Goal: Task Accomplishment & Management: Manage account settings

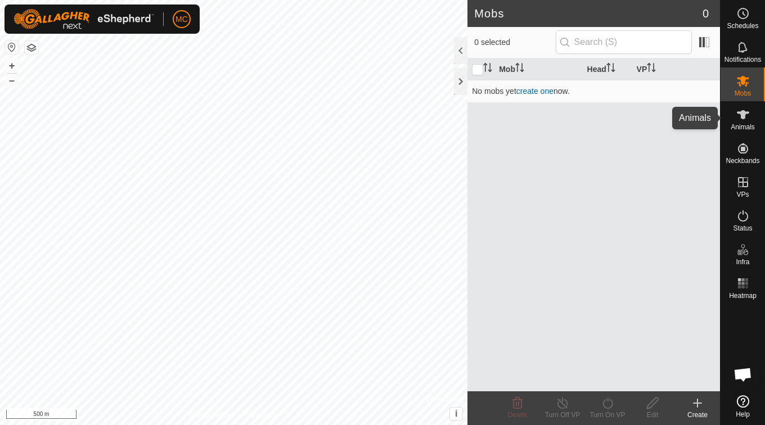
click at [739, 118] on icon at bounding box center [742, 114] width 13 height 13
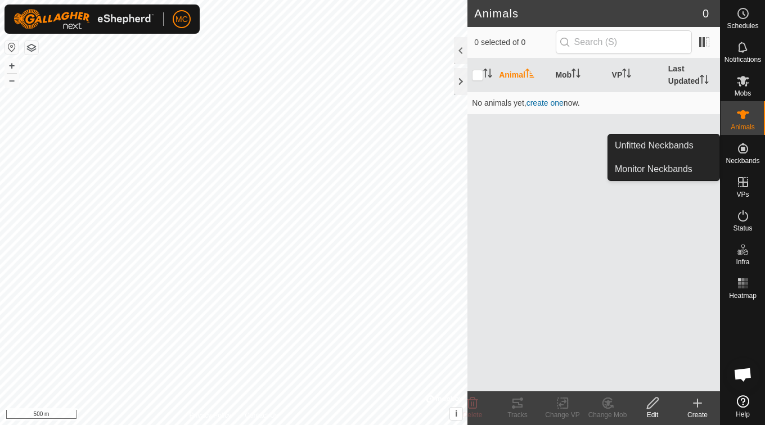
click at [745, 150] on icon at bounding box center [743, 148] width 10 height 10
click at [746, 156] on es-neckbands-svg-icon at bounding box center [743, 148] width 20 height 18
click at [677, 176] on link "Monitor Neckbands" at bounding box center [663, 169] width 111 height 22
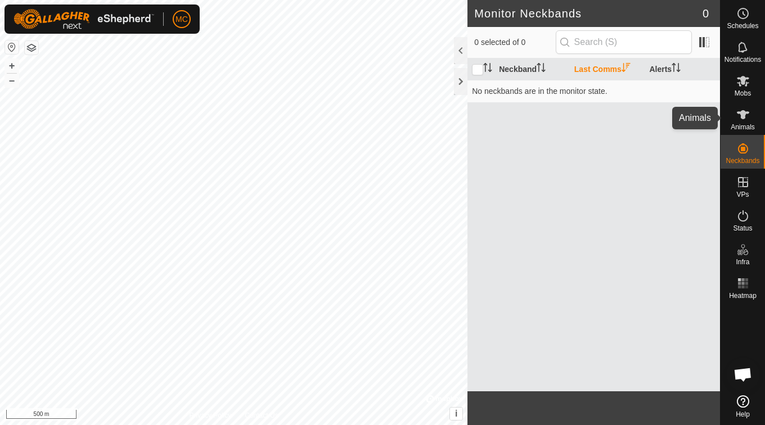
click at [741, 117] on icon at bounding box center [743, 114] width 12 height 9
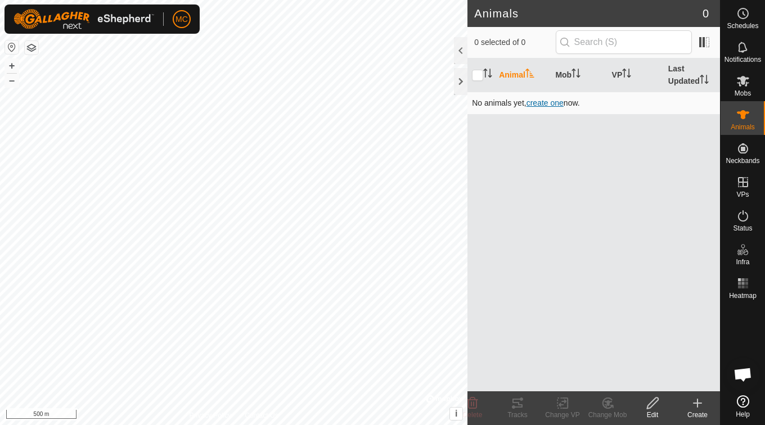
click at [542, 101] on span "create one" at bounding box center [544, 102] width 37 height 9
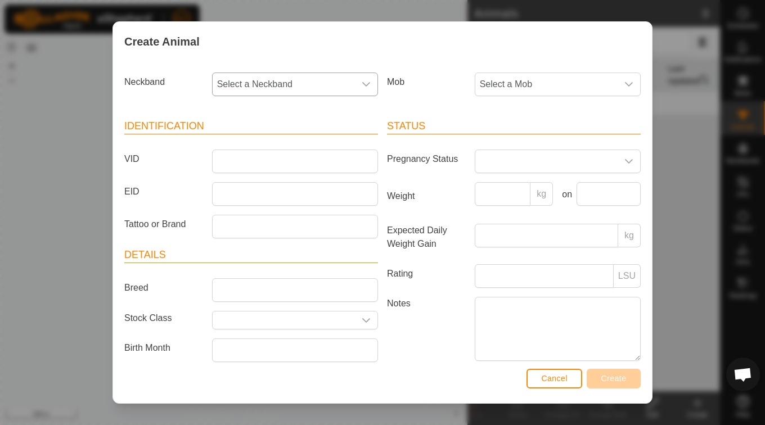
click at [365, 82] on icon "dropdown trigger" at bounding box center [366, 84] width 9 height 9
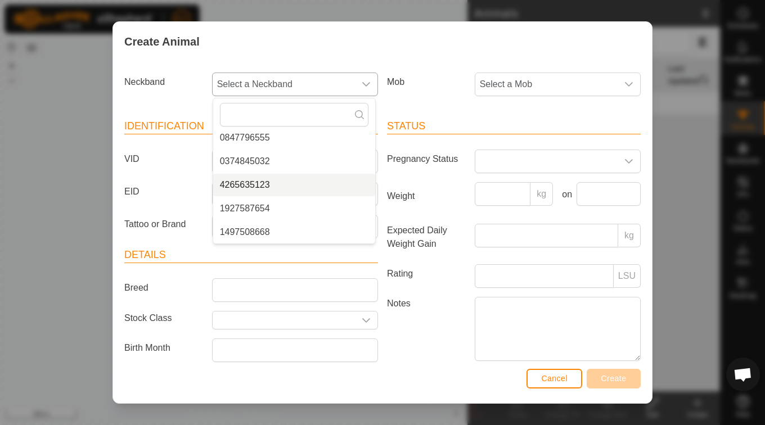
scroll to position [118, 0]
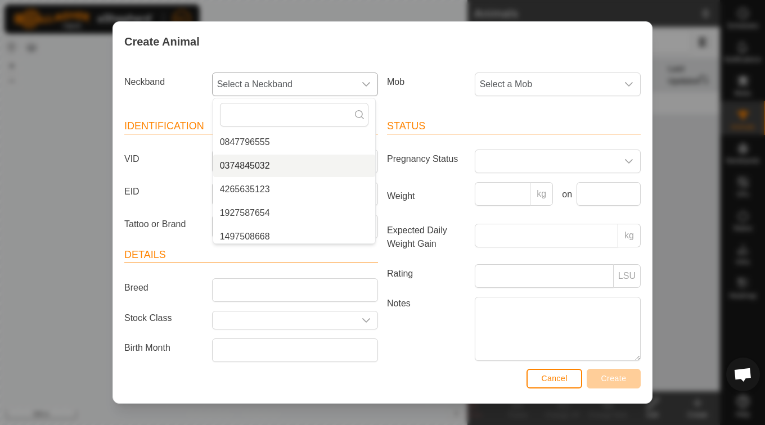
click at [268, 166] on li "0374845032" at bounding box center [294, 166] width 162 height 22
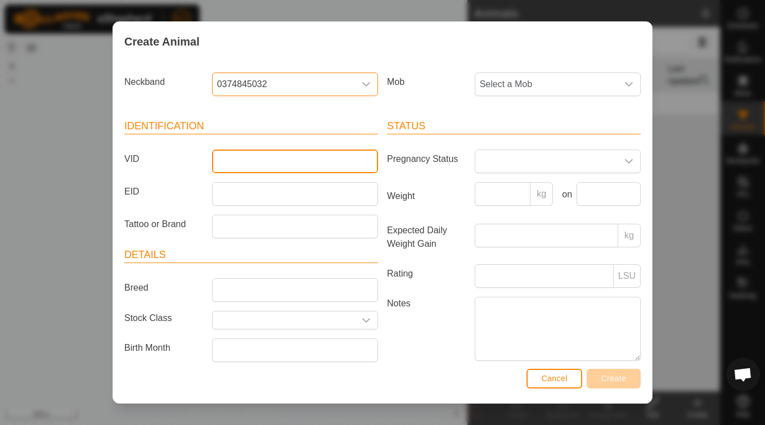
click at [258, 163] on input "VID" at bounding box center [295, 162] width 166 height 24
type input "7048"
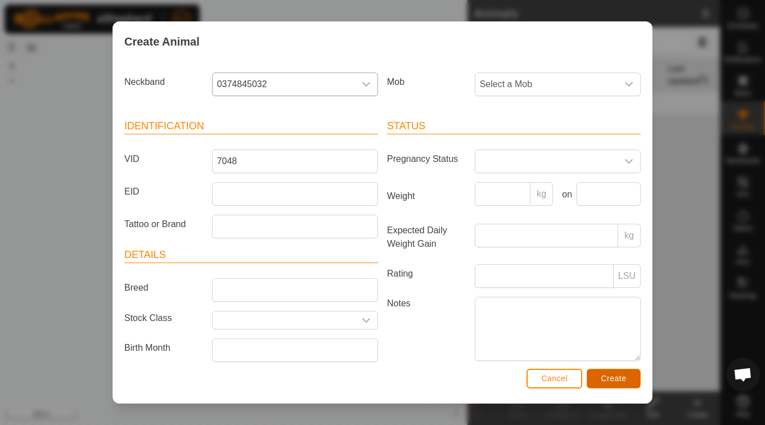
click at [623, 381] on span "Create" at bounding box center [613, 378] width 25 height 9
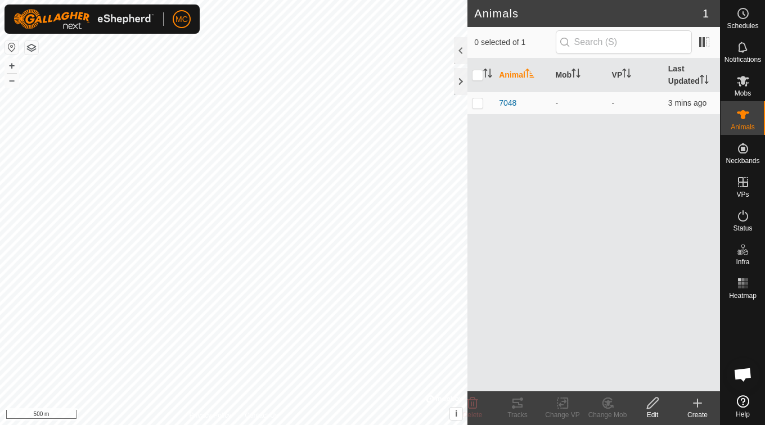
click at [701, 400] on icon at bounding box center [697, 402] width 13 height 13
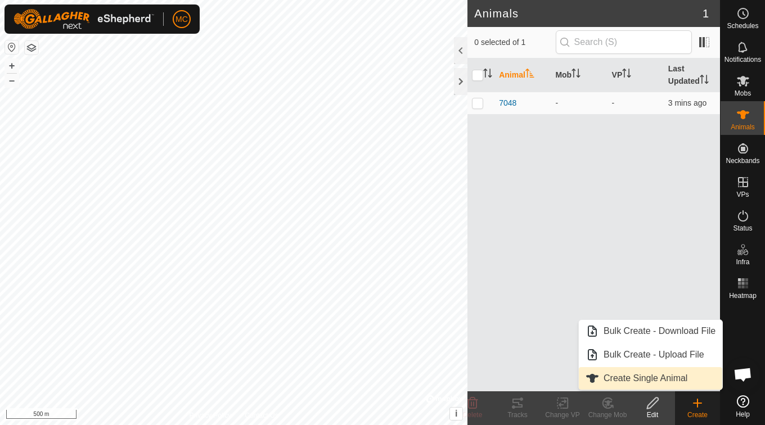
click at [659, 380] on link "Create Single Animal" at bounding box center [650, 378] width 143 height 22
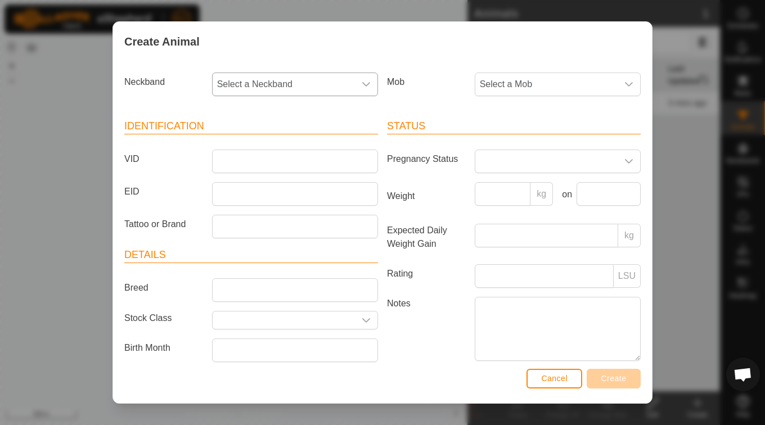
click at [364, 87] on icon "dropdown trigger" at bounding box center [366, 84] width 9 height 9
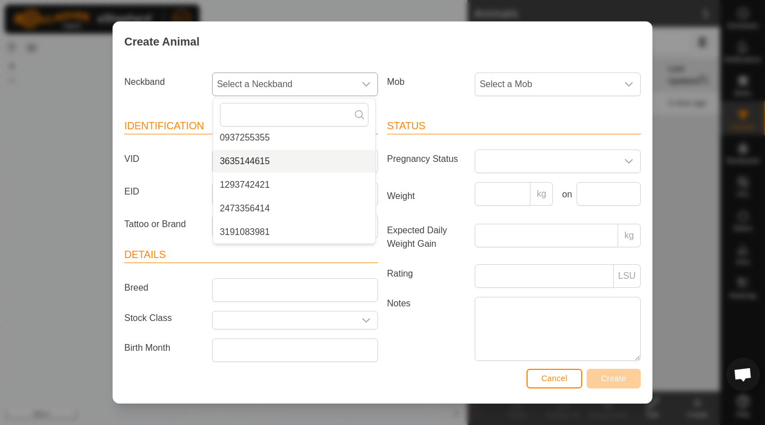
click at [282, 161] on li "3635144615" at bounding box center [294, 161] width 162 height 22
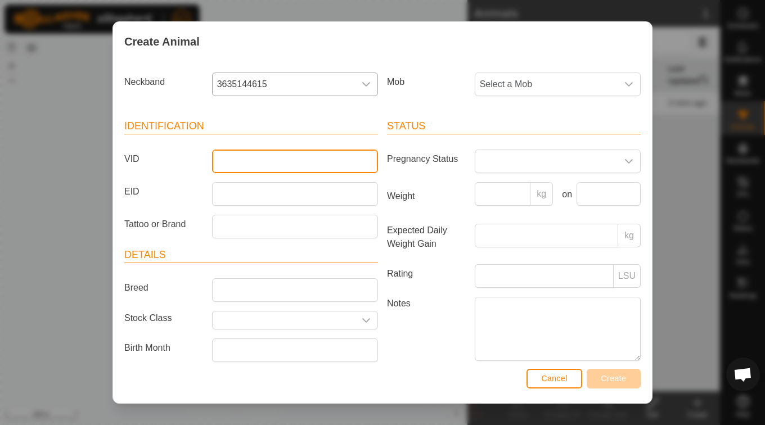
click at [269, 165] on input "VID" at bounding box center [295, 162] width 166 height 24
type input "5649"
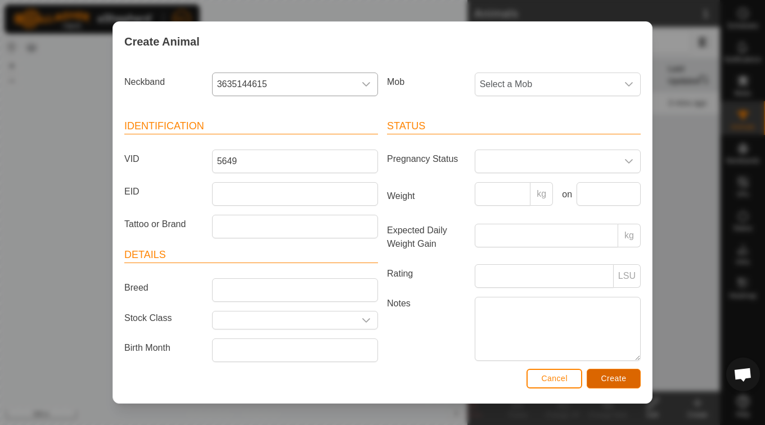
click at [603, 383] on span "Create" at bounding box center [613, 378] width 25 height 9
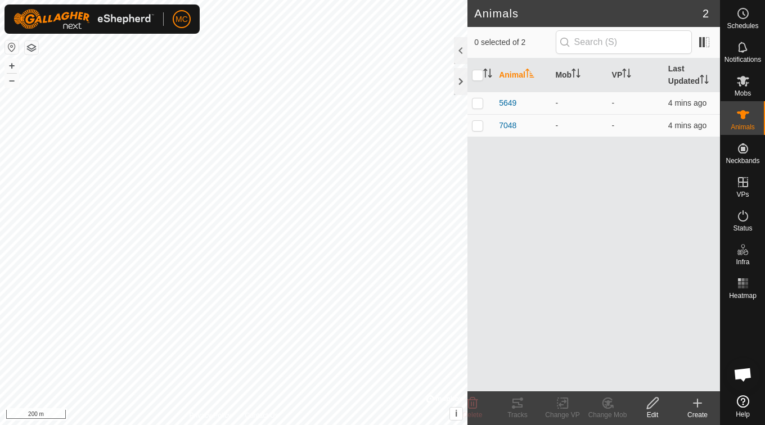
click at [701, 404] on icon at bounding box center [697, 402] width 13 height 13
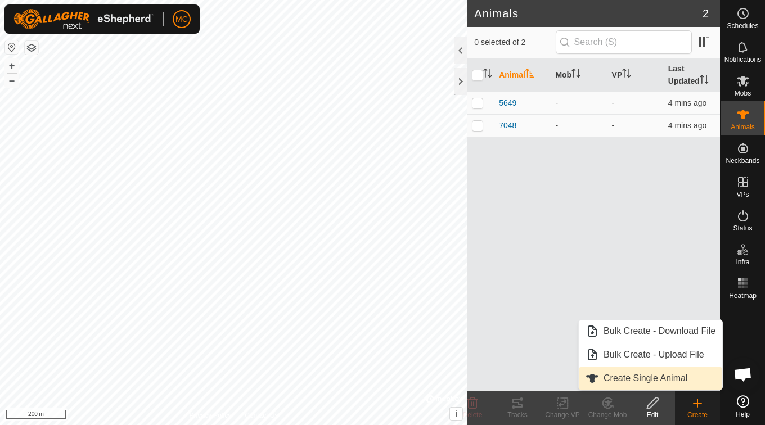
click at [661, 376] on link "Create Single Animal" at bounding box center [650, 378] width 143 height 22
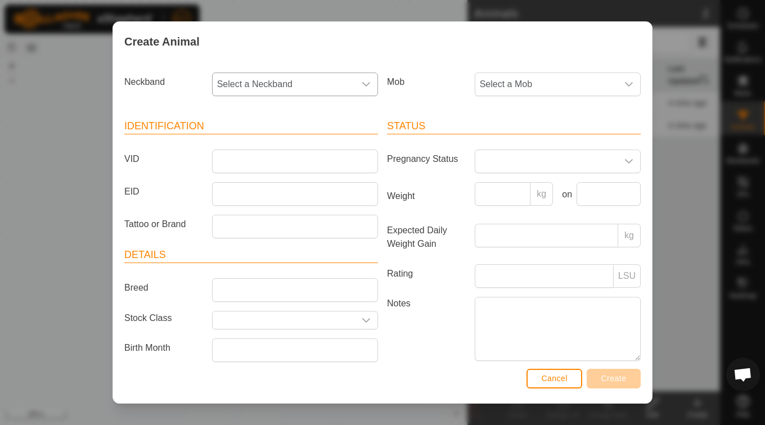
click at [367, 90] on div "dropdown trigger" at bounding box center [366, 84] width 22 height 22
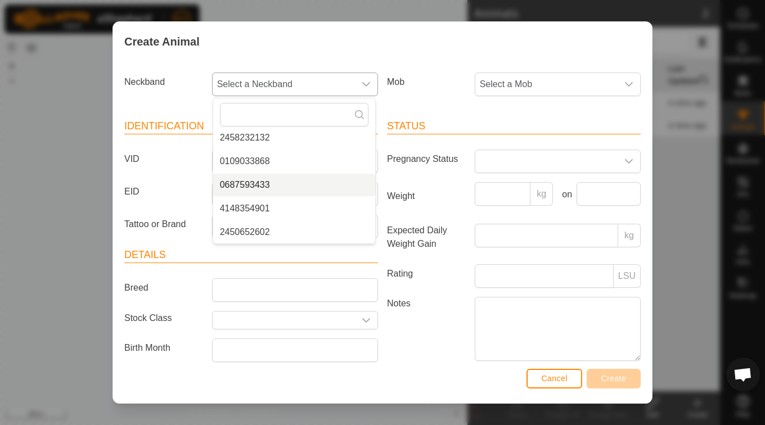
click at [259, 186] on li "0687593433" at bounding box center [294, 185] width 162 height 22
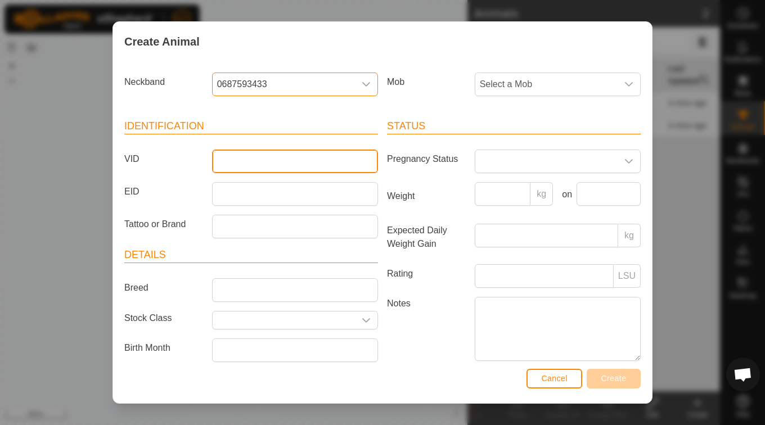
click at [303, 163] on input "VID" at bounding box center [295, 162] width 166 height 24
type input "5367"
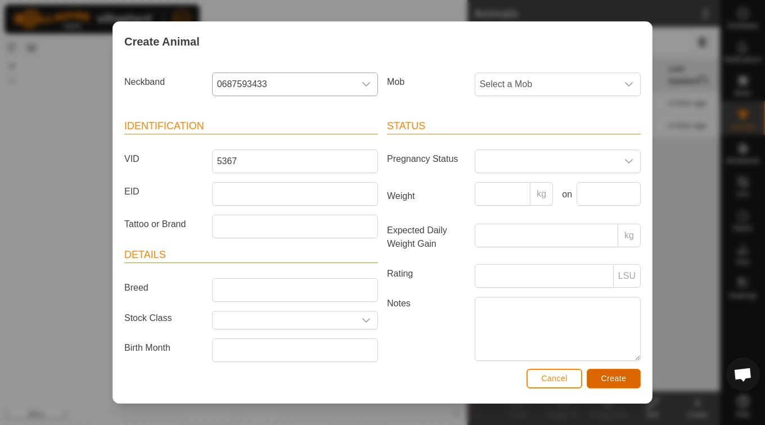
click at [612, 378] on span "Create" at bounding box center [613, 378] width 25 height 9
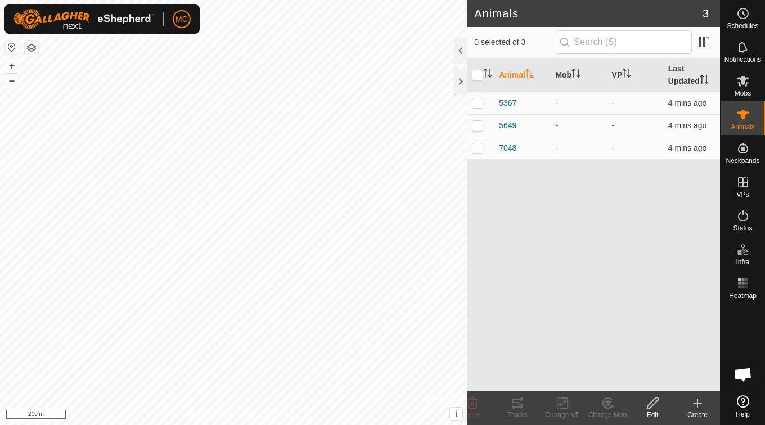
click at [696, 403] on icon at bounding box center [697, 403] width 8 height 0
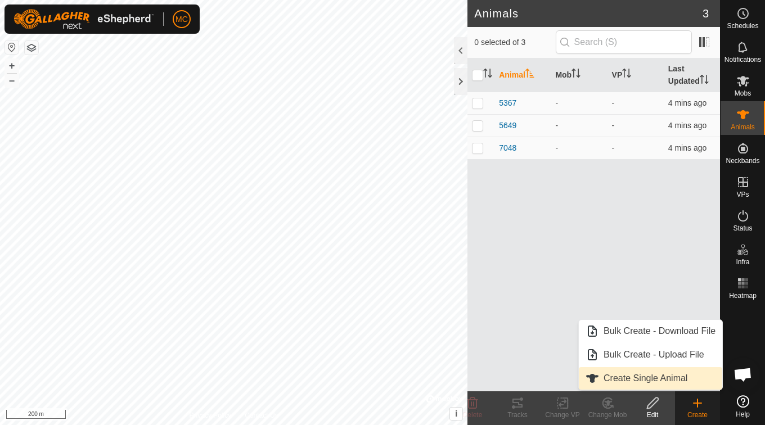
click at [653, 379] on link "Create Single Animal" at bounding box center [650, 378] width 143 height 22
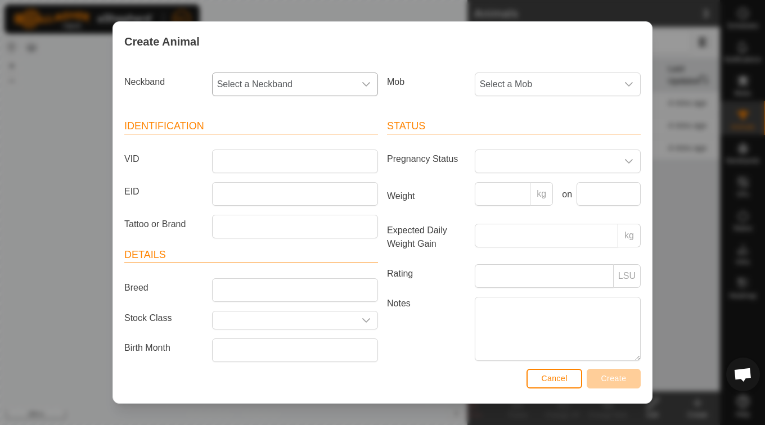
click at [364, 79] on div "dropdown trigger" at bounding box center [366, 84] width 22 height 22
click at [258, 160] on li "4265635123" at bounding box center [294, 161] width 162 height 22
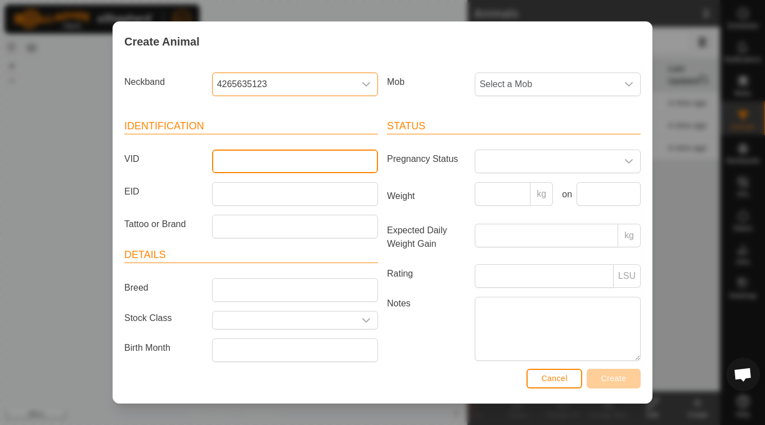
click at [275, 163] on input "VID" at bounding box center [295, 162] width 166 height 24
type input "6671"
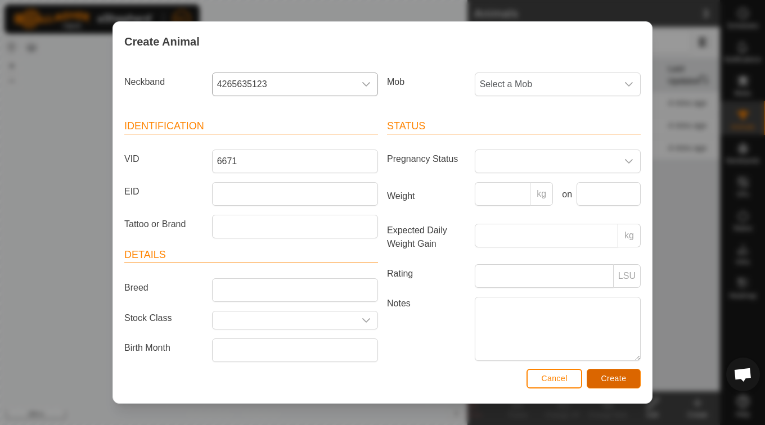
click at [614, 380] on span "Create" at bounding box center [613, 378] width 25 height 9
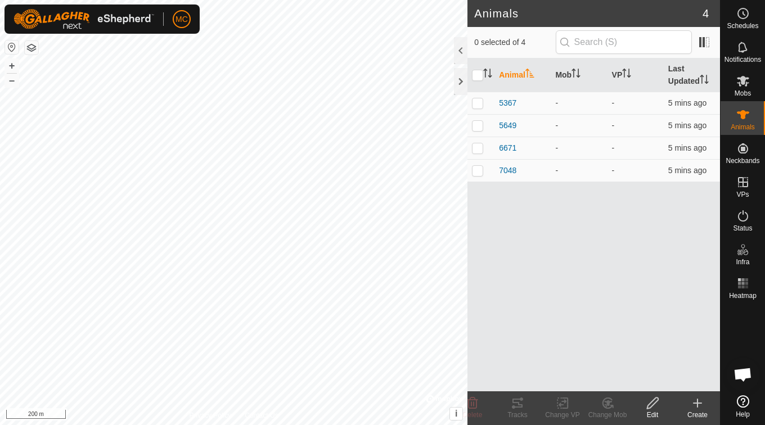
click at [700, 403] on icon at bounding box center [697, 403] width 8 height 0
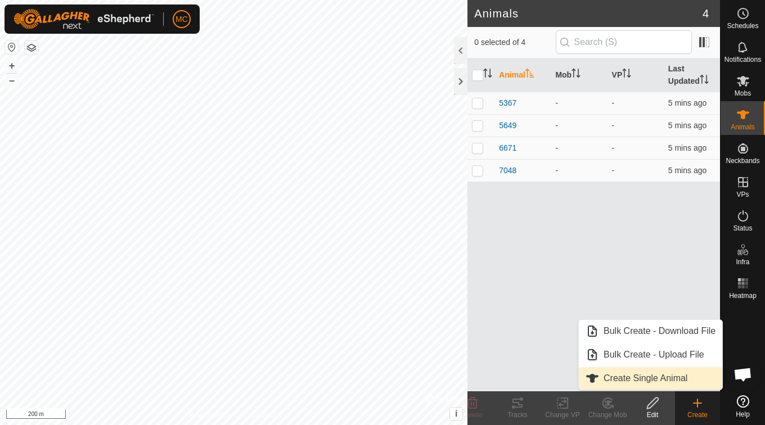
click at [666, 380] on link "Create Single Animal" at bounding box center [650, 378] width 143 height 22
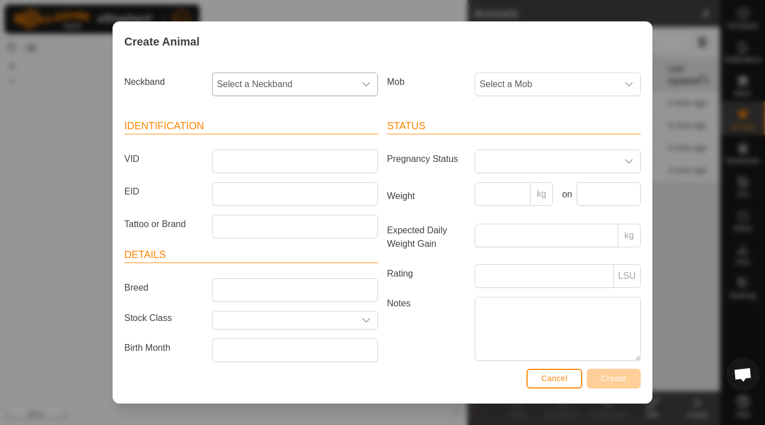
click at [363, 83] on icon "dropdown trigger" at bounding box center [366, 84] width 9 height 9
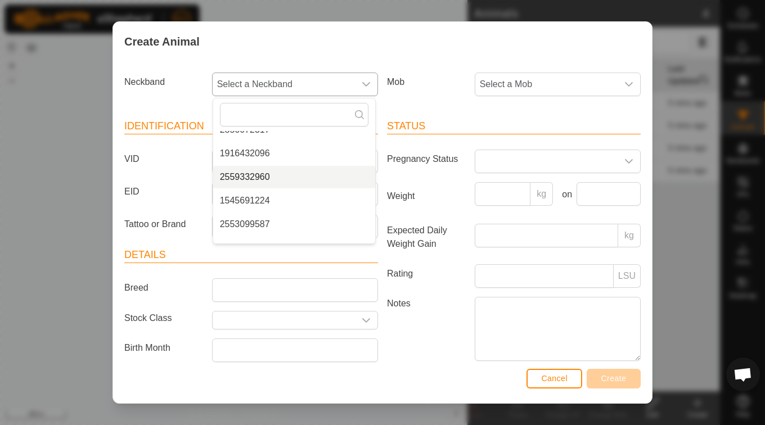
click at [263, 179] on li "2559332960" at bounding box center [294, 177] width 162 height 22
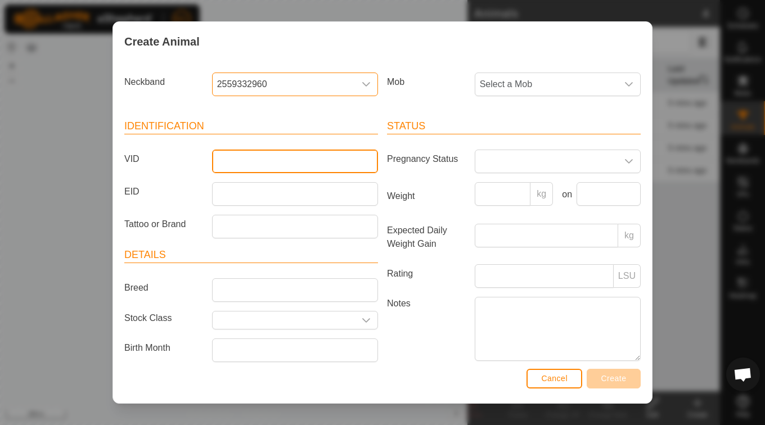
click at [302, 161] on input "VID" at bounding box center [295, 162] width 166 height 24
type input "u"
type input "U46"
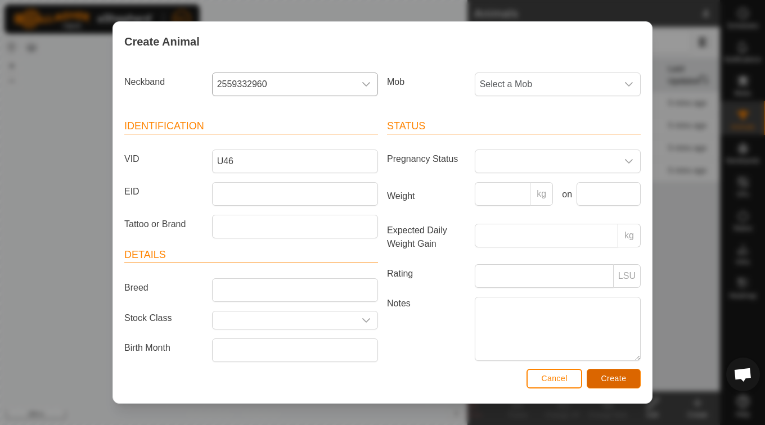
click at [604, 376] on span "Create" at bounding box center [613, 378] width 25 height 9
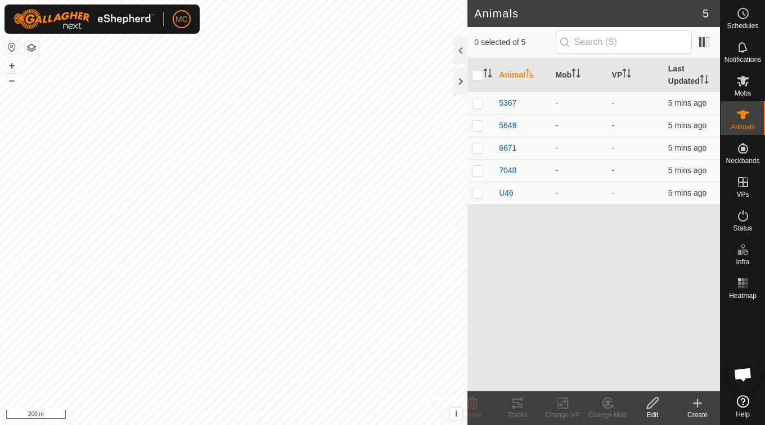
click at [699, 401] on icon at bounding box center [697, 402] width 13 height 13
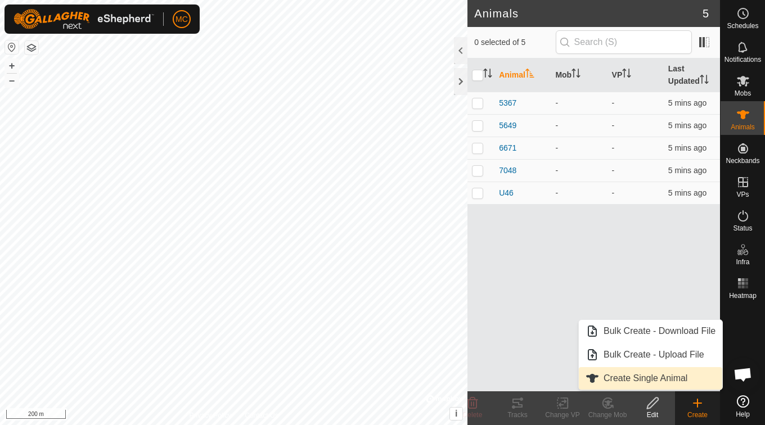
click at [670, 381] on link "Create Single Animal" at bounding box center [650, 378] width 143 height 22
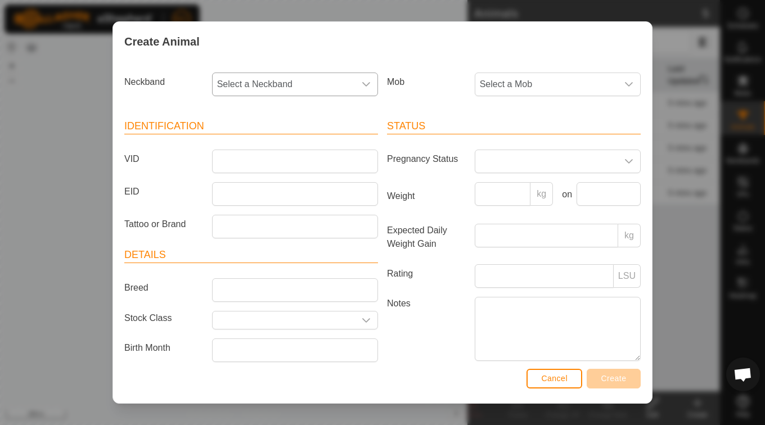
click at [362, 82] on icon "dropdown trigger" at bounding box center [366, 84] width 9 height 9
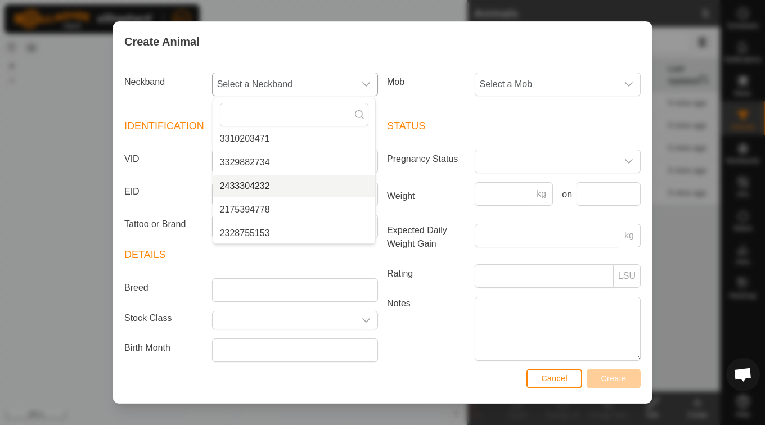
scroll to position [878, 0]
click at [244, 186] on li "2433304232" at bounding box center [294, 185] width 162 height 22
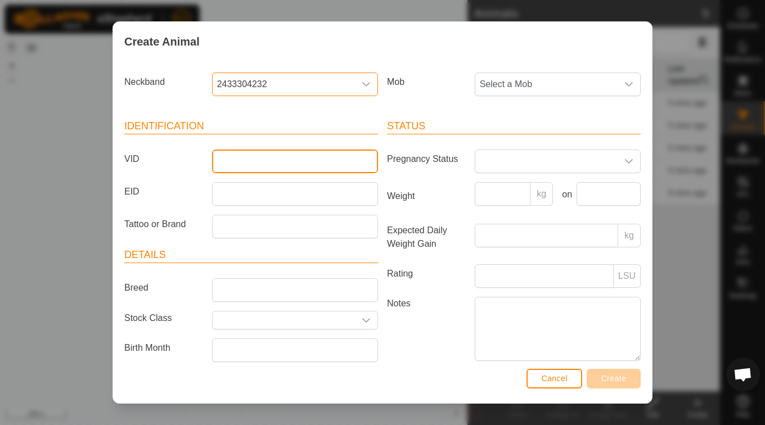
click at [254, 169] on input "VID" at bounding box center [295, 162] width 166 height 24
type input "7486"
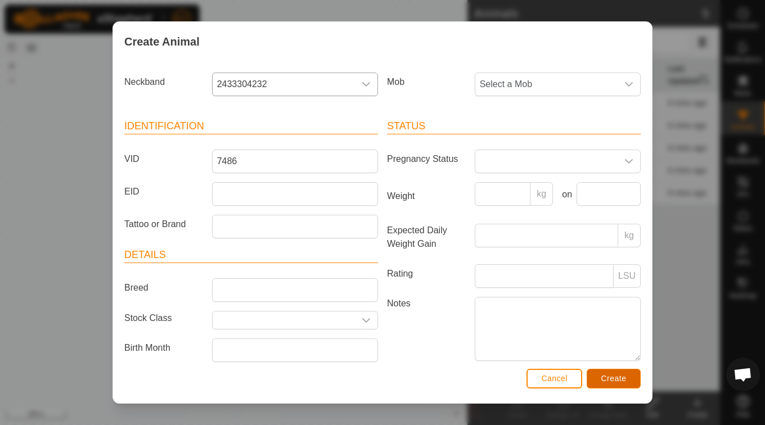
click at [622, 378] on span "Create" at bounding box center [613, 378] width 25 height 9
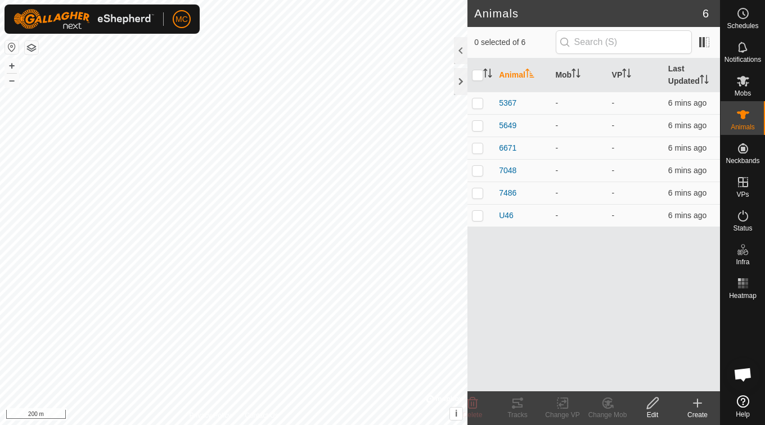
click at [700, 405] on icon at bounding box center [697, 402] width 13 height 13
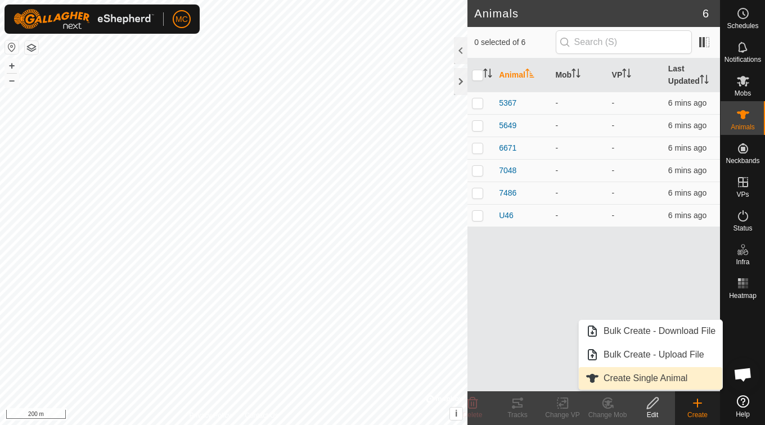
click at [678, 377] on link "Create Single Animal" at bounding box center [650, 378] width 143 height 22
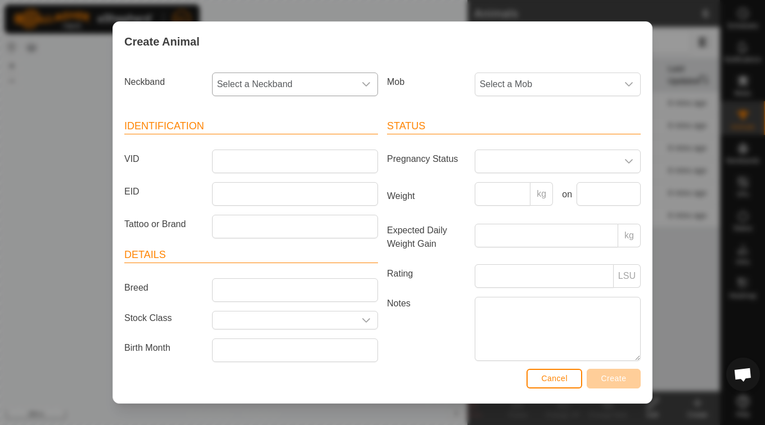
click at [362, 83] on icon "dropdown trigger" at bounding box center [366, 84] width 8 height 4
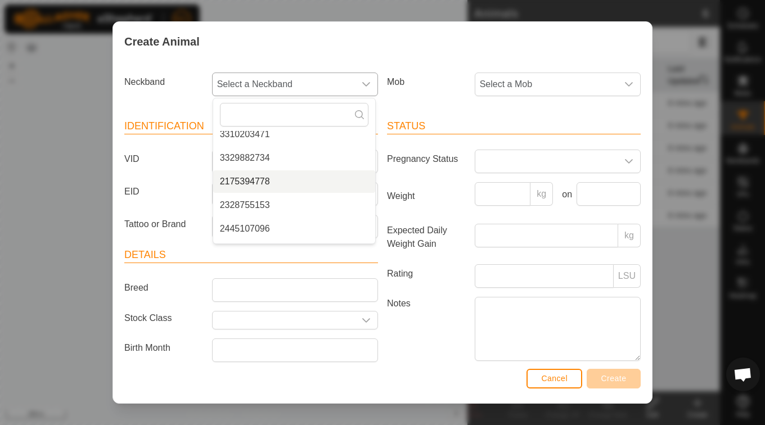
click at [278, 180] on li "2175394778" at bounding box center [294, 181] width 162 height 22
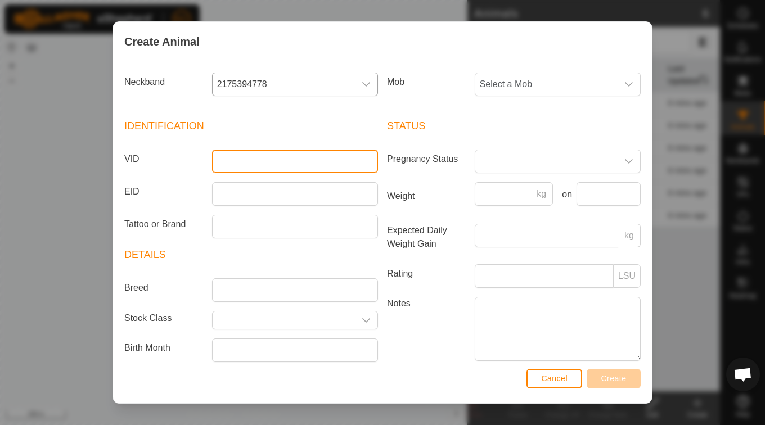
click at [312, 164] on input "VID" at bounding box center [295, 162] width 166 height 24
type input "6713"
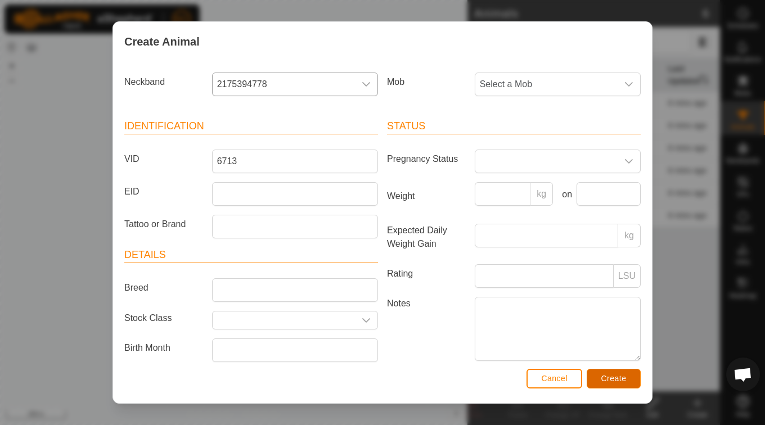
click at [623, 377] on span "Create" at bounding box center [613, 378] width 25 height 9
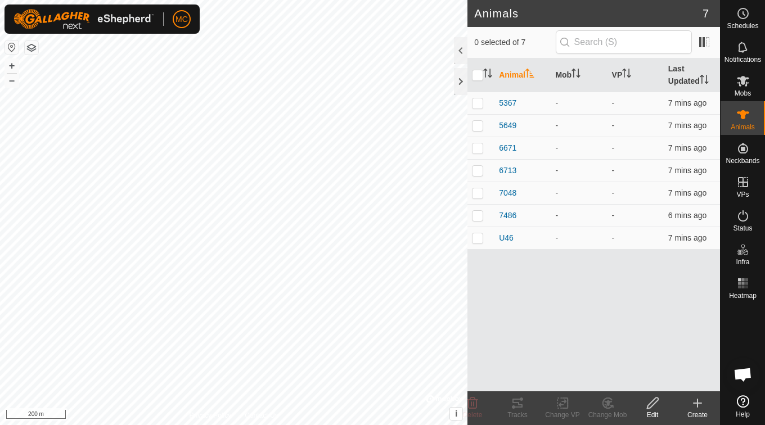
click at [695, 407] on icon at bounding box center [697, 402] width 13 height 13
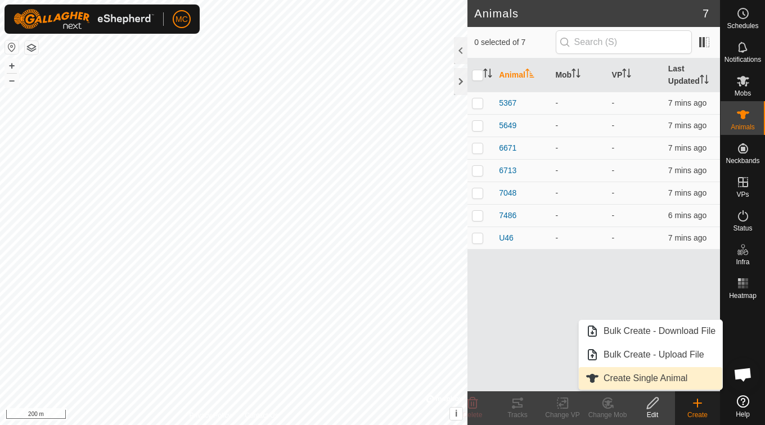
click at [663, 382] on link "Create Single Animal" at bounding box center [650, 378] width 143 height 22
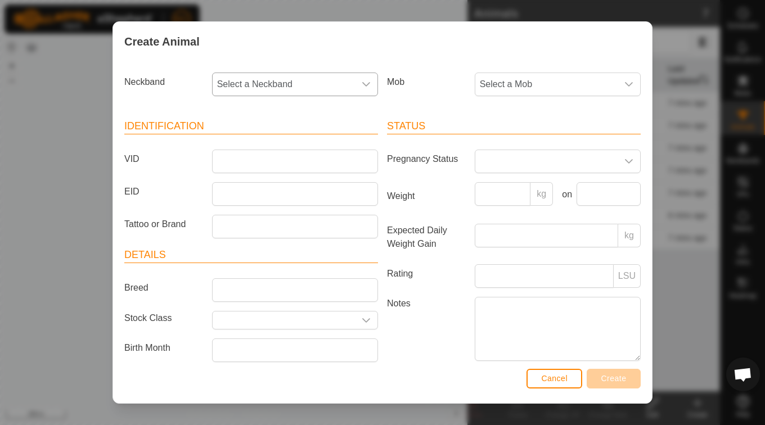
click at [367, 83] on div "dropdown trigger" at bounding box center [366, 84] width 22 height 22
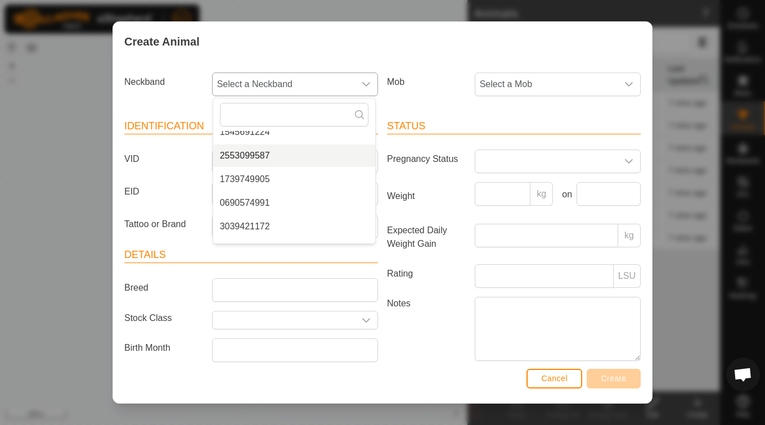
click at [258, 153] on li "2553099587" at bounding box center [294, 156] width 162 height 22
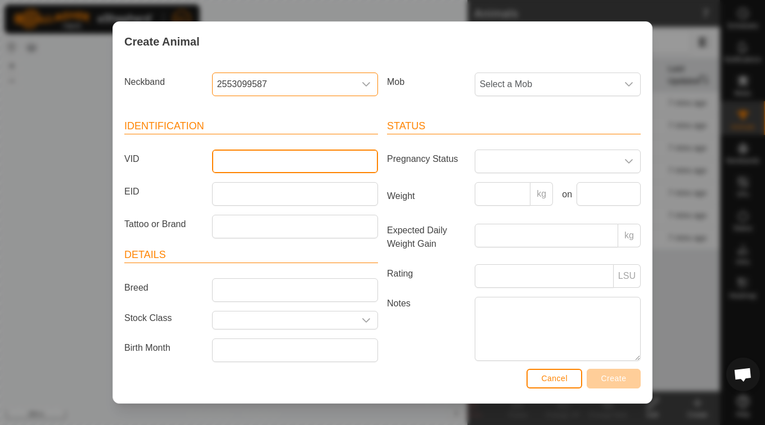
click at [262, 159] on input "VID" at bounding box center [295, 162] width 166 height 24
type input "7334"
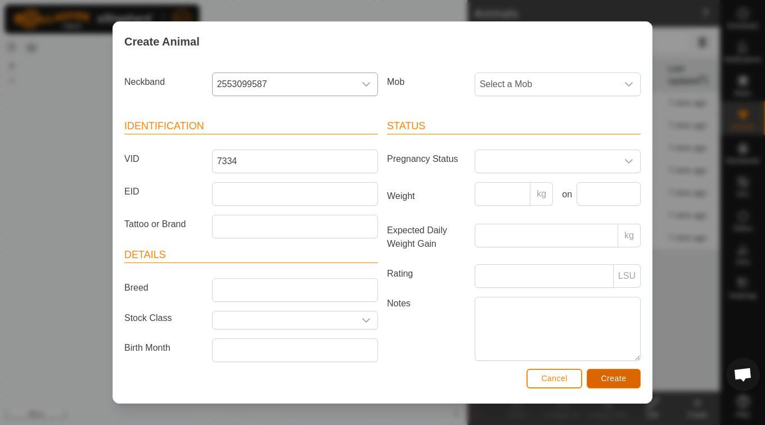
click at [613, 376] on span "Create" at bounding box center [613, 378] width 25 height 9
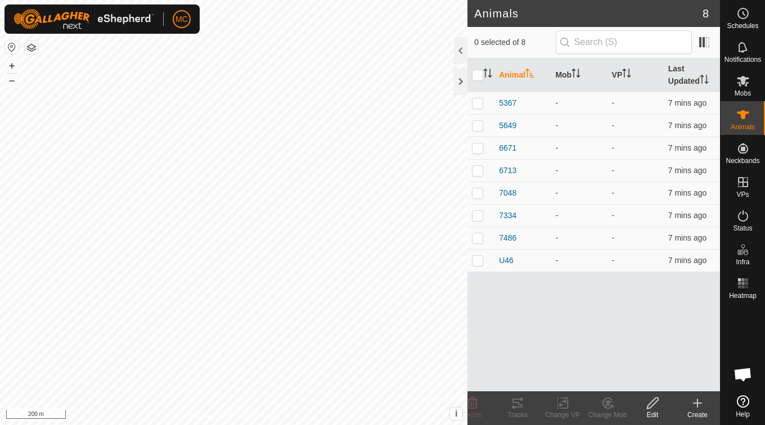
click at [696, 408] on icon at bounding box center [697, 402] width 13 height 13
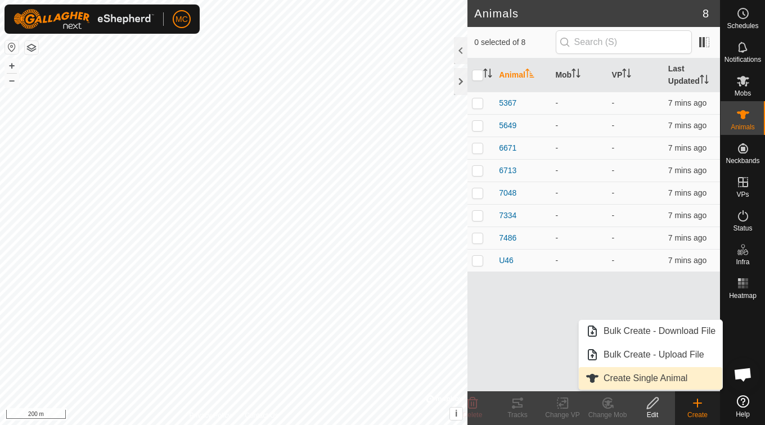
click at [665, 380] on link "Create Single Animal" at bounding box center [650, 378] width 143 height 22
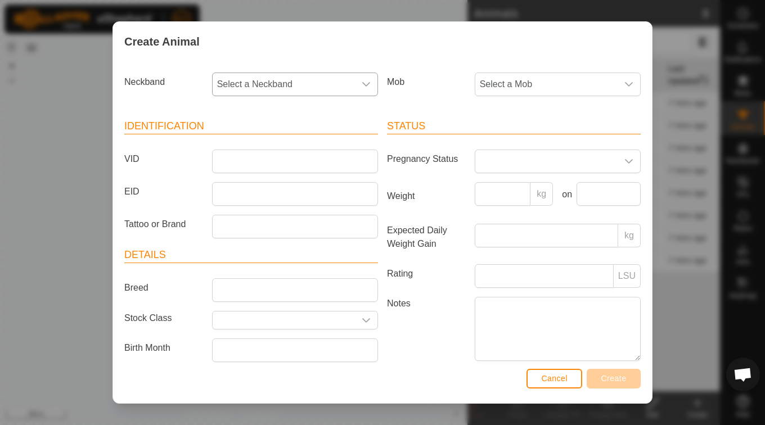
click at [362, 85] on icon "dropdown trigger" at bounding box center [366, 84] width 9 height 9
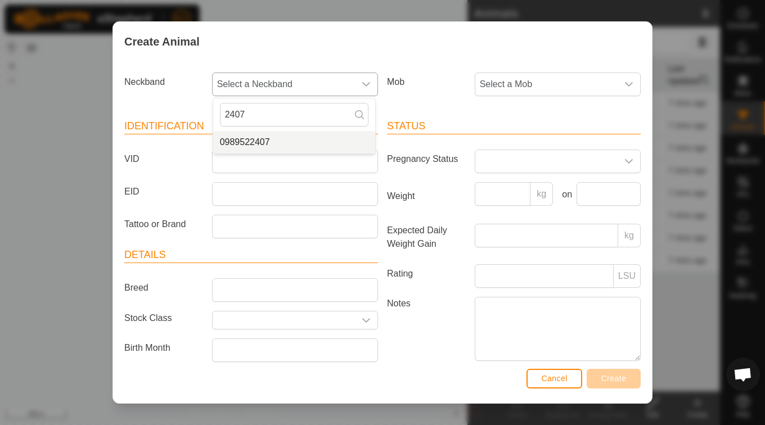
type input "2407"
click at [285, 139] on li "0989522407" at bounding box center [294, 142] width 162 height 22
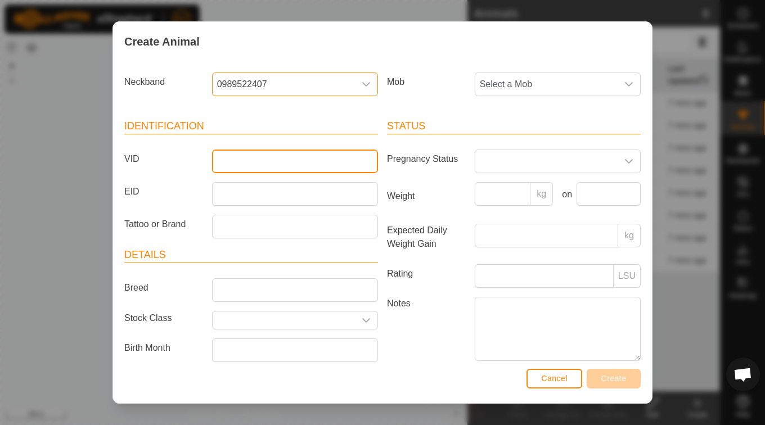
click at [270, 163] on input "VID" at bounding box center [295, 162] width 166 height 24
type input "6546"
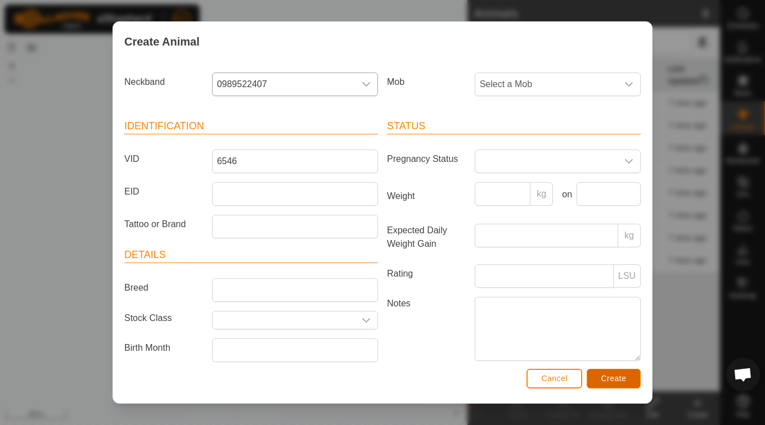
click at [614, 377] on span "Create" at bounding box center [613, 378] width 25 height 9
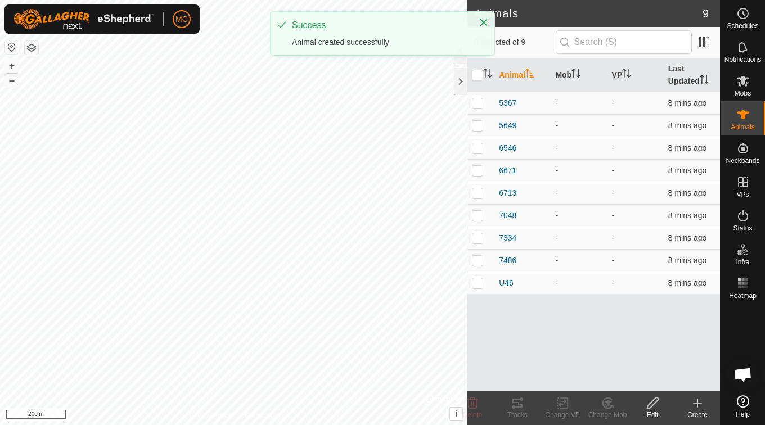
click at [701, 405] on icon at bounding box center [697, 402] width 13 height 13
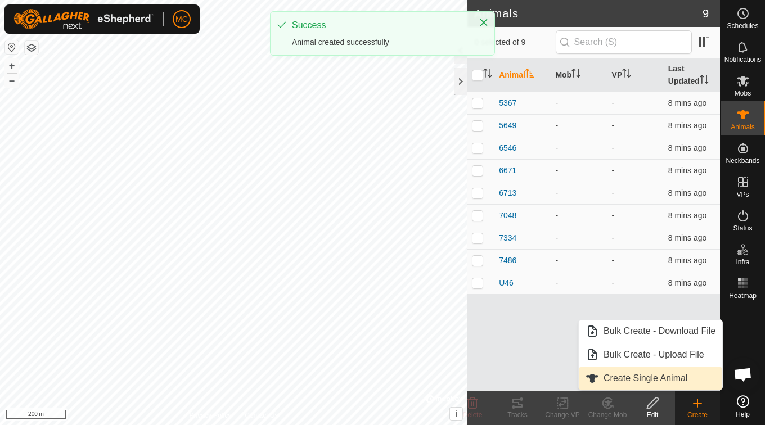
click at [655, 376] on link "Create Single Animal" at bounding box center [650, 378] width 143 height 22
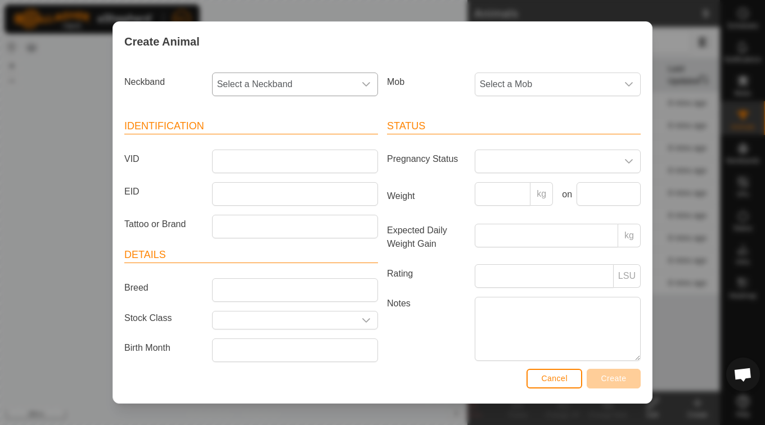
click at [284, 75] on span "Select a Neckband" at bounding box center [284, 84] width 142 height 22
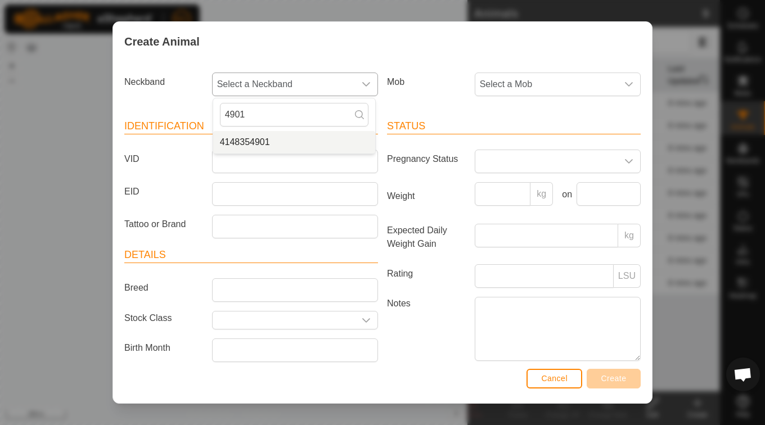
type input "4901"
click at [241, 144] on li "4148354901" at bounding box center [294, 142] width 162 height 22
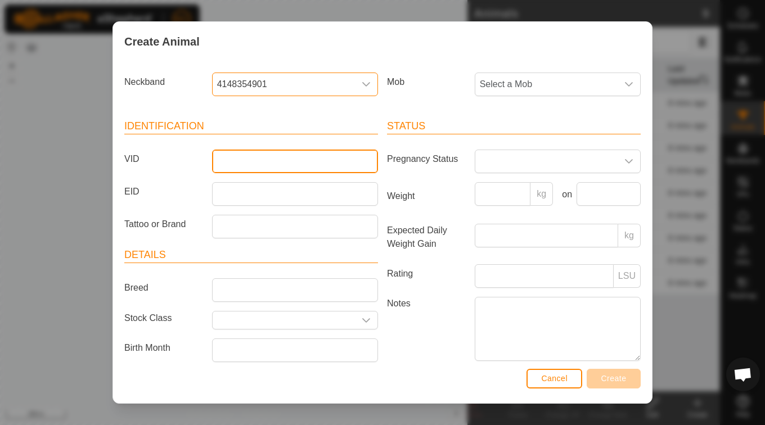
click at [279, 165] on input "VID" at bounding box center [295, 162] width 166 height 24
type input "6320"
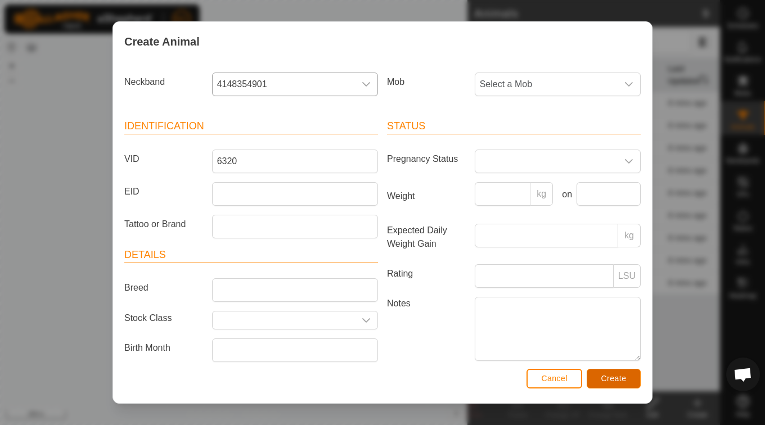
click at [608, 384] on button "Create" at bounding box center [614, 379] width 54 height 20
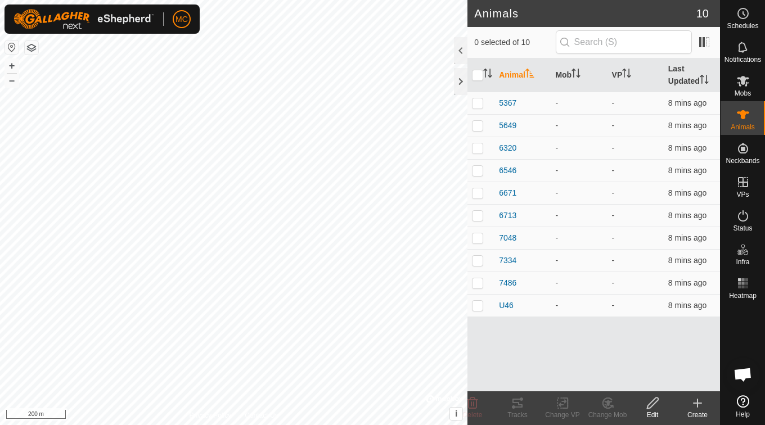
click at [698, 407] on icon at bounding box center [697, 402] width 13 height 13
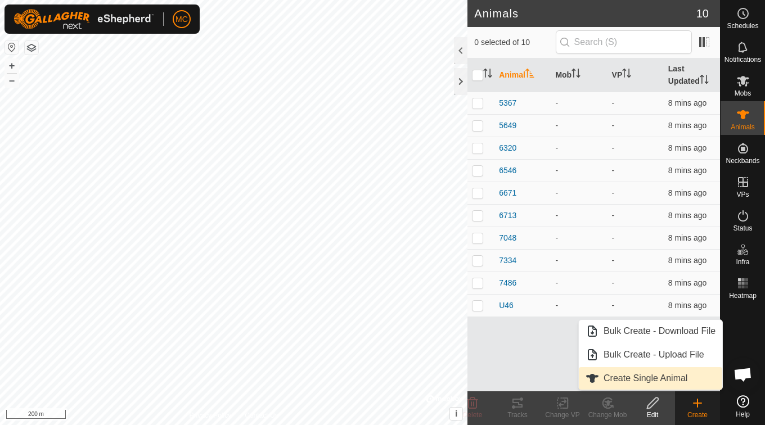
click at [671, 381] on link "Create Single Animal" at bounding box center [650, 378] width 143 height 22
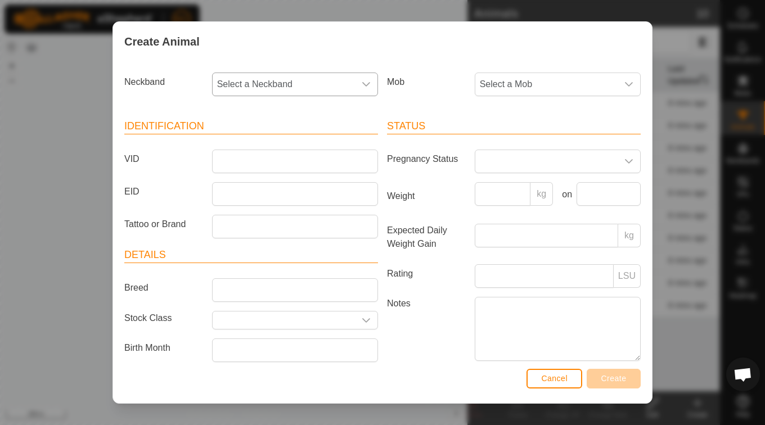
click at [301, 82] on span "Select a Neckband" at bounding box center [284, 84] width 142 height 22
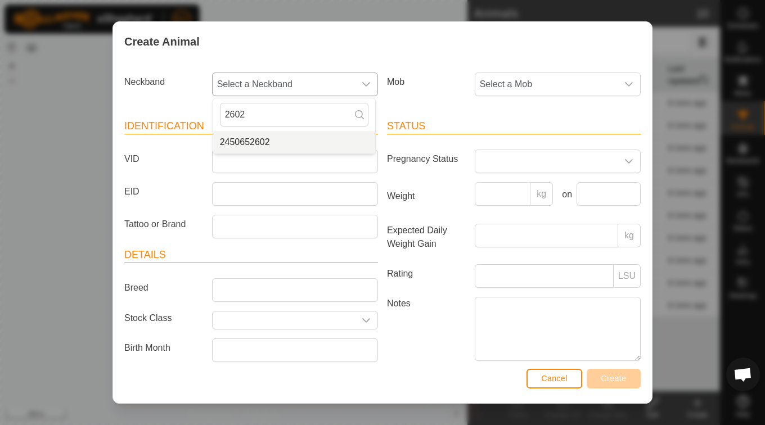
type input "2602"
click at [267, 141] on li "2450652602" at bounding box center [294, 142] width 162 height 22
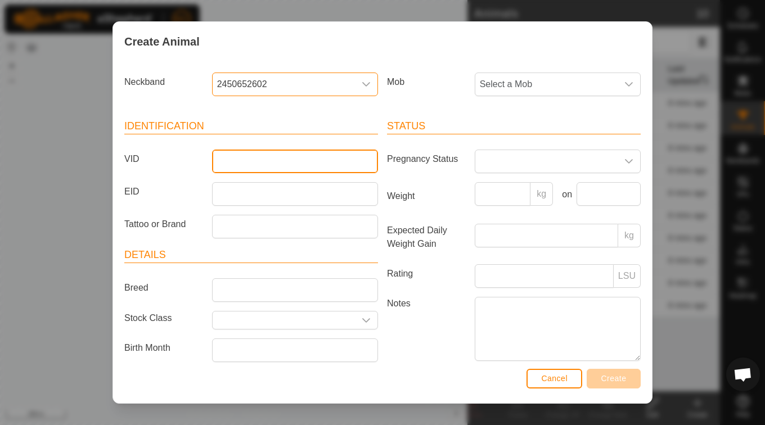
click at [267, 163] on input "VID" at bounding box center [295, 162] width 166 height 24
type input "7106"
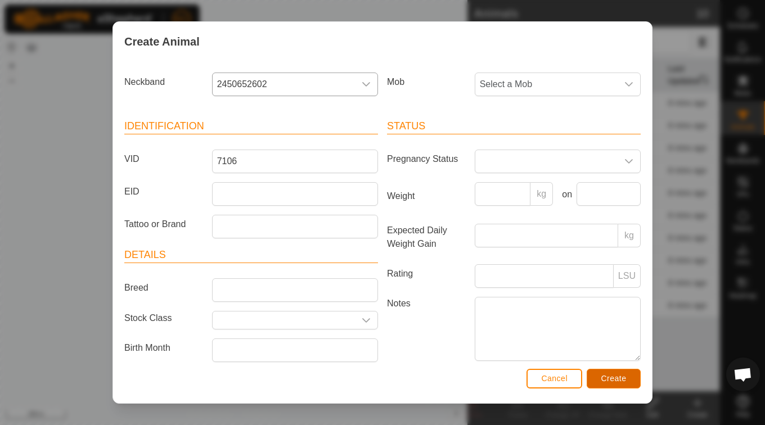
click at [620, 376] on span "Create" at bounding box center [613, 378] width 25 height 9
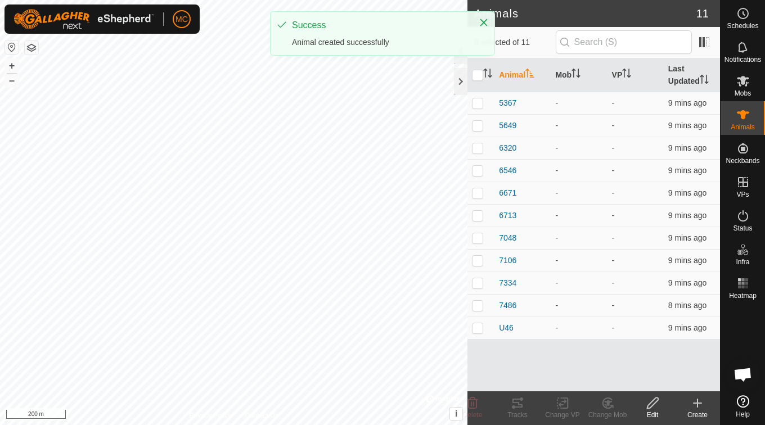
click at [697, 413] on div "Create" at bounding box center [697, 415] width 45 height 10
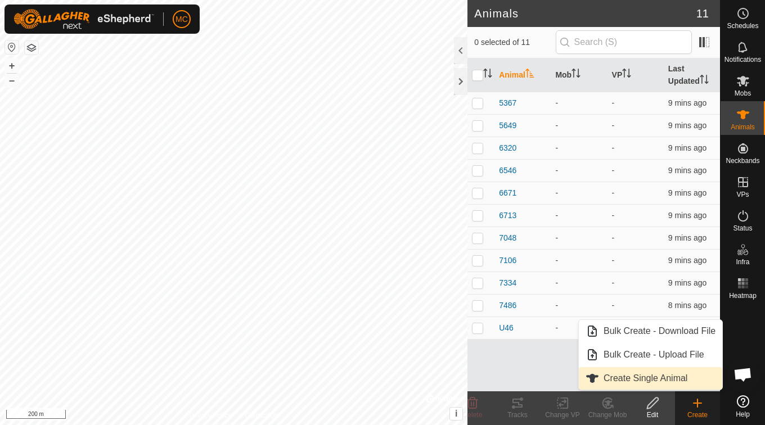
click at [661, 380] on link "Create Single Animal" at bounding box center [650, 378] width 143 height 22
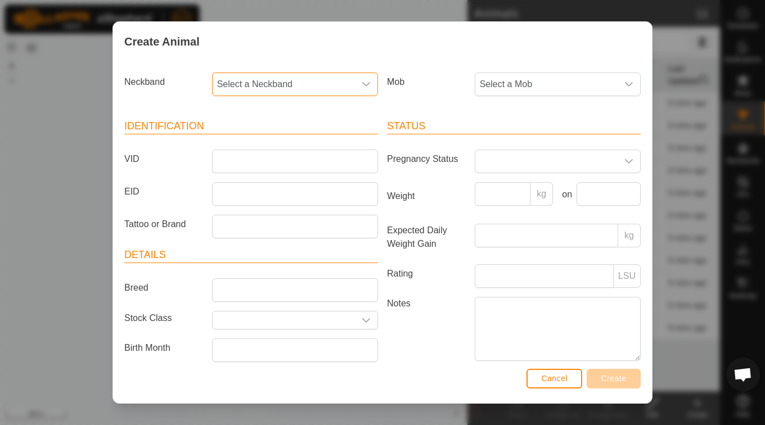
click at [310, 89] on span "Select a Neckband" at bounding box center [284, 84] width 142 height 22
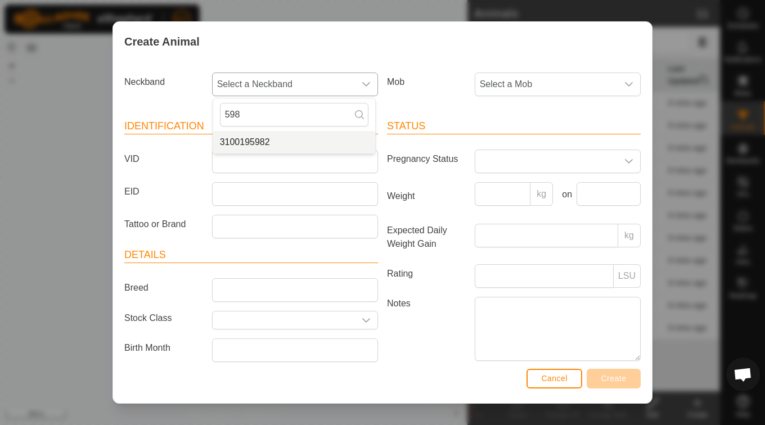
type input "598"
click at [266, 146] on li "3100195982" at bounding box center [294, 142] width 162 height 22
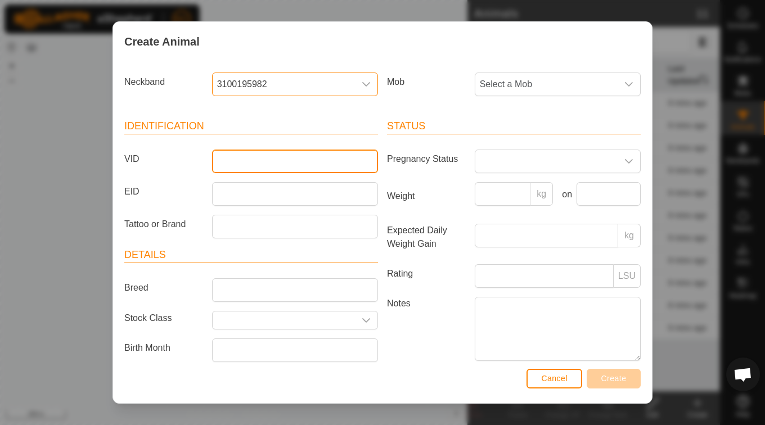
click at [267, 165] on input "VID" at bounding box center [295, 162] width 166 height 24
type input "6175"
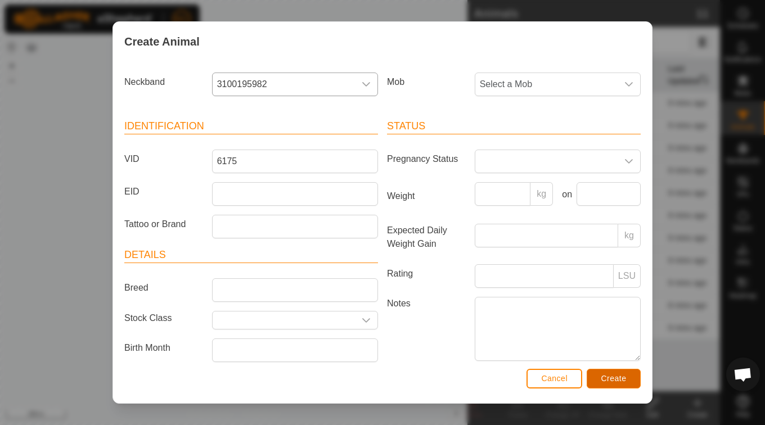
click at [607, 385] on button "Create" at bounding box center [614, 379] width 54 height 20
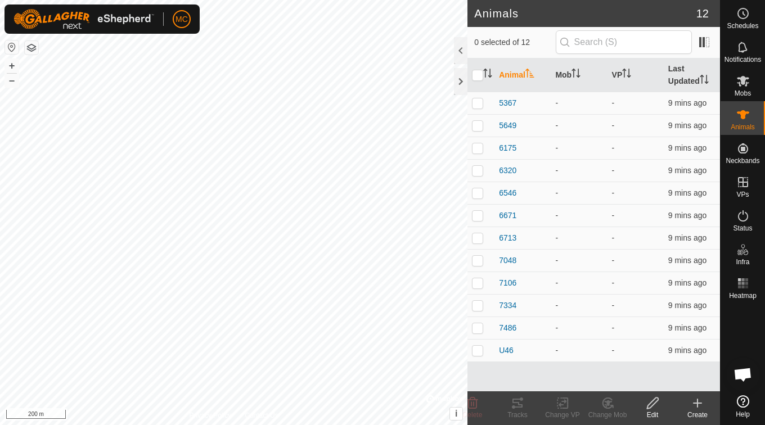
click at [700, 403] on icon at bounding box center [697, 403] width 8 height 0
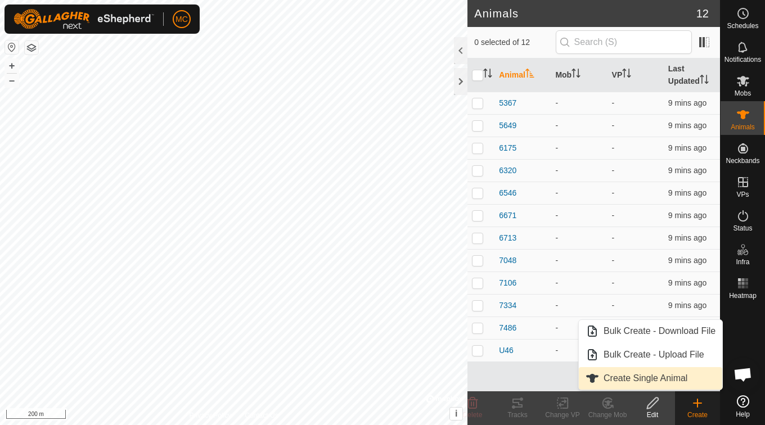
click at [666, 378] on link "Create Single Animal" at bounding box center [650, 378] width 143 height 22
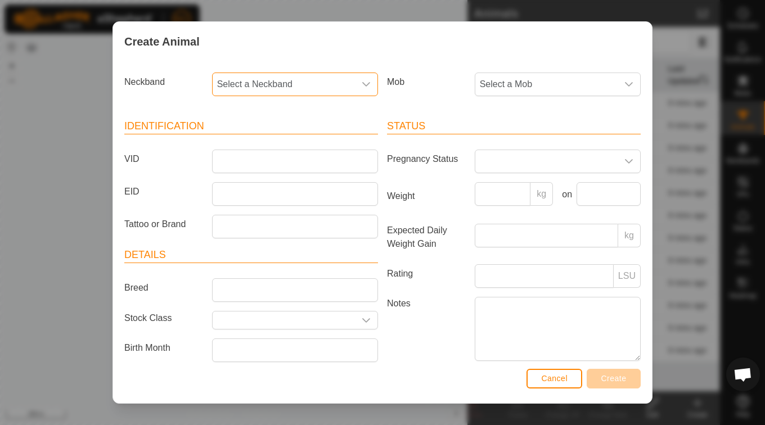
click at [277, 80] on span "Select a Neckband" at bounding box center [284, 84] width 142 height 22
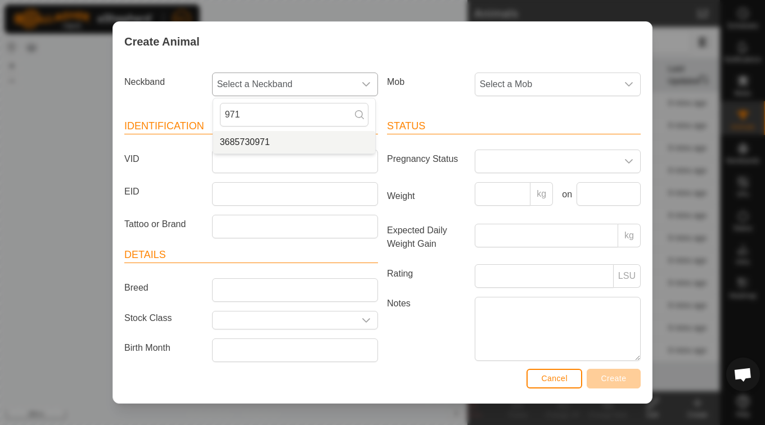
type input "971"
click at [242, 144] on li "3685730971" at bounding box center [294, 142] width 162 height 22
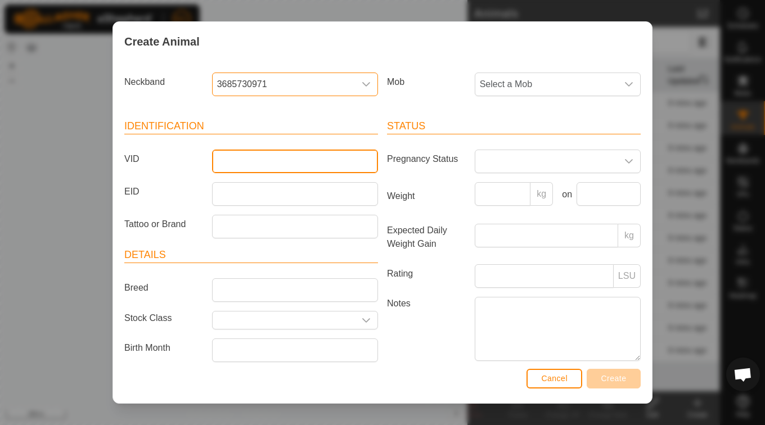
click at [248, 164] on input "VID" at bounding box center [295, 162] width 166 height 24
type input "5813"
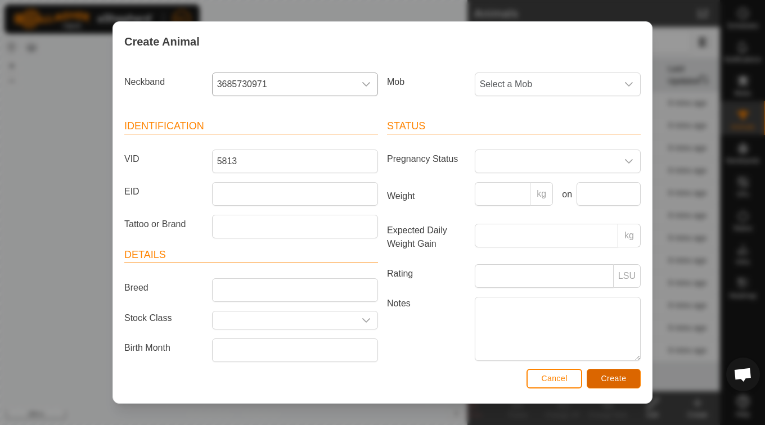
click at [614, 380] on span "Create" at bounding box center [613, 378] width 25 height 9
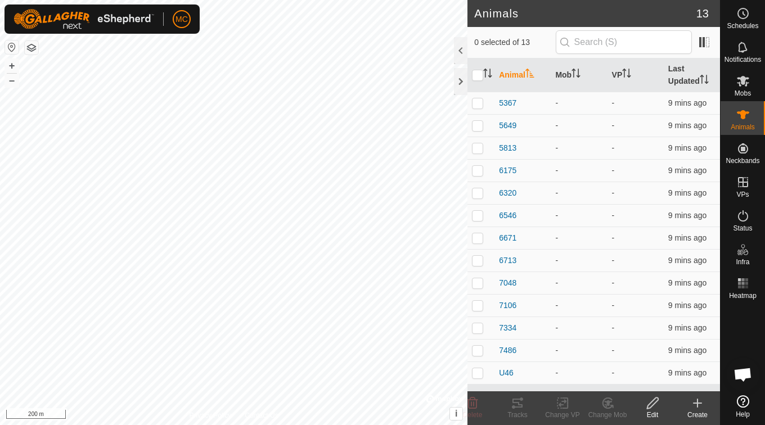
click at [694, 406] on icon at bounding box center [697, 402] width 13 height 13
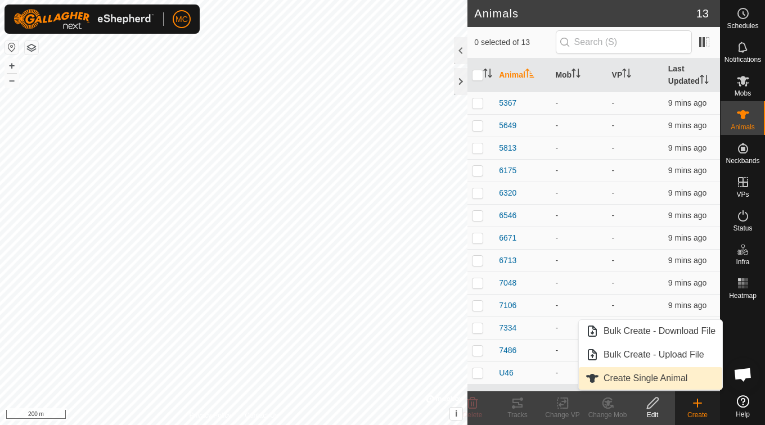
click at [657, 378] on link "Create Single Animal" at bounding box center [650, 378] width 143 height 22
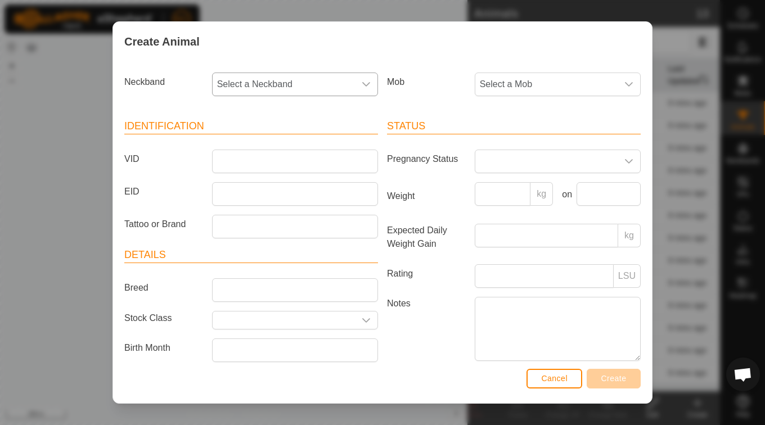
click at [278, 73] on span "Select a Neckband" at bounding box center [284, 84] width 142 height 22
type input "375"
click at [275, 144] on li "2389078375" at bounding box center [294, 142] width 162 height 22
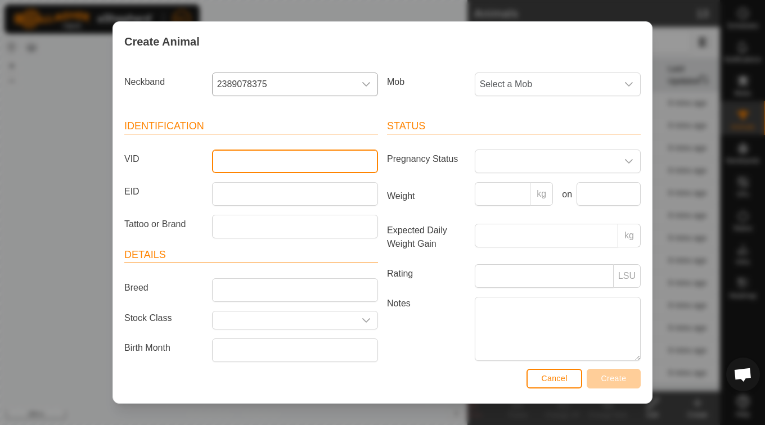
click at [267, 160] on input "VID" at bounding box center [295, 162] width 166 height 24
type input "6479"
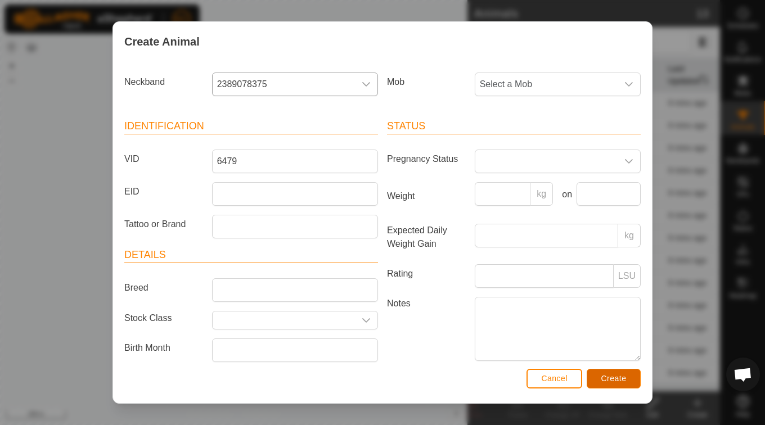
click at [621, 377] on span "Create" at bounding box center [613, 378] width 25 height 9
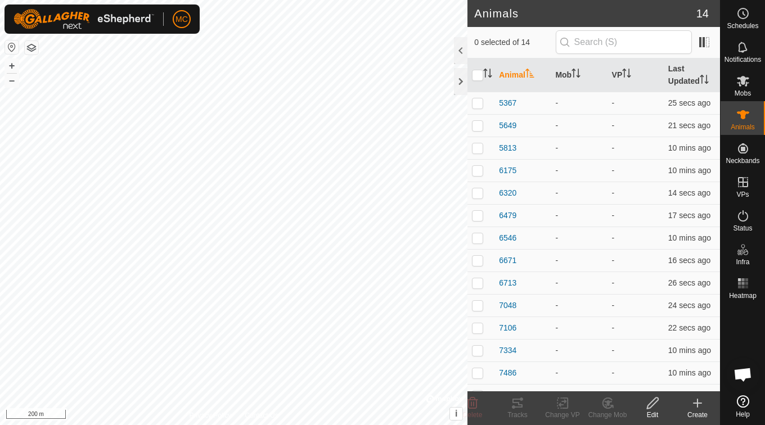
click at [703, 405] on icon at bounding box center [697, 402] width 13 height 13
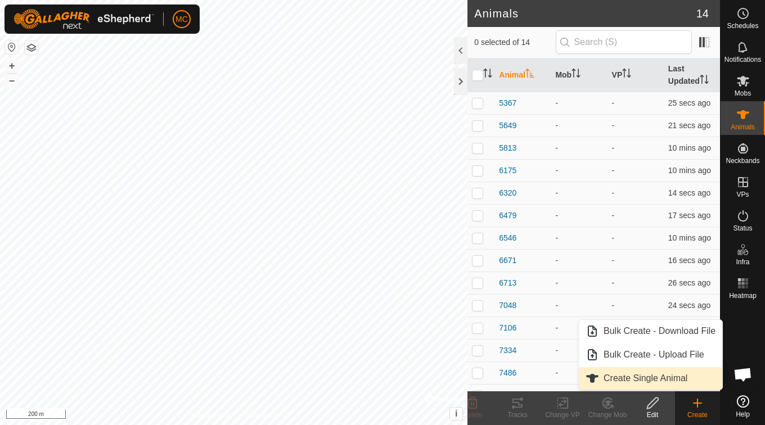
click at [641, 381] on link "Create Single Animal" at bounding box center [650, 378] width 143 height 22
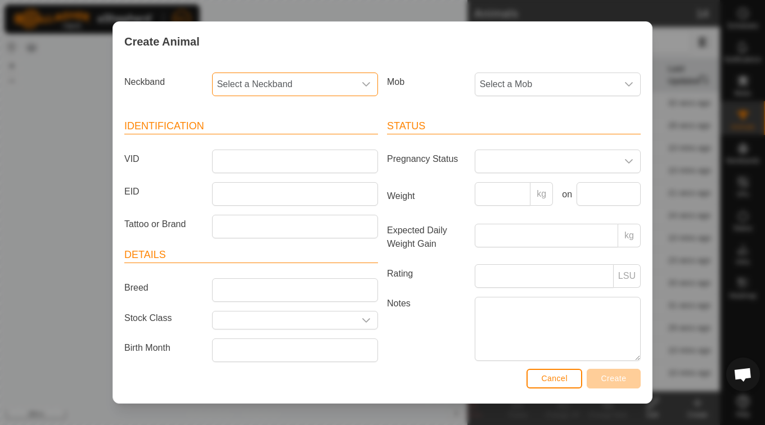
click at [249, 82] on span "Select a Neckband" at bounding box center [284, 84] width 142 height 22
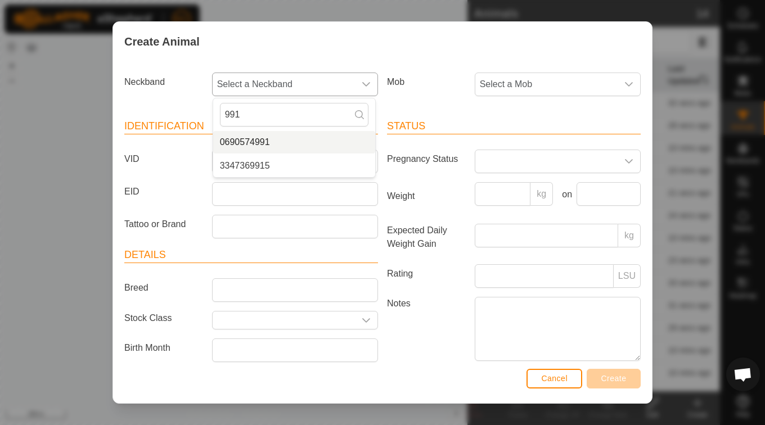
type input "991"
click at [274, 144] on li "0690574991" at bounding box center [294, 142] width 162 height 22
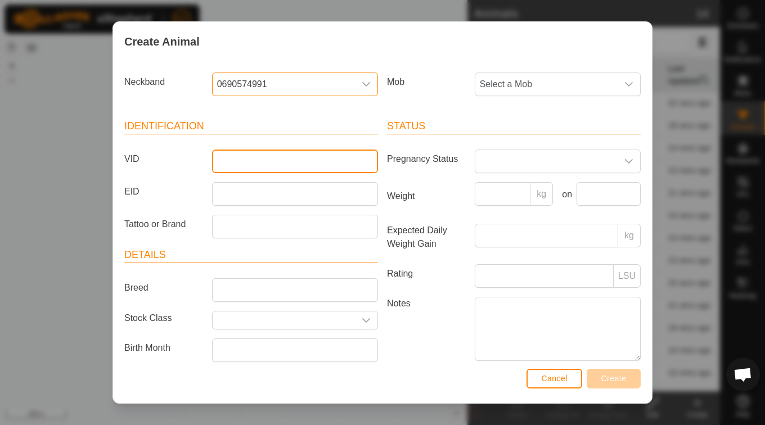
click at [265, 165] on input "VID" at bounding box center [295, 162] width 166 height 24
type input "6190"
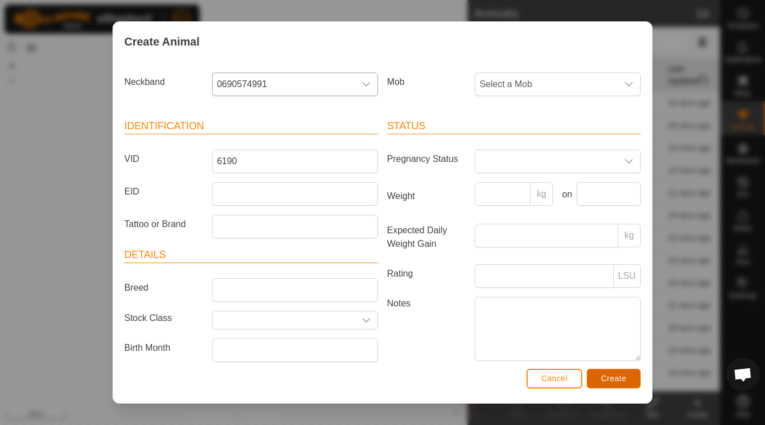
click at [624, 377] on span "Create" at bounding box center [613, 378] width 25 height 9
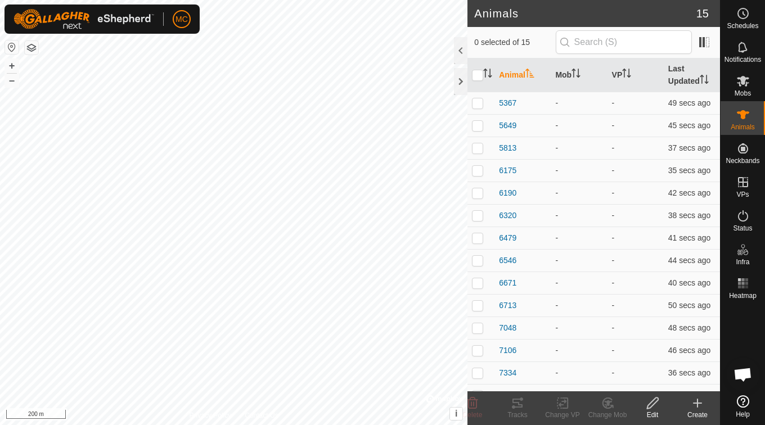
click at [697, 398] on icon at bounding box center [697, 402] width 13 height 13
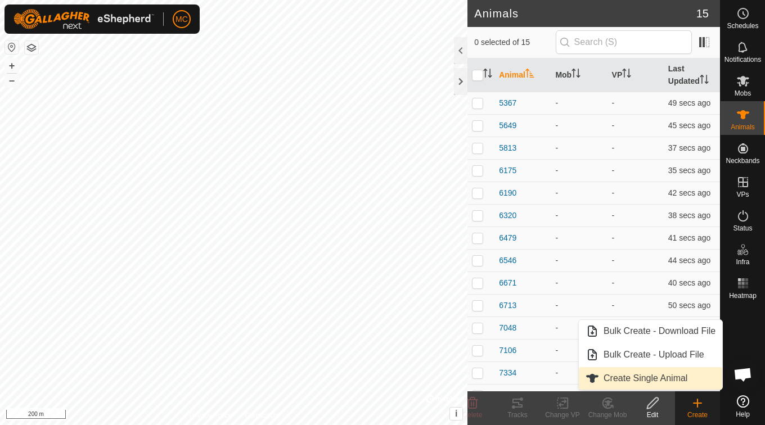
click at [664, 381] on link "Create Single Animal" at bounding box center [650, 378] width 143 height 22
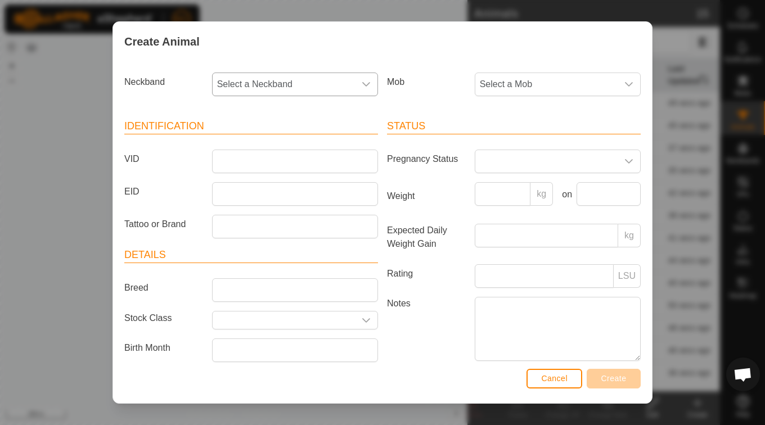
click at [249, 87] on span "Select a Neckband" at bounding box center [284, 84] width 142 height 22
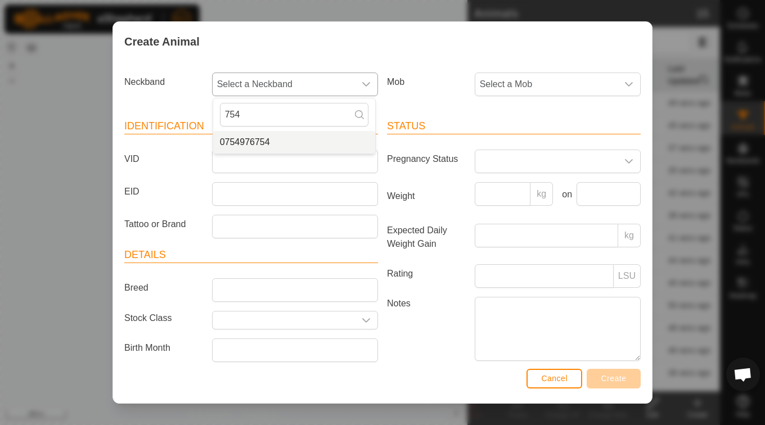
type input "754"
click at [268, 141] on li "0754976754" at bounding box center [294, 142] width 162 height 22
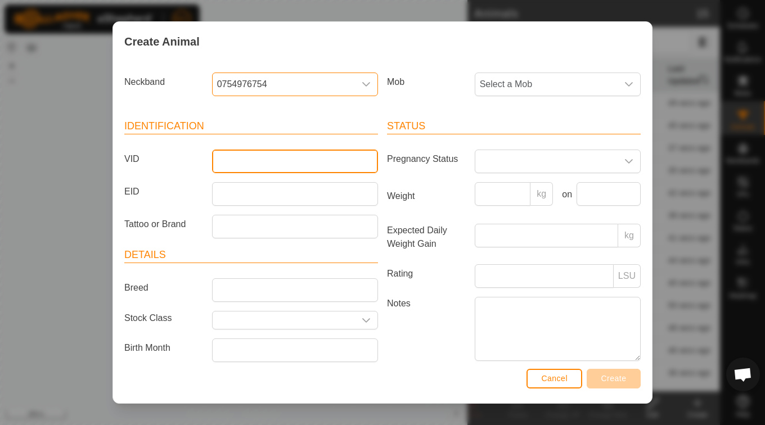
click at [248, 165] on input "VID" at bounding box center [295, 162] width 166 height 24
type input "6725"
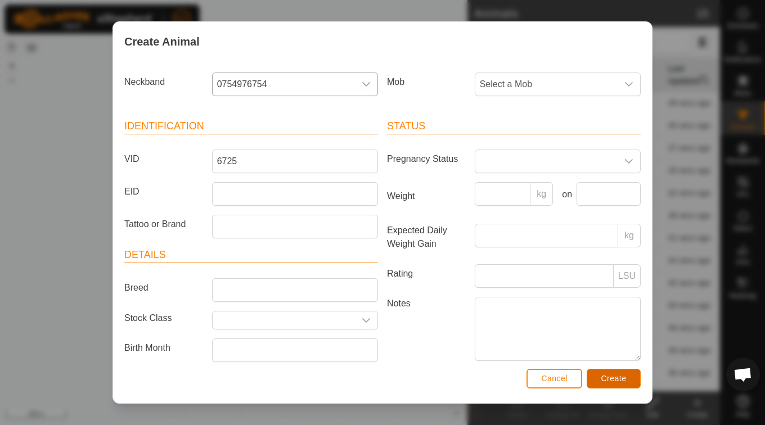
click at [616, 378] on span "Create" at bounding box center [613, 378] width 25 height 9
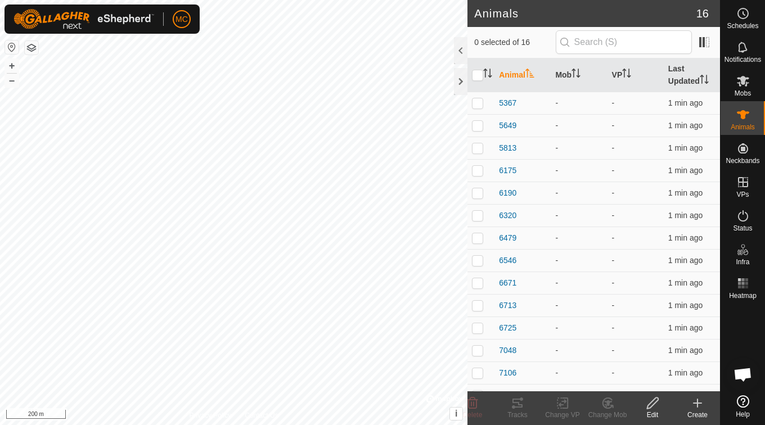
click at [697, 401] on icon at bounding box center [697, 403] width 0 height 8
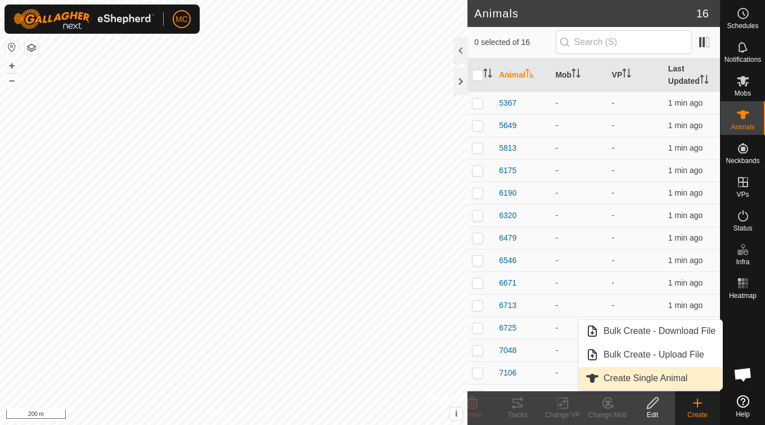
click at [657, 376] on link "Create Single Animal" at bounding box center [650, 378] width 143 height 22
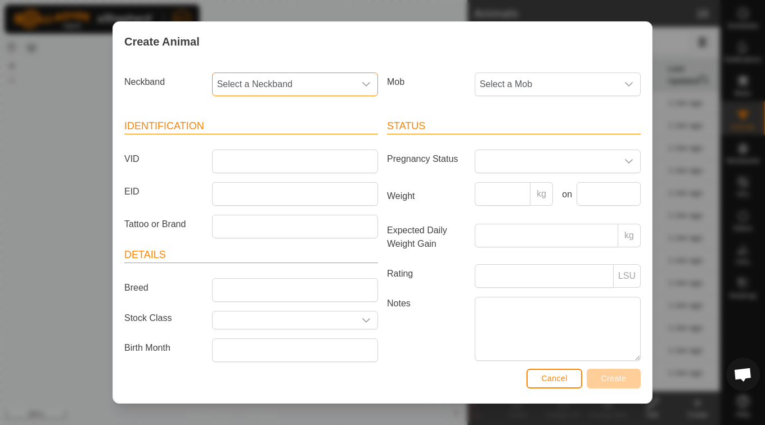
click at [277, 82] on span "Select a Neckband" at bounding box center [284, 84] width 142 height 22
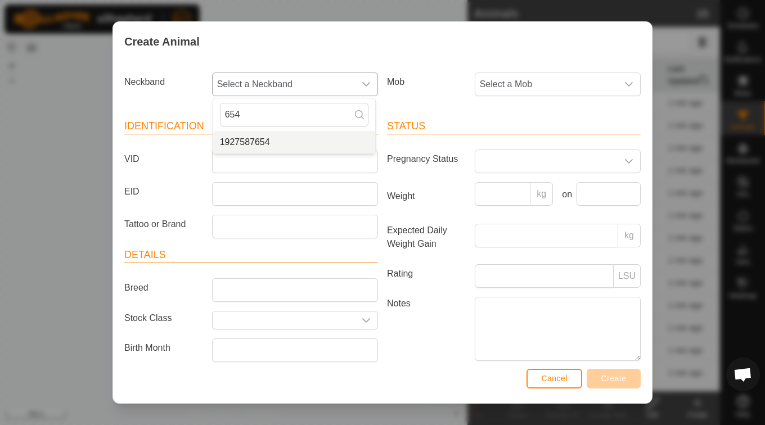
type input "654"
click at [244, 141] on li "1927587654" at bounding box center [294, 142] width 162 height 22
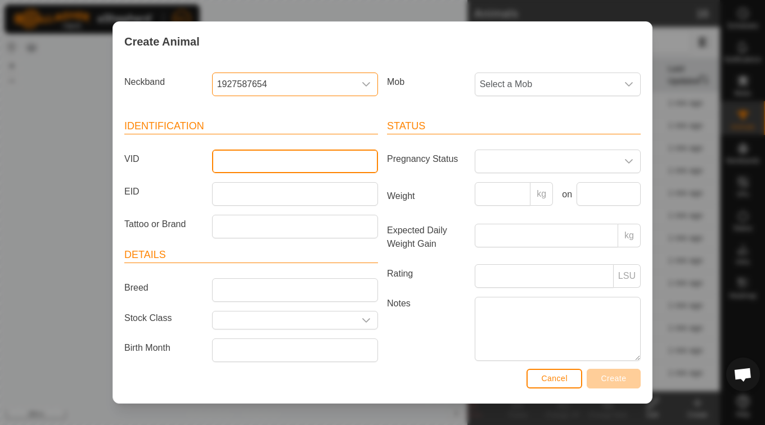
click at [243, 161] on input "VID" at bounding box center [295, 162] width 166 height 24
type input "4826"
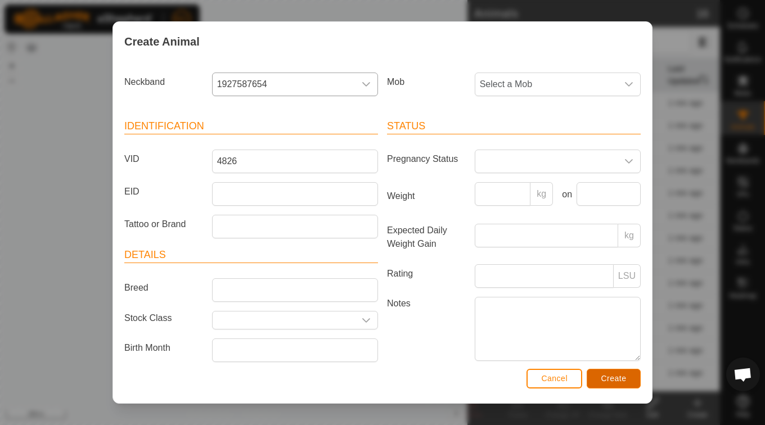
click at [598, 376] on button "Create" at bounding box center [614, 379] width 54 height 20
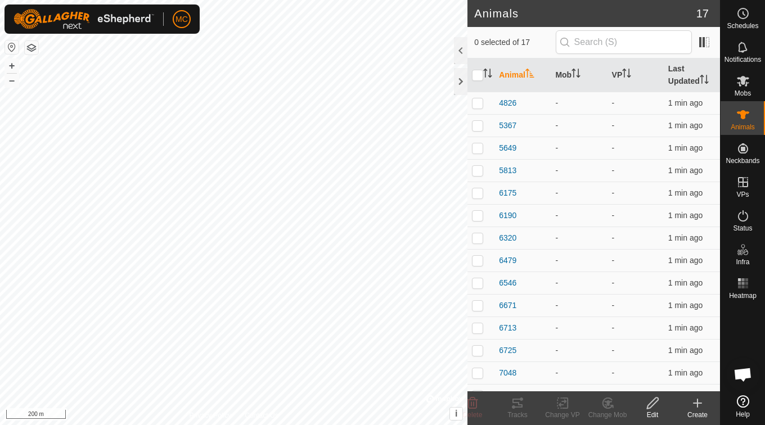
click at [703, 409] on icon at bounding box center [697, 402] width 13 height 13
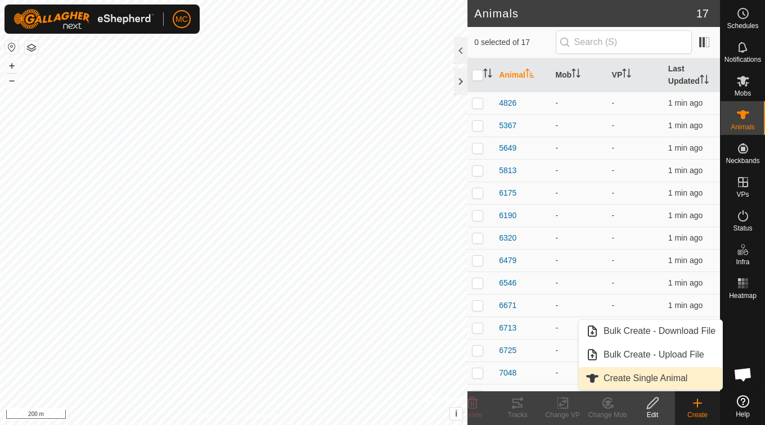
click at [668, 379] on link "Create Single Animal" at bounding box center [650, 378] width 143 height 22
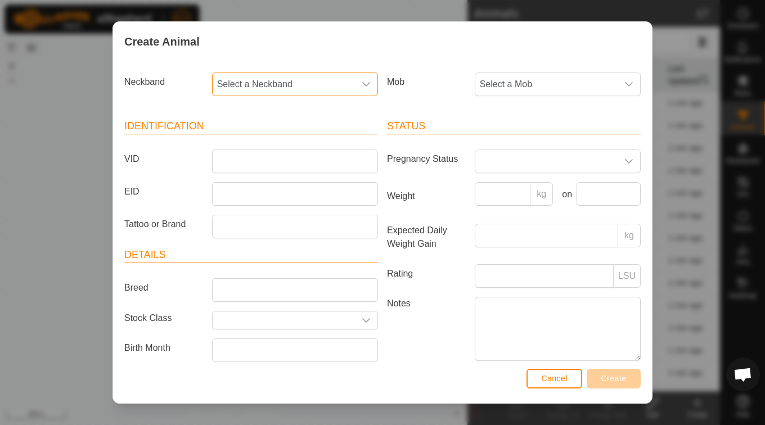
click at [248, 74] on span "Select a Neckband" at bounding box center [284, 84] width 142 height 22
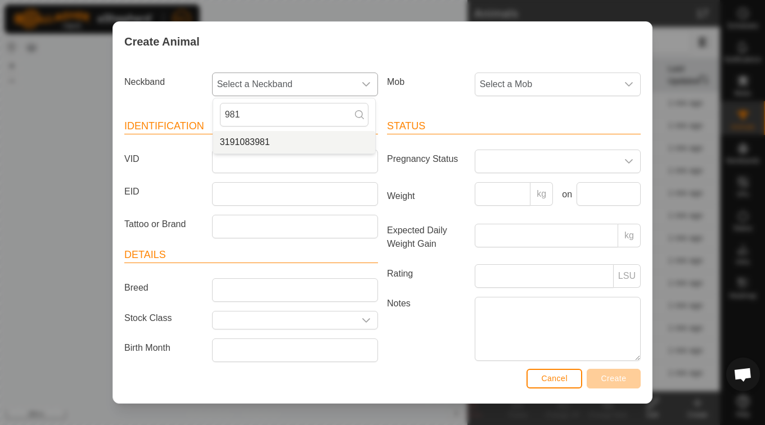
type input "981"
click at [263, 148] on li "3191083981" at bounding box center [294, 142] width 162 height 22
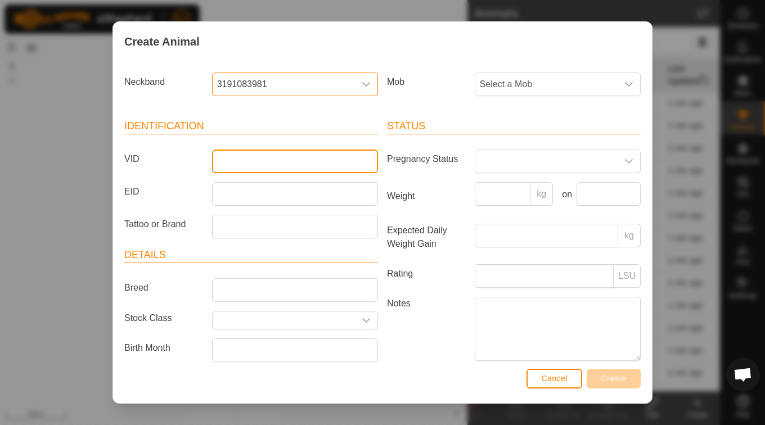
click at [323, 164] on input "VID" at bounding box center [295, 162] width 166 height 24
type input "3122"
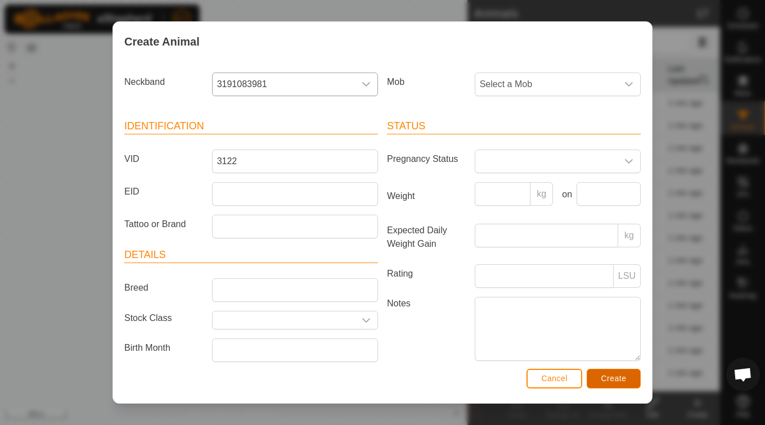
click at [614, 378] on span "Create" at bounding box center [613, 378] width 25 height 9
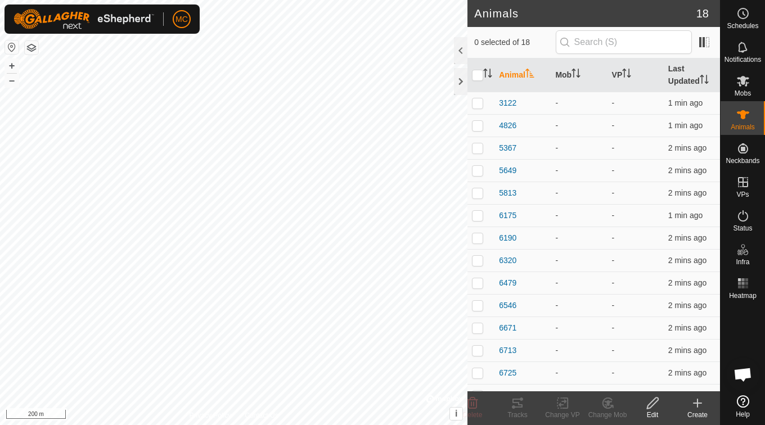
click at [701, 409] on icon at bounding box center [697, 402] width 13 height 13
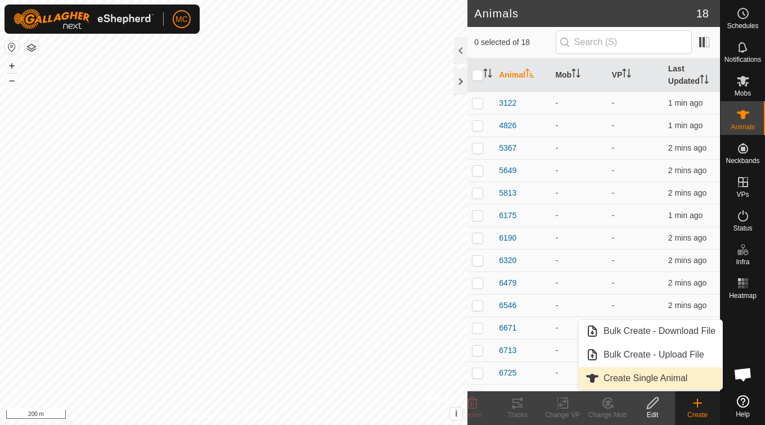
click at [652, 381] on link "Create Single Animal" at bounding box center [650, 378] width 143 height 22
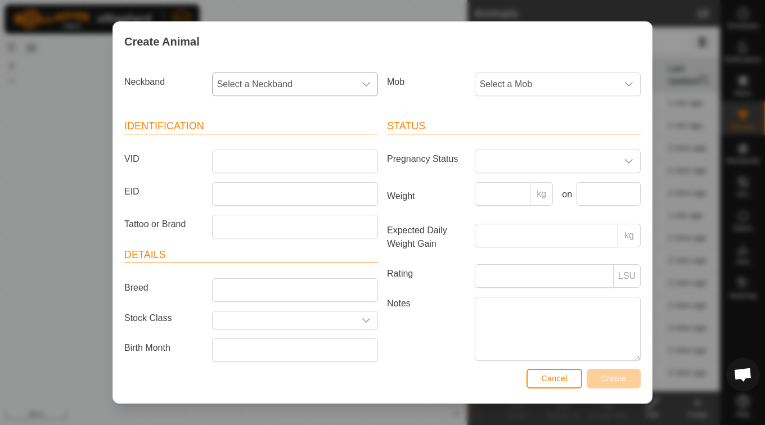
click at [270, 85] on span "Select a Neckband" at bounding box center [284, 84] width 142 height 22
type input "369"
click at [269, 146] on li "1974634369" at bounding box center [294, 142] width 162 height 22
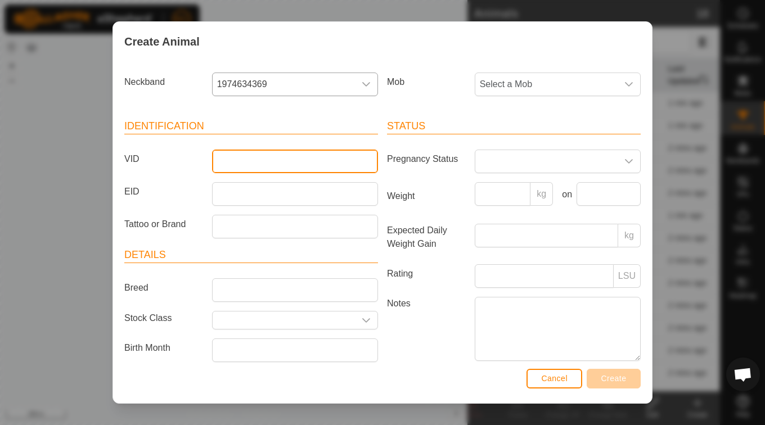
click at [351, 168] on input "VID" at bounding box center [295, 162] width 166 height 24
type input "7326"
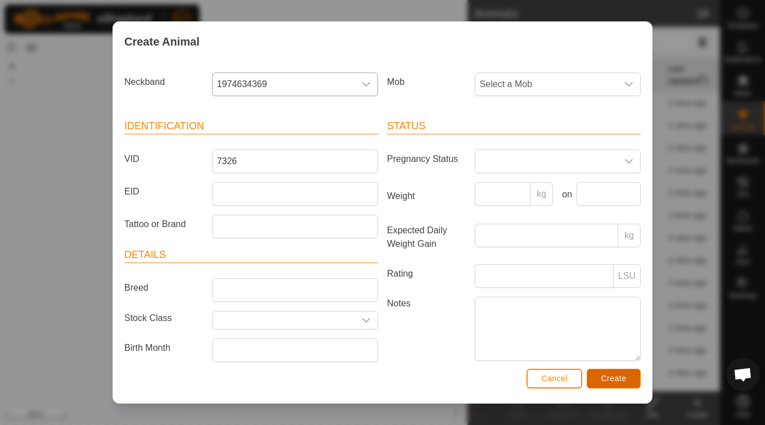
click at [616, 384] on button "Create" at bounding box center [614, 379] width 54 height 20
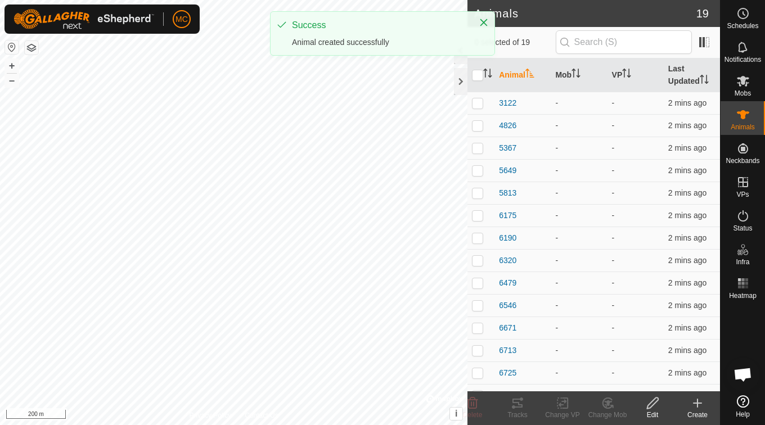
click at [699, 410] on div "Create" at bounding box center [697, 415] width 45 height 10
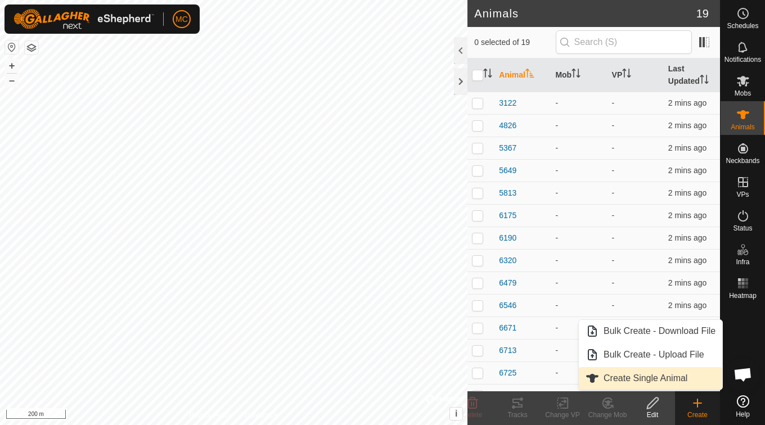
click at [642, 377] on link "Create Single Animal" at bounding box center [650, 378] width 143 height 22
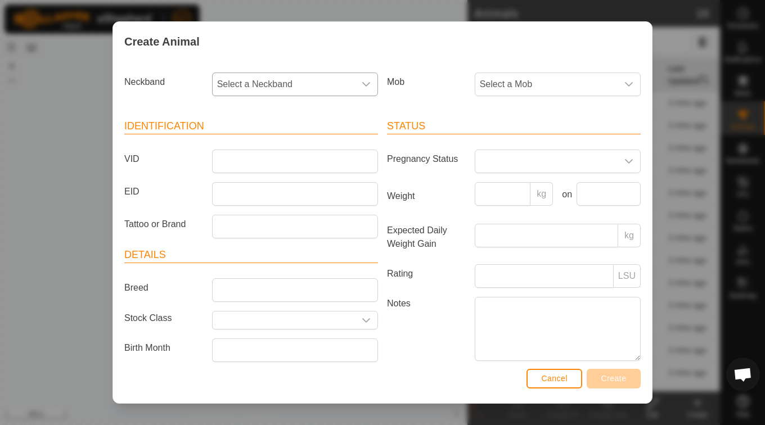
click at [304, 83] on span "Select a Neckband" at bounding box center [284, 84] width 142 height 22
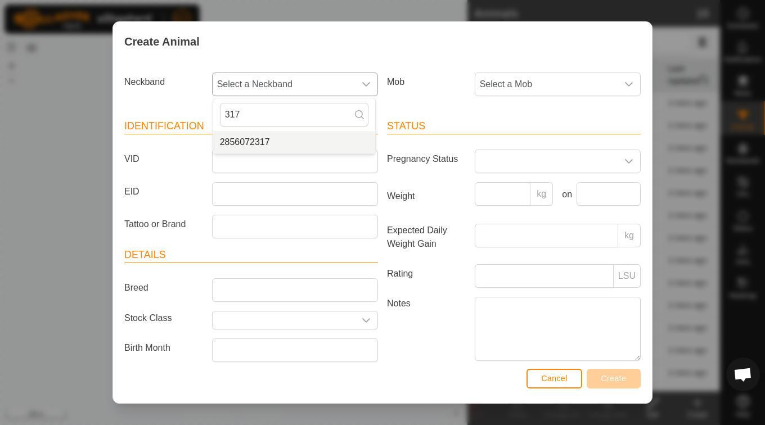
type input "317"
click at [262, 138] on li "2856072317" at bounding box center [294, 142] width 162 height 22
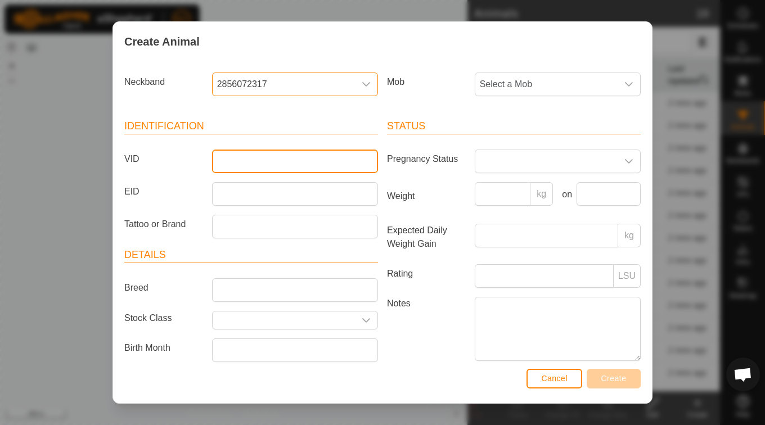
click at [252, 163] on input "VID" at bounding box center [295, 162] width 166 height 24
type input "2909"
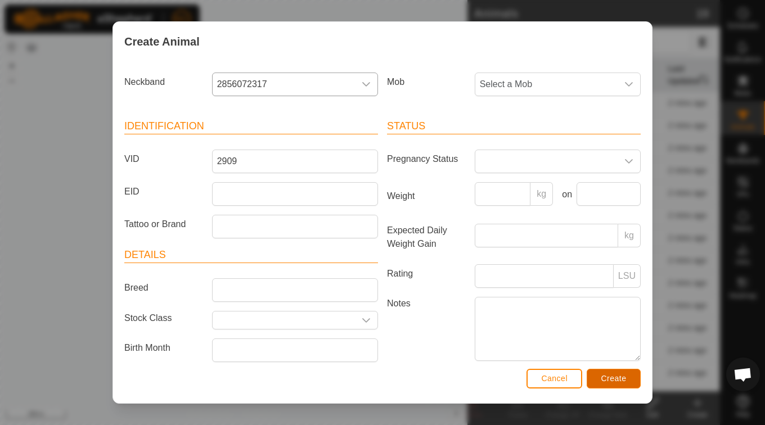
click at [617, 376] on span "Create" at bounding box center [613, 378] width 25 height 9
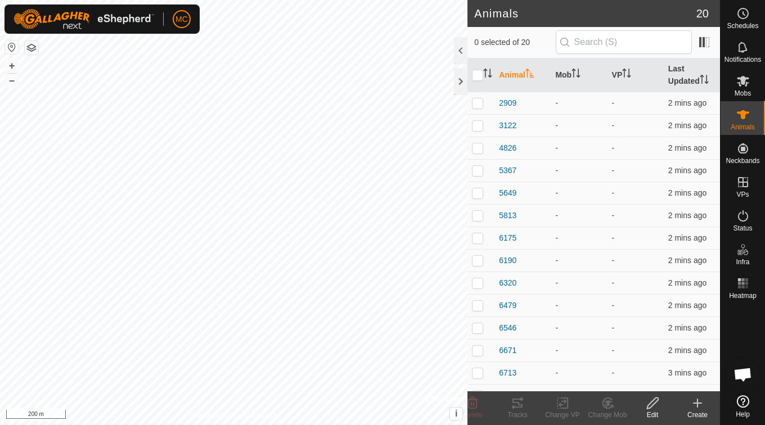
click at [698, 412] on div "Create" at bounding box center [697, 415] width 45 height 10
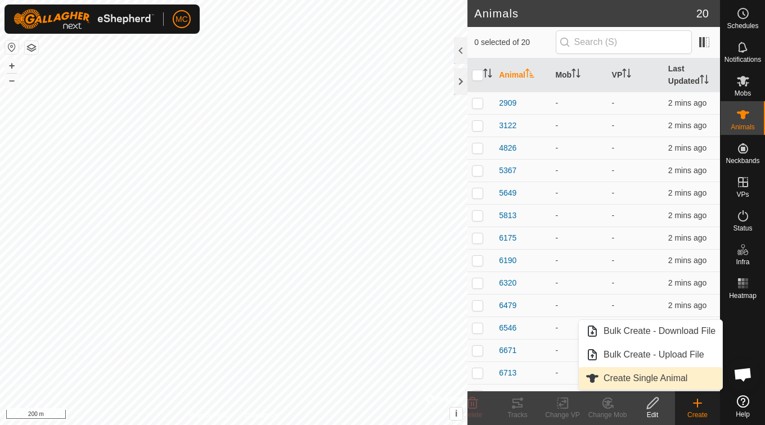
click at [662, 378] on link "Create Single Animal" at bounding box center [650, 378] width 143 height 22
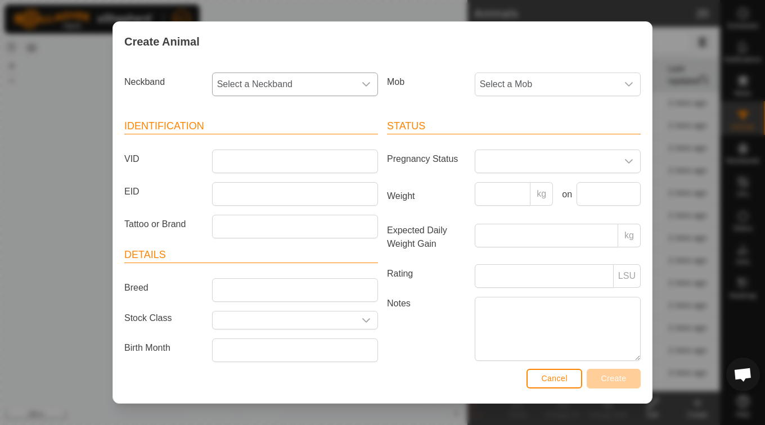
click at [297, 85] on span "Select a Neckband" at bounding box center [284, 84] width 142 height 22
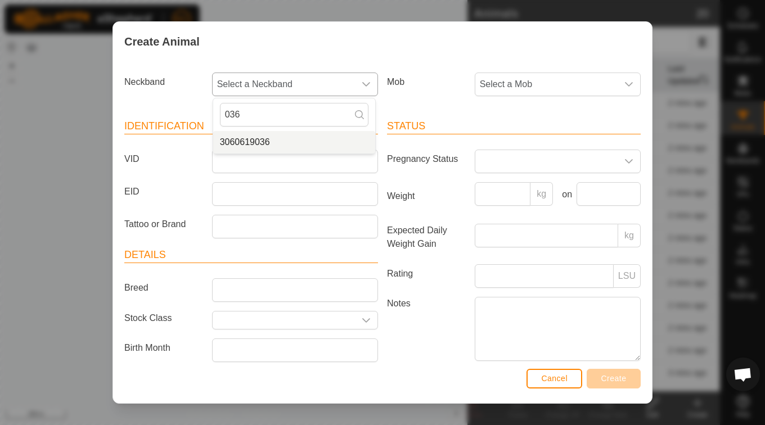
type input "036"
click at [267, 142] on li "3060619036" at bounding box center [294, 142] width 162 height 22
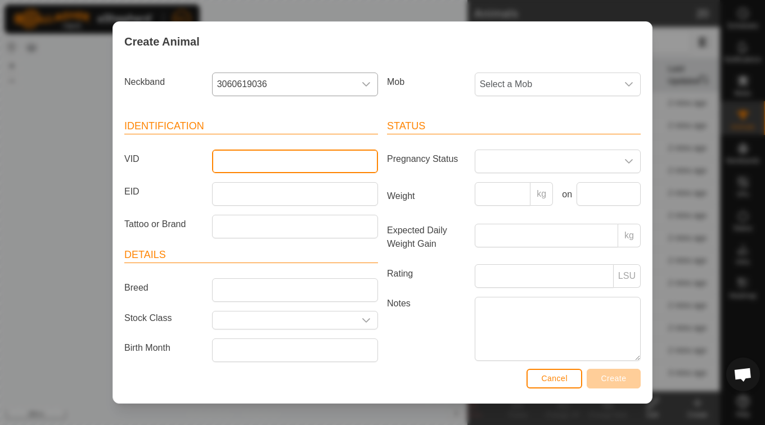
click at [263, 158] on input "VID" at bounding box center [295, 162] width 166 height 24
type input "5631"
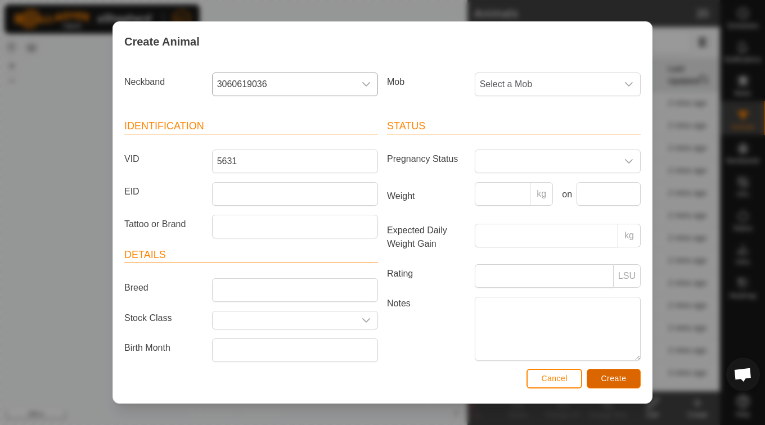
click at [608, 378] on span "Create" at bounding box center [613, 378] width 25 height 9
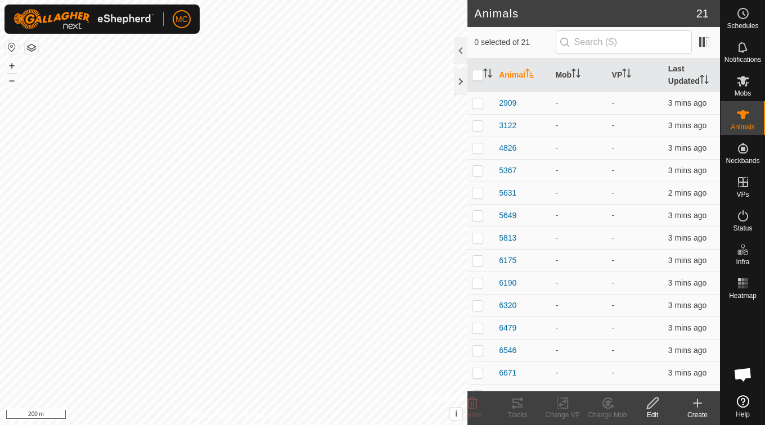
click at [697, 404] on icon at bounding box center [697, 403] width 0 height 8
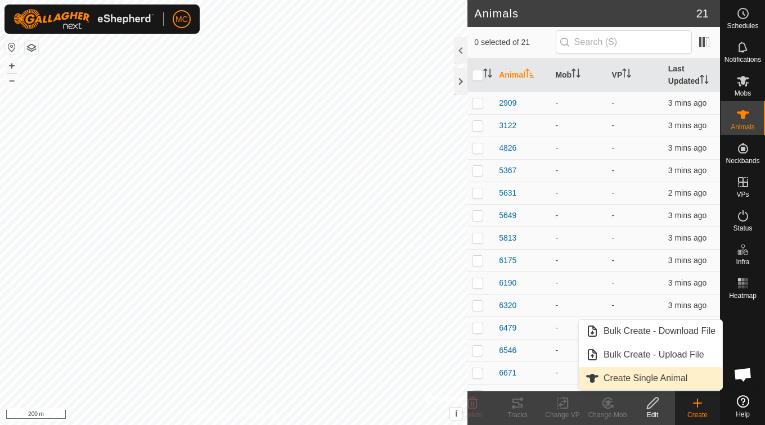
click at [637, 380] on link "Create Single Animal" at bounding box center [650, 378] width 143 height 22
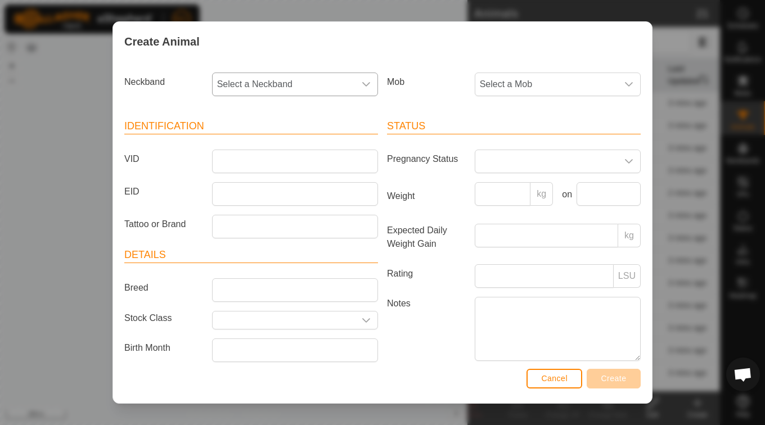
click at [274, 87] on span "Select a Neckband" at bounding box center [284, 84] width 142 height 22
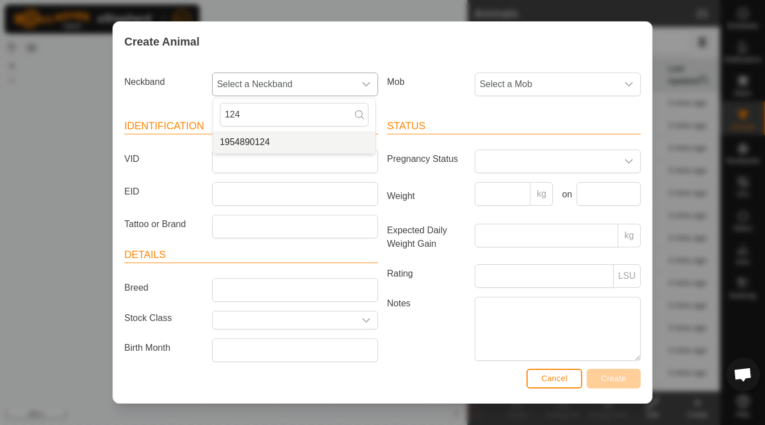
type input "124"
click at [229, 139] on li "1954890124" at bounding box center [294, 142] width 162 height 22
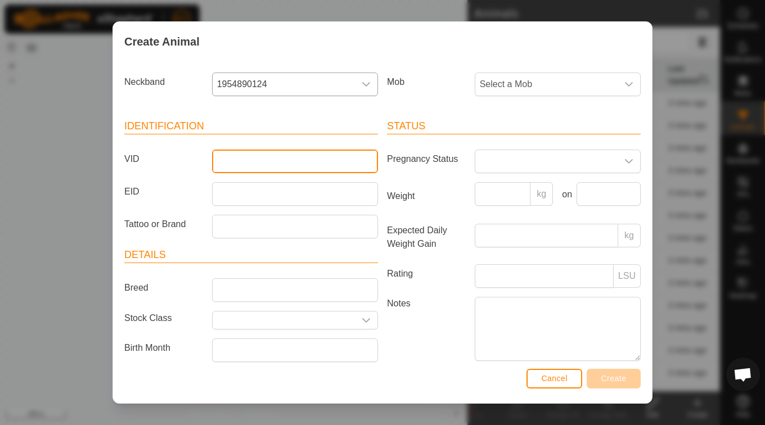
click at [233, 160] on input "VID" at bounding box center [295, 162] width 166 height 24
type input "6829"
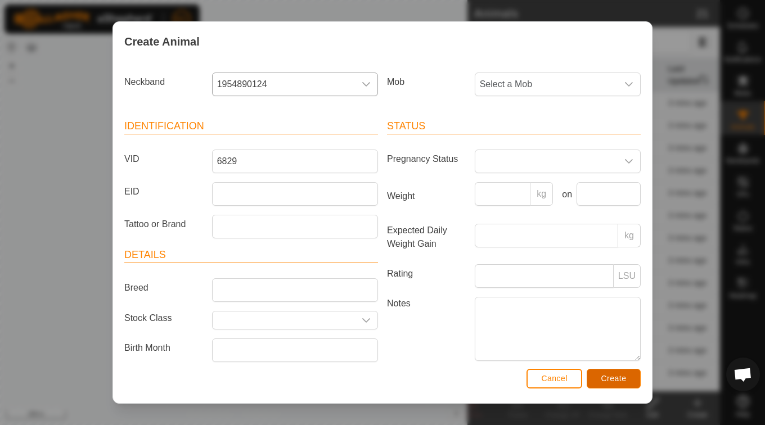
click at [615, 381] on span "Create" at bounding box center [613, 378] width 25 height 9
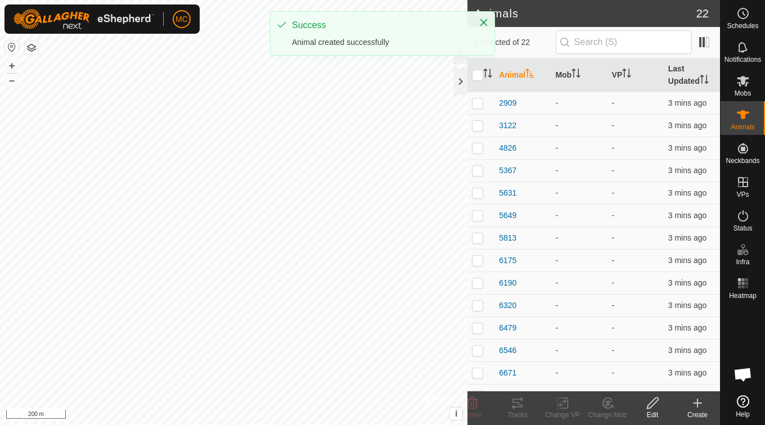
click at [696, 403] on icon at bounding box center [697, 403] width 8 height 0
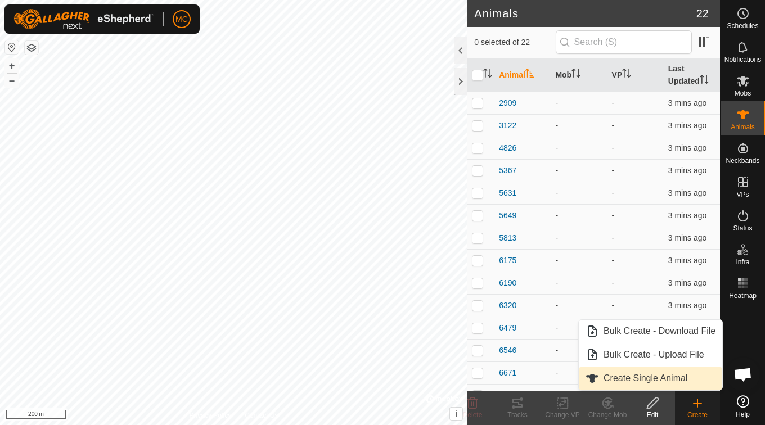
click at [661, 381] on link "Create Single Animal" at bounding box center [650, 378] width 143 height 22
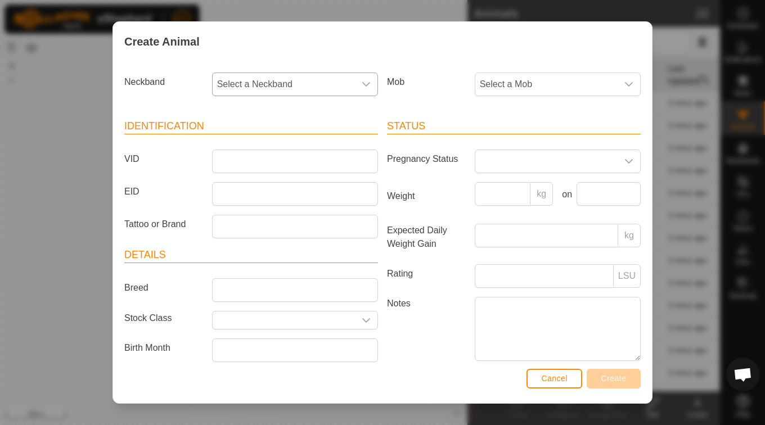
click at [367, 82] on div "dropdown trigger" at bounding box center [366, 84] width 22 height 22
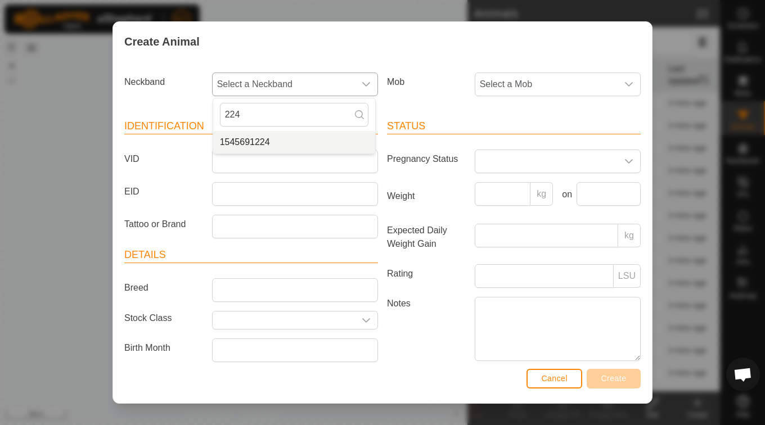
type input "224"
click at [273, 148] on li "1545691224" at bounding box center [294, 142] width 162 height 22
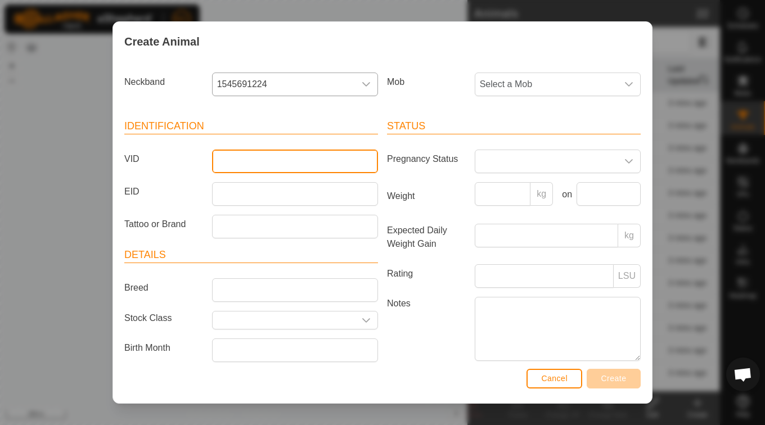
click at [265, 158] on input "VID" at bounding box center [295, 162] width 166 height 24
type input "6545"
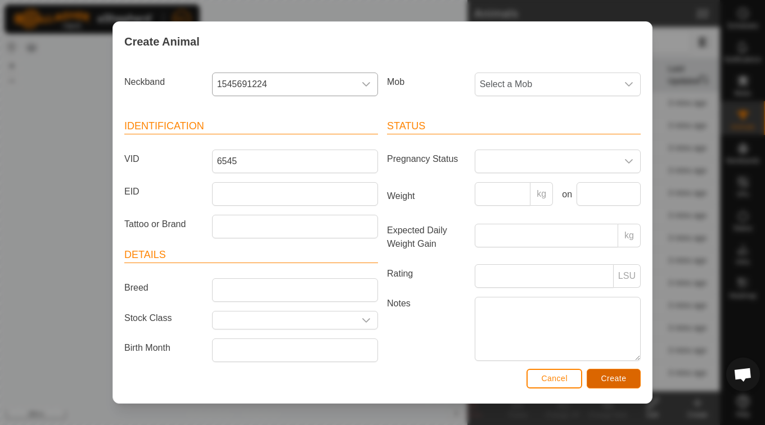
click at [619, 377] on span "Create" at bounding box center [613, 378] width 25 height 9
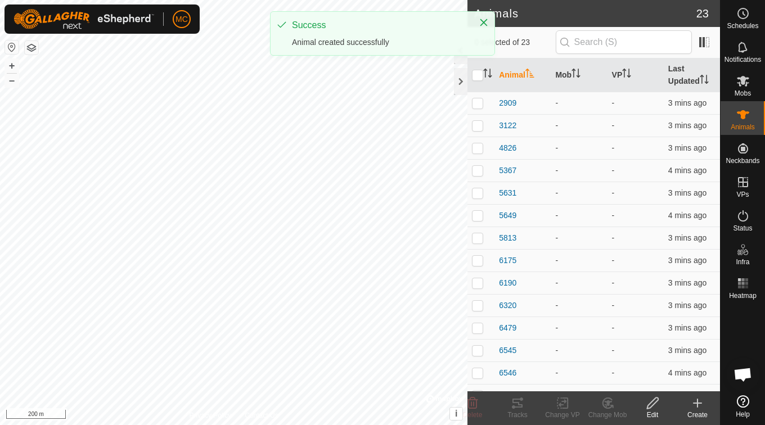
click at [698, 408] on icon at bounding box center [697, 402] width 13 height 13
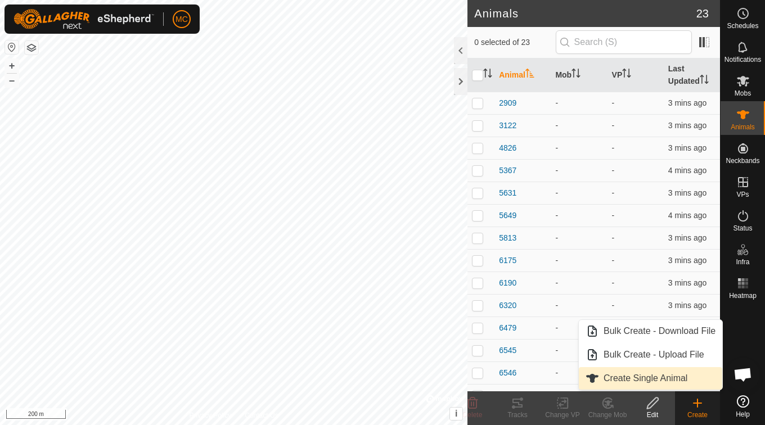
click at [669, 377] on link "Create Single Animal" at bounding box center [650, 378] width 143 height 22
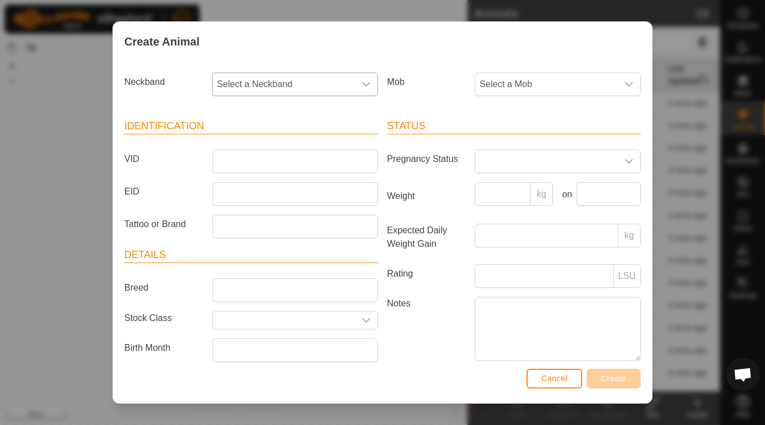
click at [274, 80] on span "Select a Neckband" at bounding box center [284, 84] width 142 height 22
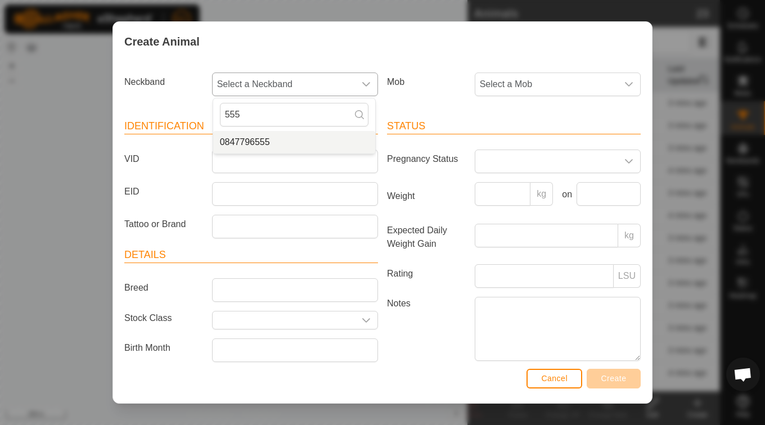
type input "555"
click at [235, 143] on li "0847796555" at bounding box center [294, 142] width 162 height 22
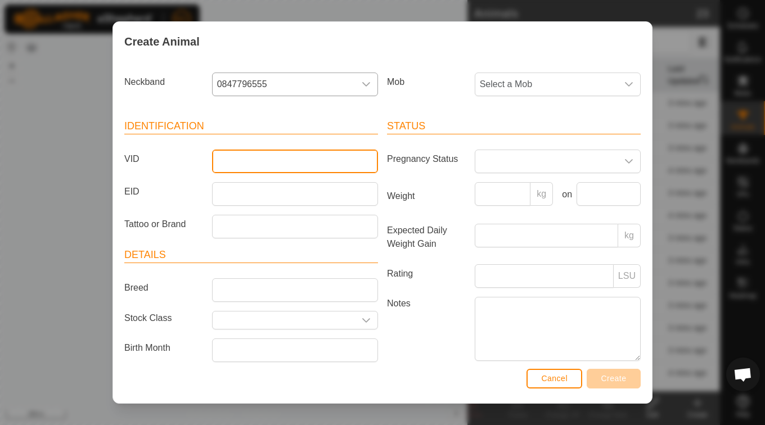
click at [237, 162] on input "VID" at bounding box center [295, 162] width 166 height 24
type input "5691"
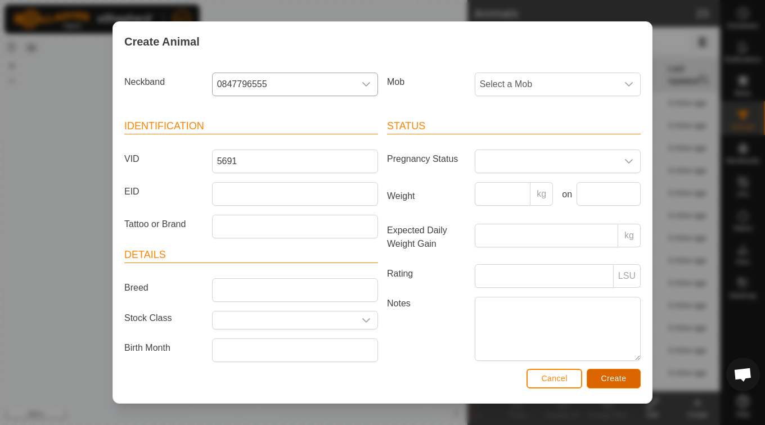
click at [612, 386] on button "Create" at bounding box center [614, 379] width 54 height 20
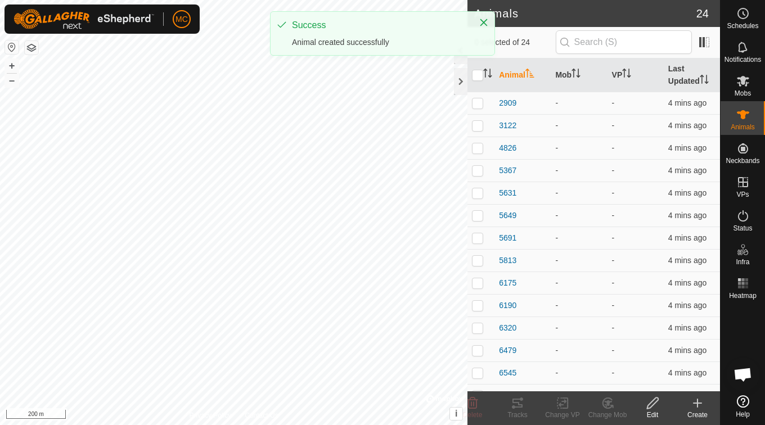
click at [696, 408] on icon at bounding box center [697, 402] width 13 height 13
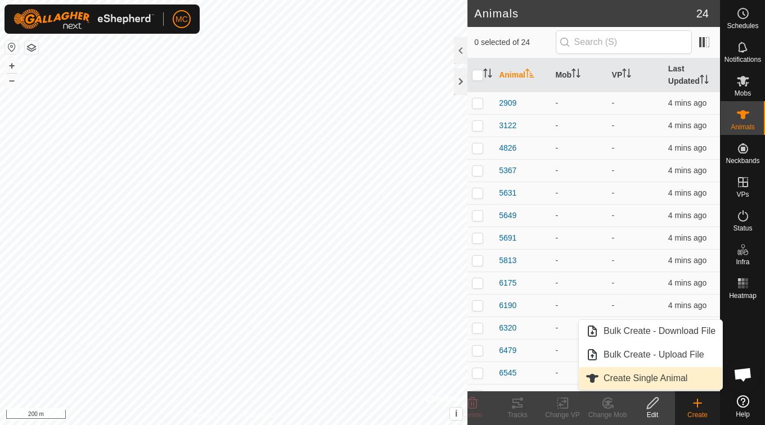
click at [648, 376] on link "Create Single Animal" at bounding box center [650, 378] width 143 height 22
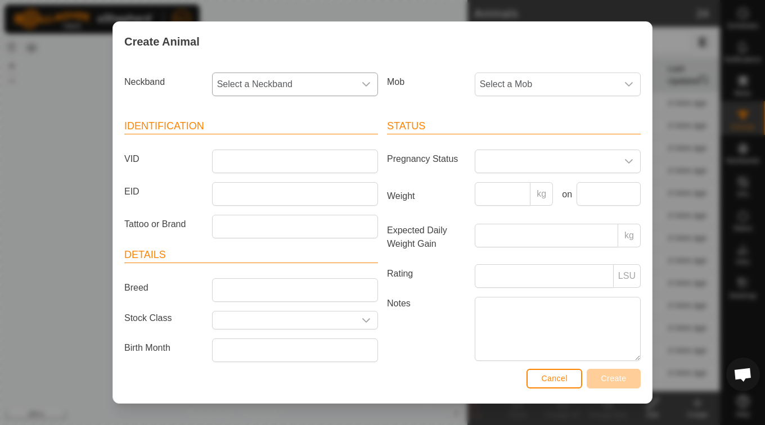
click at [263, 88] on span "Select a Neckband" at bounding box center [284, 84] width 142 height 22
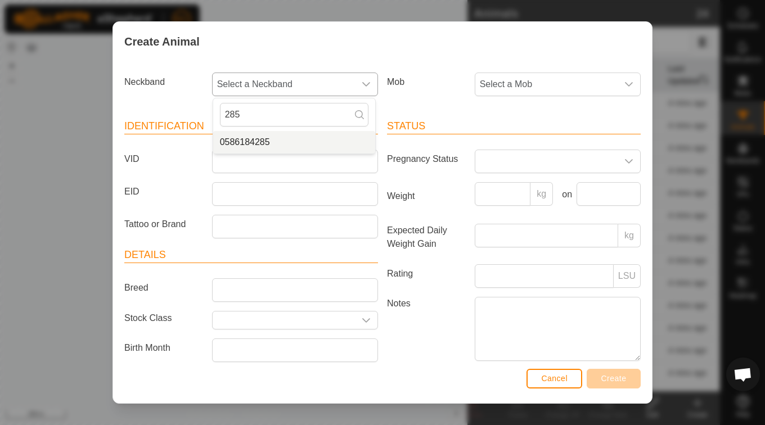
type input "285"
click at [258, 143] on li "0586184285" at bounding box center [294, 142] width 162 height 22
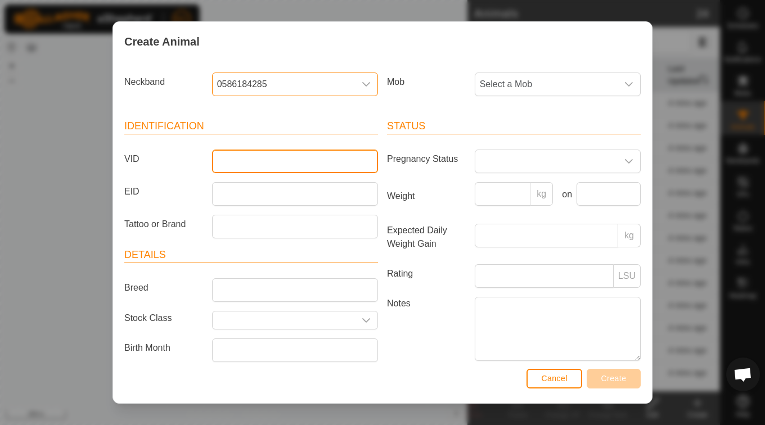
click at [252, 166] on input "VID" at bounding box center [295, 162] width 166 height 24
type input "5926"
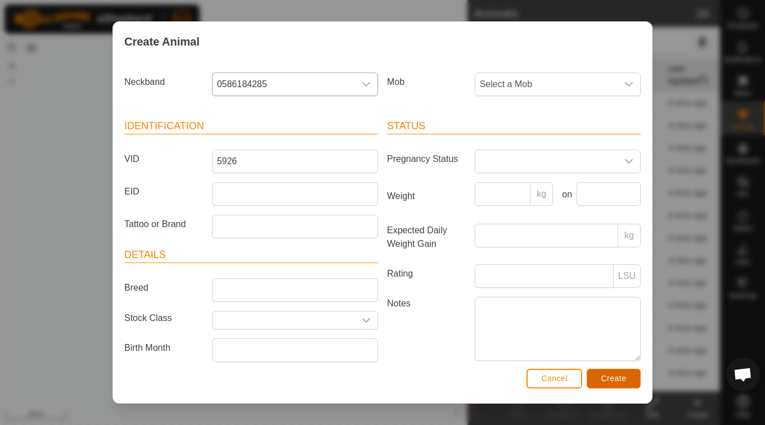
click at [614, 377] on span "Create" at bounding box center [613, 378] width 25 height 9
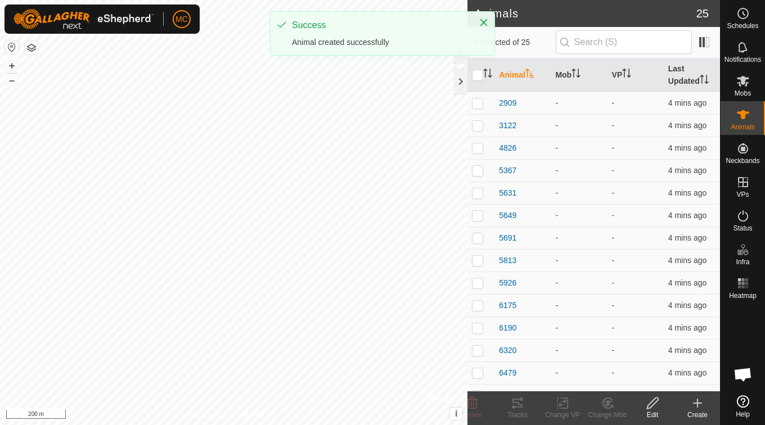
click at [702, 409] on icon at bounding box center [697, 402] width 13 height 13
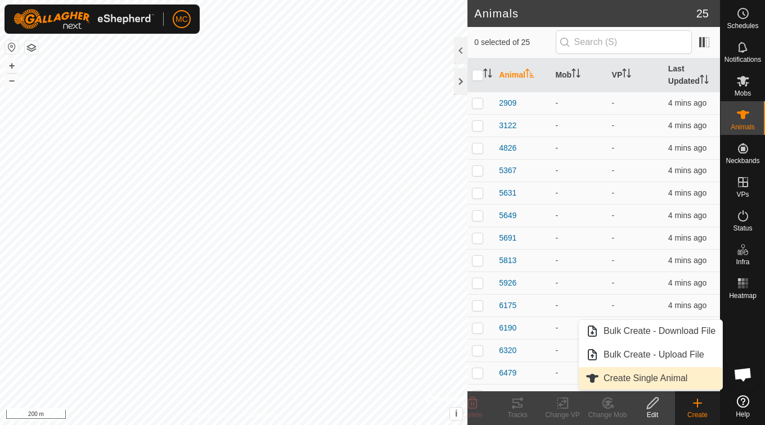
click at [624, 376] on link "Create Single Animal" at bounding box center [650, 378] width 143 height 22
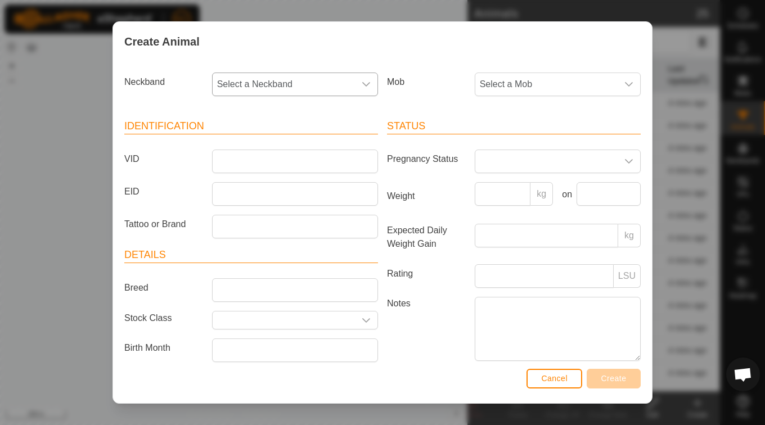
click at [366, 87] on icon "dropdown trigger" at bounding box center [366, 84] width 9 height 9
click at [274, 109] on input "text" at bounding box center [294, 115] width 148 height 24
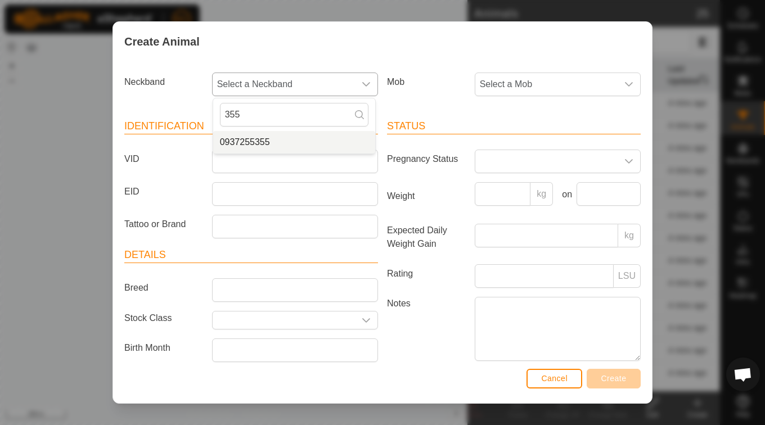
type input "355"
click at [260, 147] on li "0937255355" at bounding box center [294, 142] width 162 height 22
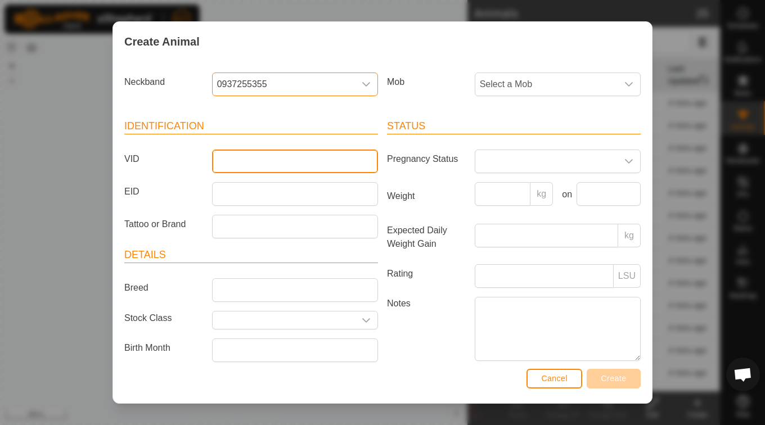
click at [261, 168] on input "VID" at bounding box center [295, 162] width 166 height 24
type input "3296"
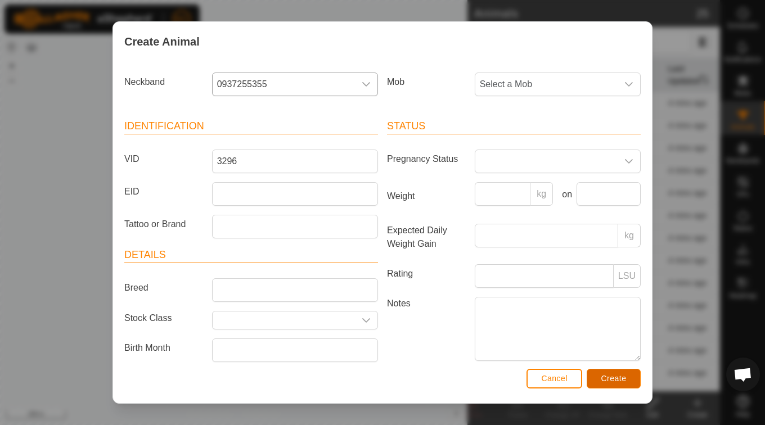
click at [614, 377] on span "Create" at bounding box center [613, 378] width 25 height 9
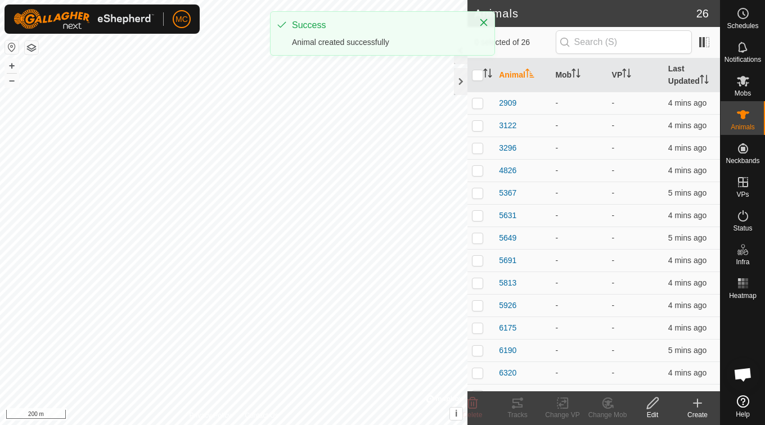
click at [695, 407] on icon at bounding box center [697, 402] width 13 height 13
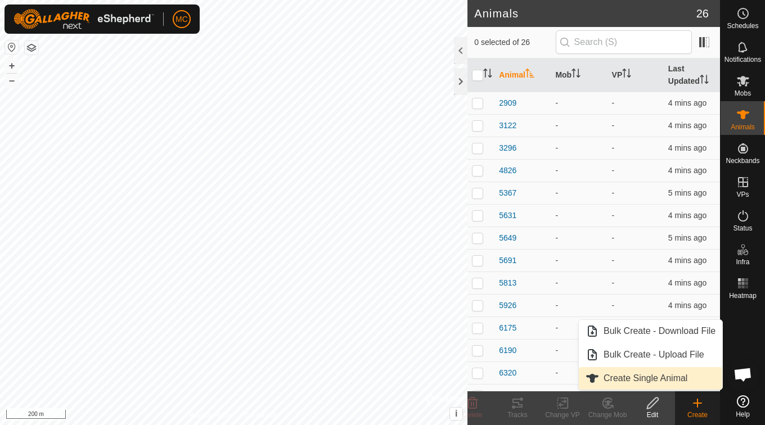
click at [646, 374] on link "Create Single Animal" at bounding box center [650, 378] width 143 height 22
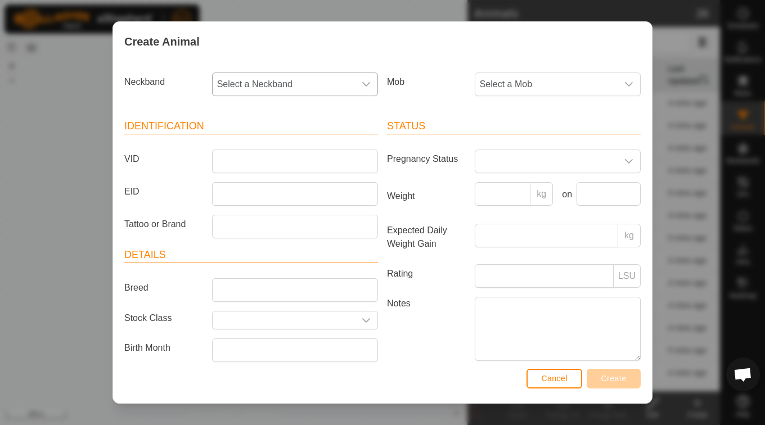
click at [280, 81] on span "Select a Neckband" at bounding box center [284, 84] width 142 height 22
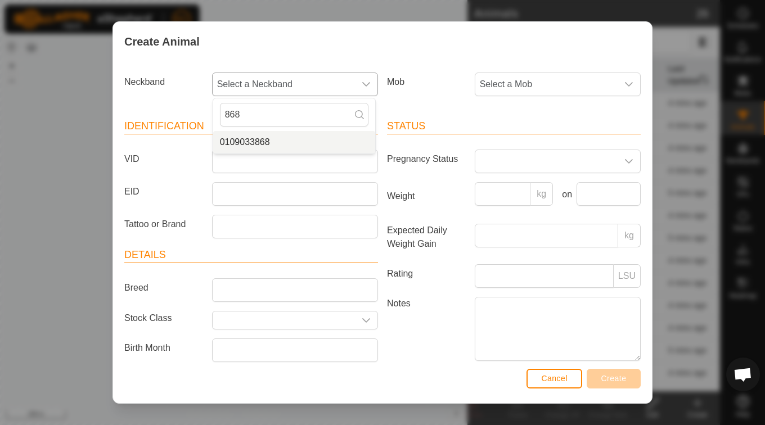
type input "868"
click at [224, 142] on li "0109033868" at bounding box center [294, 142] width 162 height 22
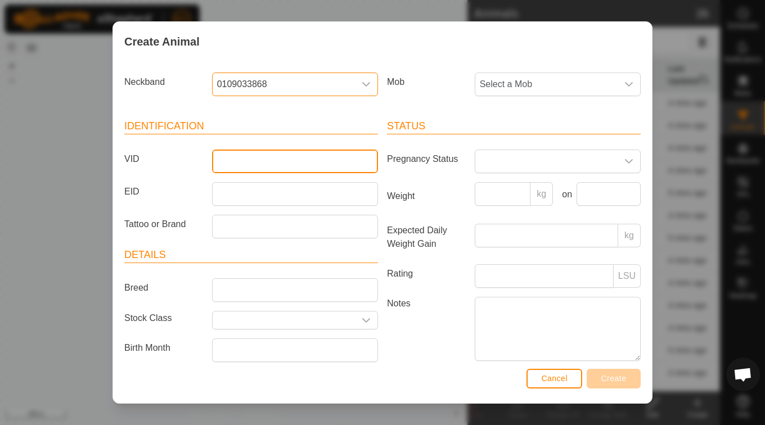
click at [231, 163] on input "VID" at bounding box center [295, 162] width 166 height 24
type input "5983"
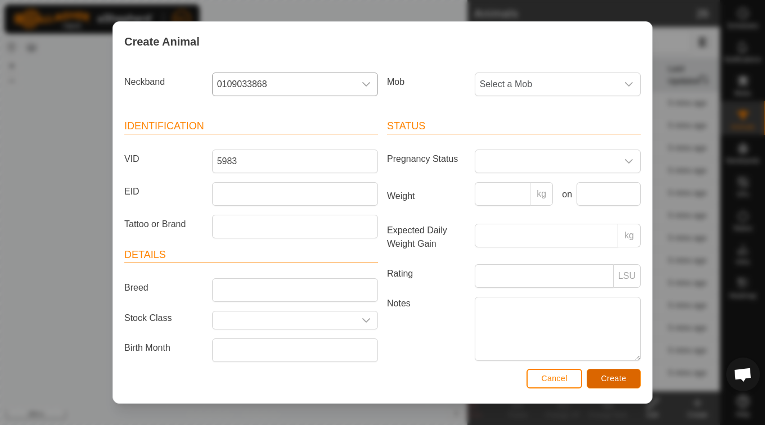
click at [620, 381] on span "Create" at bounding box center [613, 378] width 25 height 9
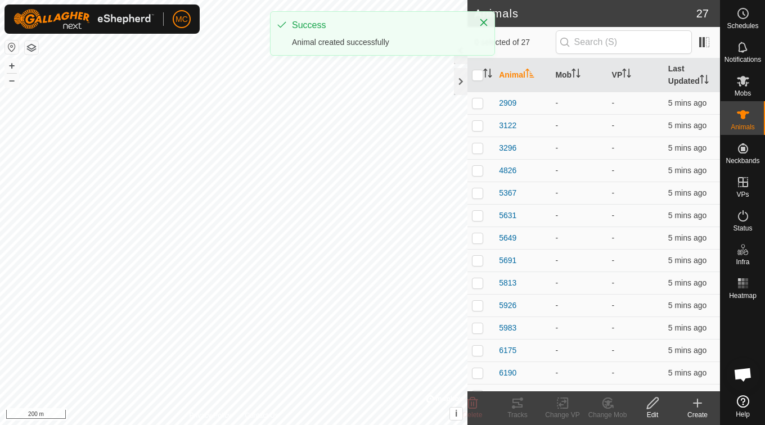
click at [698, 416] on div "Create" at bounding box center [697, 415] width 45 height 10
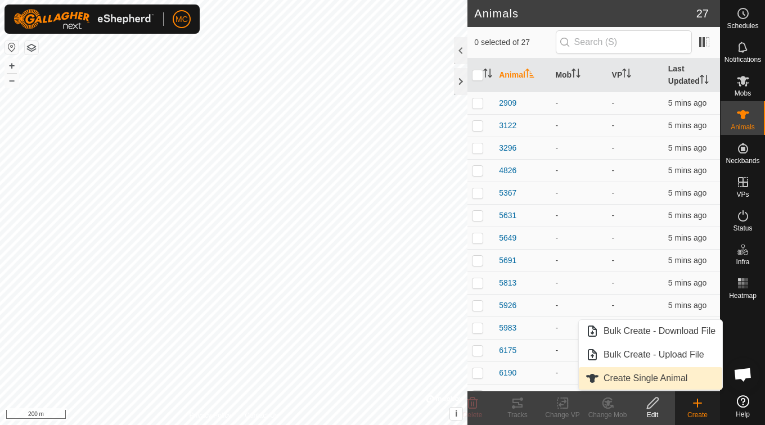
click at [626, 381] on link "Create Single Animal" at bounding box center [650, 378] width 143 height 22
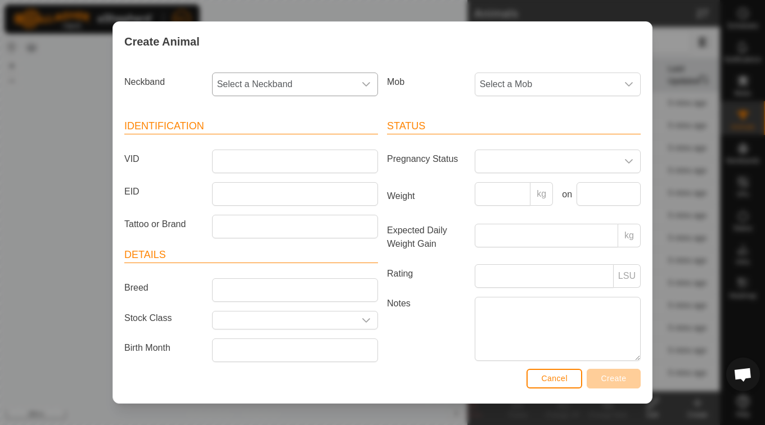
click at [362, 84] on icon "dropdown trigger" at bounding box center [366, 84] width 9 height 9
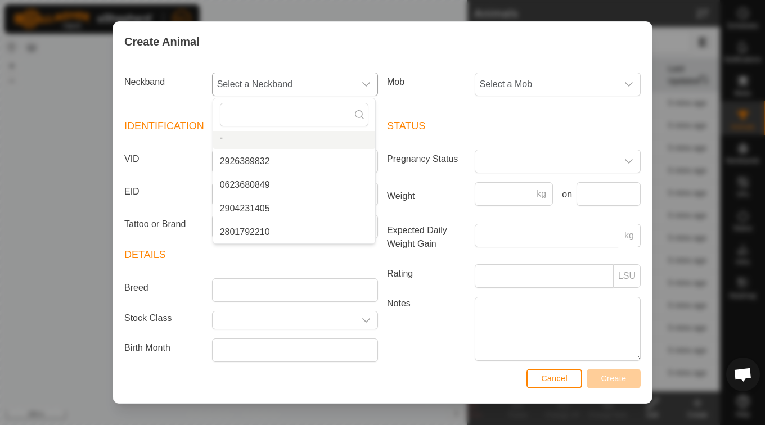
scroll to position [0, 0]
click at [279, 113] on input "text" at bounding box center [294, 115] width 148 height 24
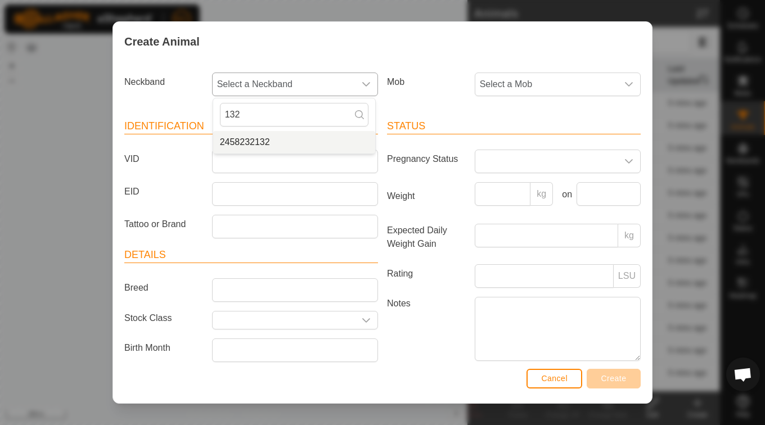
type input "132"
click at [256, 144] on li "2458232132" at bounding box center [294, 142] width 162 height 22
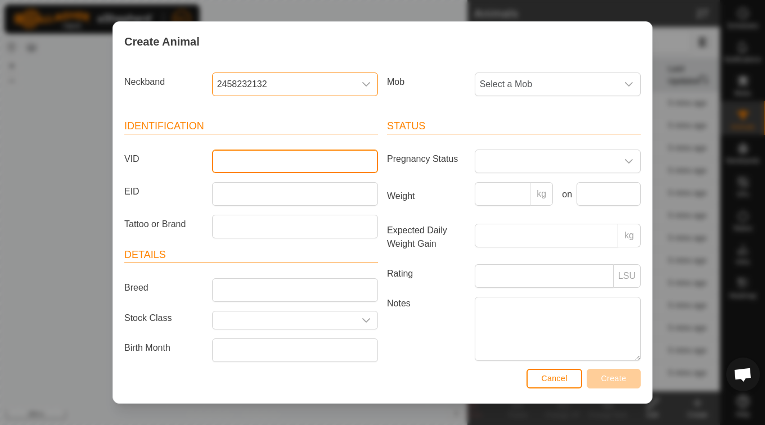
click at [267, 160] on input "VID" at bounding box center [295, 162] width 166 height 24
type input "4738"
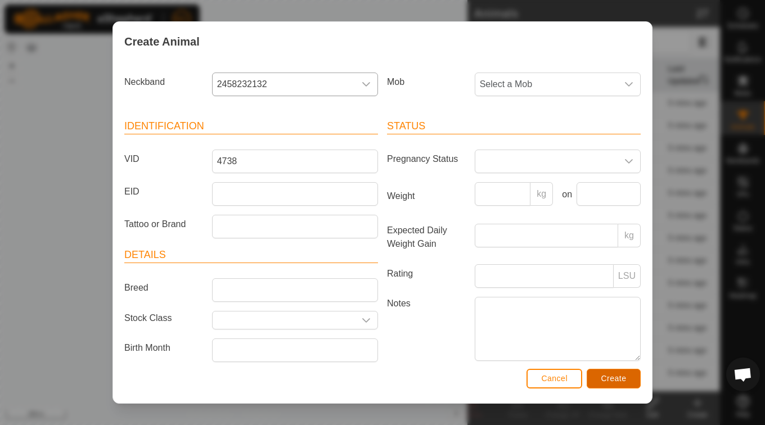
click at [616, 376] on span "Create" at bounding box center [613, 378] width 25 height 9
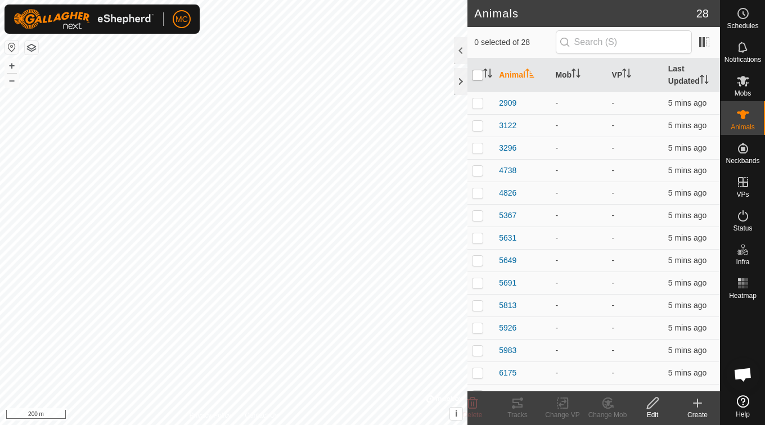
click at [477, 73] on input "checkbox" at bounding box center [477, 75] width 11 height 11
checkbox input "true"
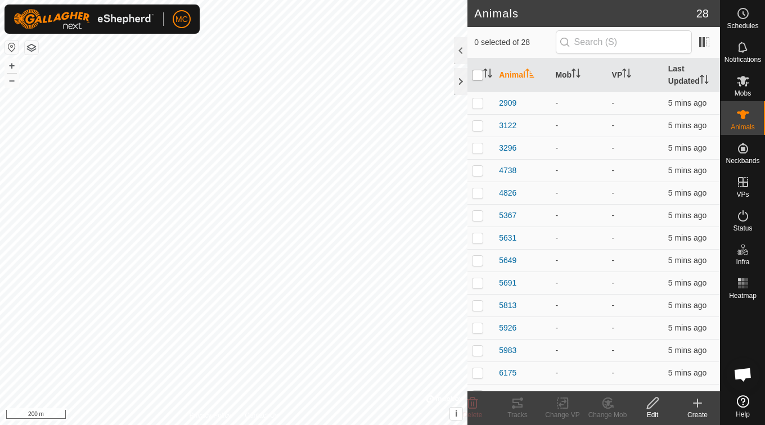
checkbox input "true"
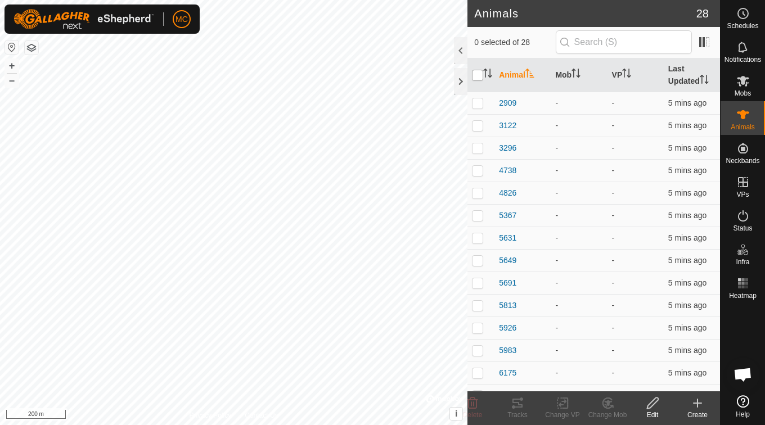
checkbox input "true"
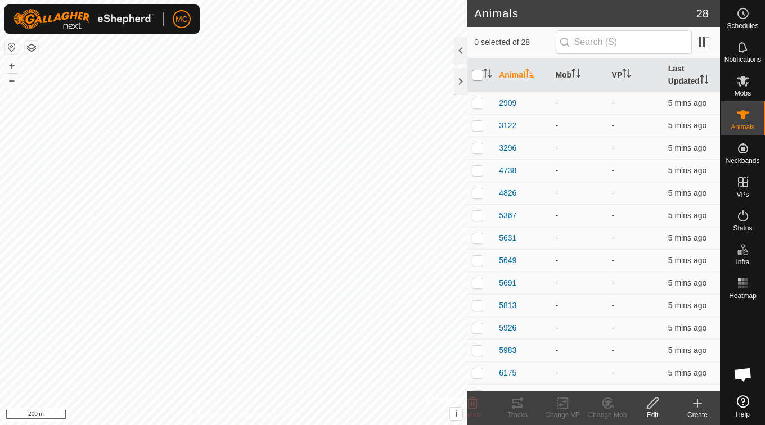
checkbox input "true"
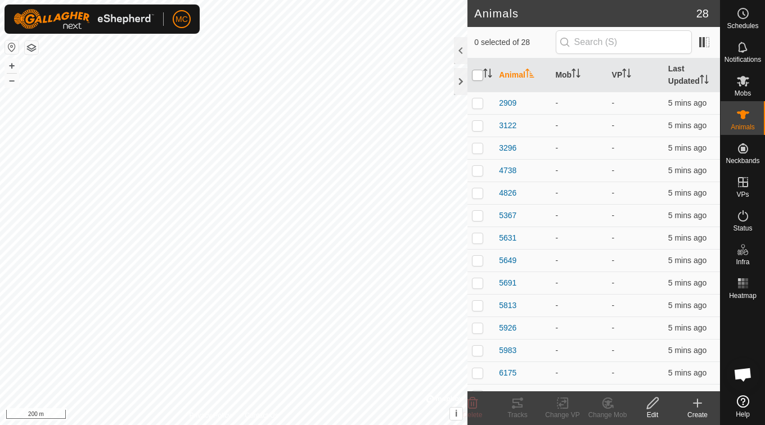
checkbox input "true"
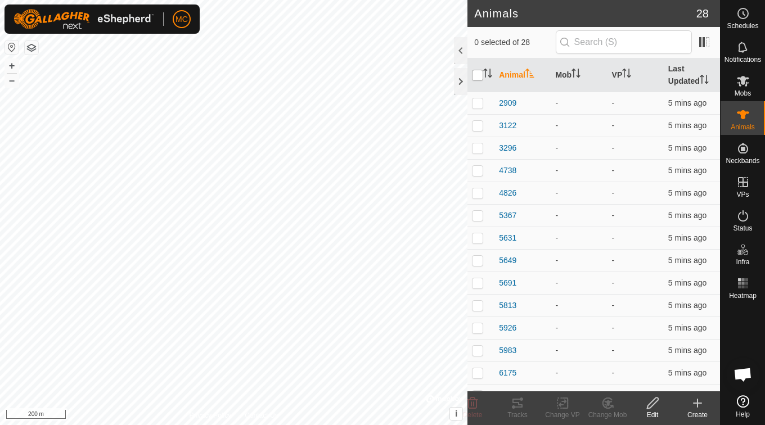
checkbox input "true"
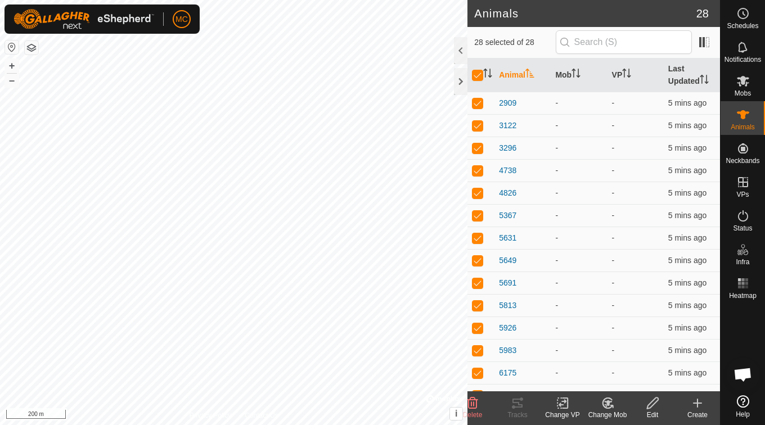
click at [603, 409] on icon at bounding box center [608, 402] width 14 height 13
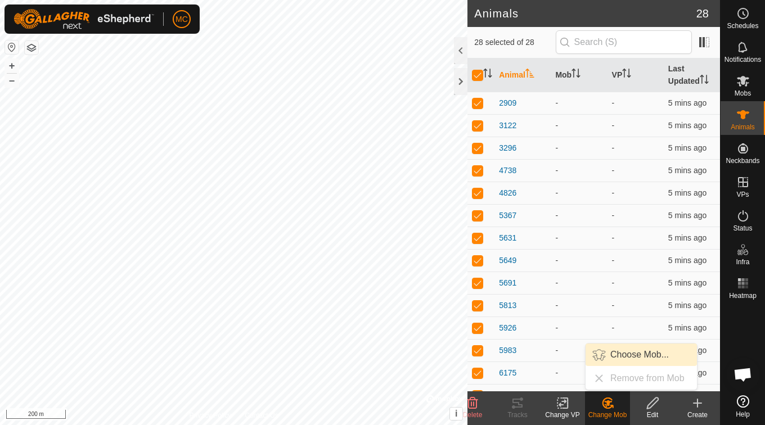
click at [615, 356] on link "Choose Mob..." at bounding box center [640, 355] width 111 height 22
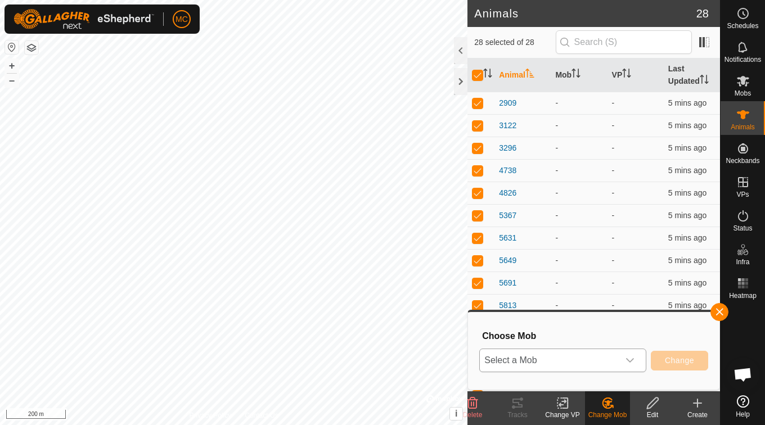
click at [636, 362] on div "dropdown trigger" at bounding box center [630, 360] width 22 height 22
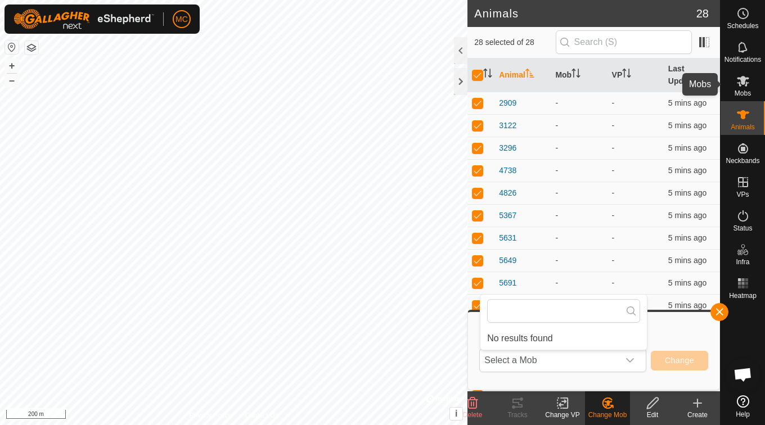
click at [748, 88] on es-mob-svg-icon at bounding box center [743, 81] width 20 height 18
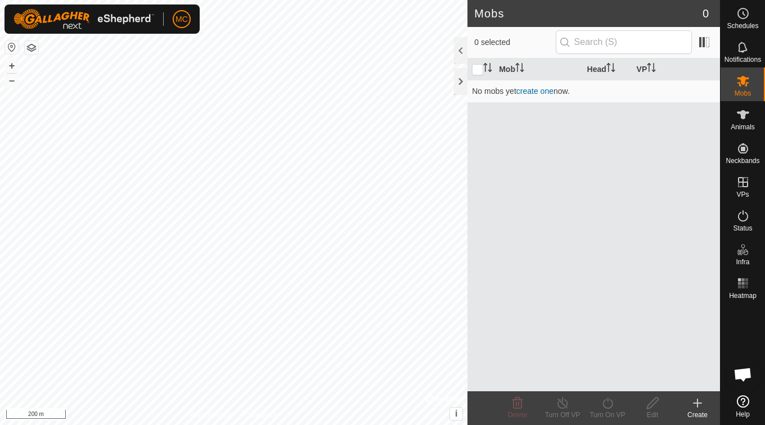
click at [700, 403] on icon at bounding box center [697, 403] width 8 height 0
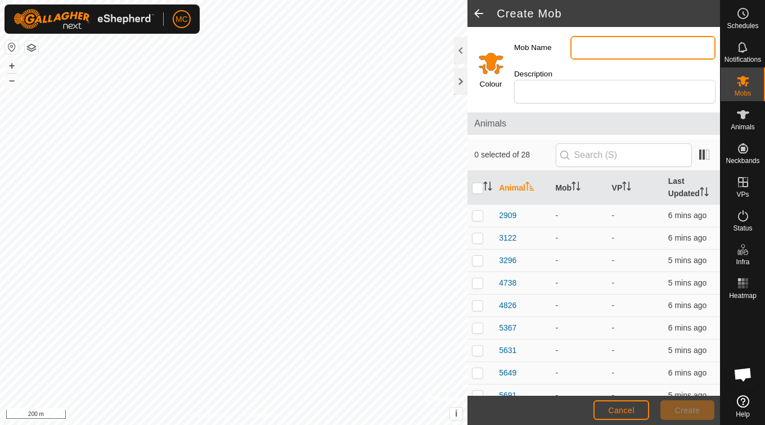
click at [604, 47] on input "Mob Name" at bounding box center [642, 48] width 145 height 24
type input "Dairy Cows"
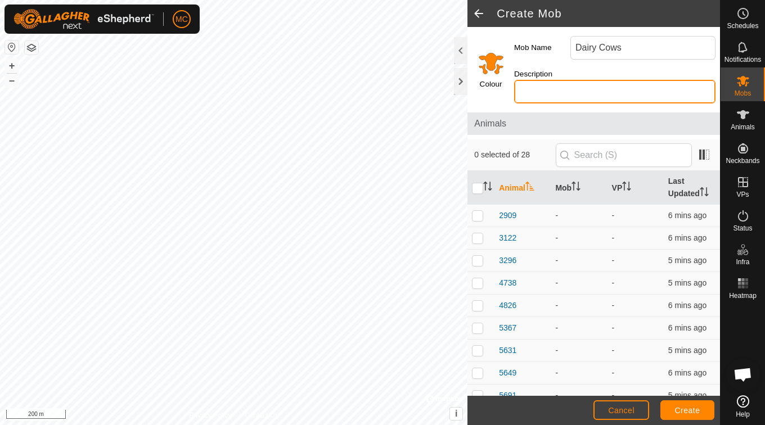
drag, startPoint x: 566, startPoint y: 91, endPoint x: 559, endPoint y: 136, distance: 45.6
click at [559, 136] on div "Colour Mob Name Dairy Cows Description Animals 0 selected of 28 Animal Mob VP L…" at bounding box center [593, 211] width 252 height 369
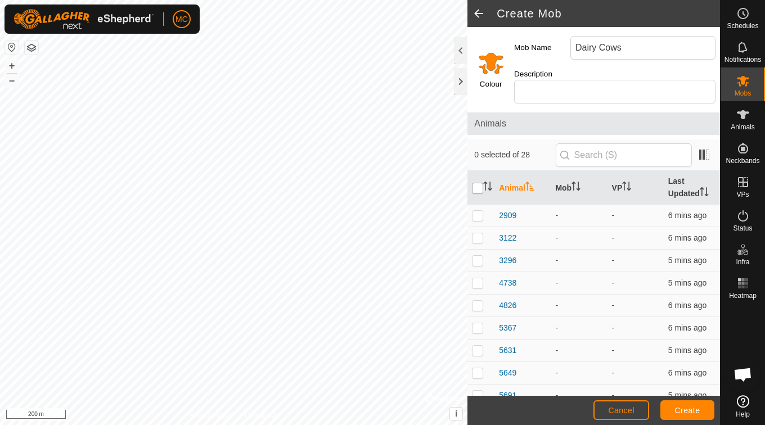
click at [477, 188] on input "checkbox" at bounding box center [477, 188] width 11 height 11
checkbox input "true"
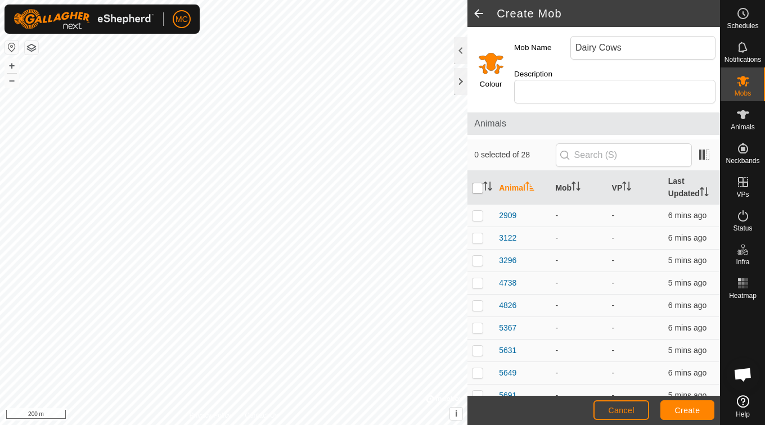
checkbox input "true"
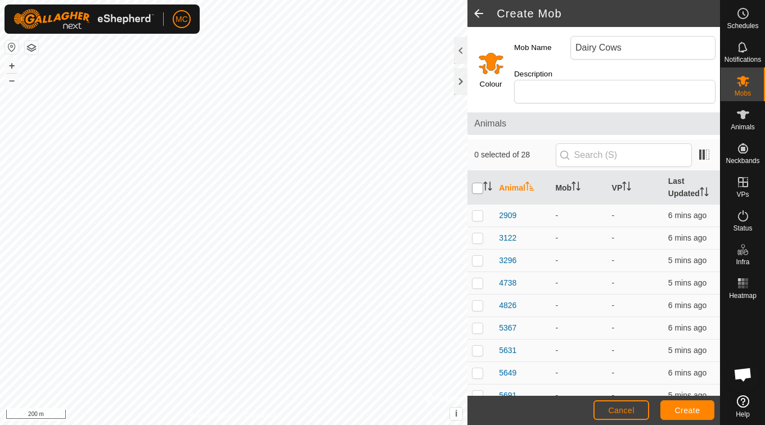
checkbox input "true"
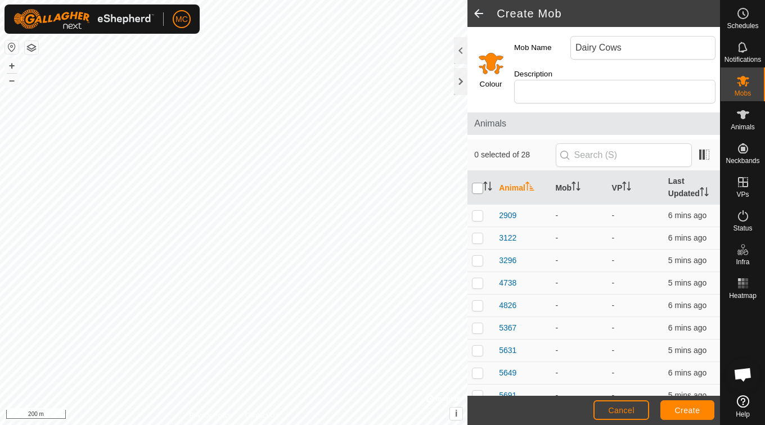
checkbox input "true"
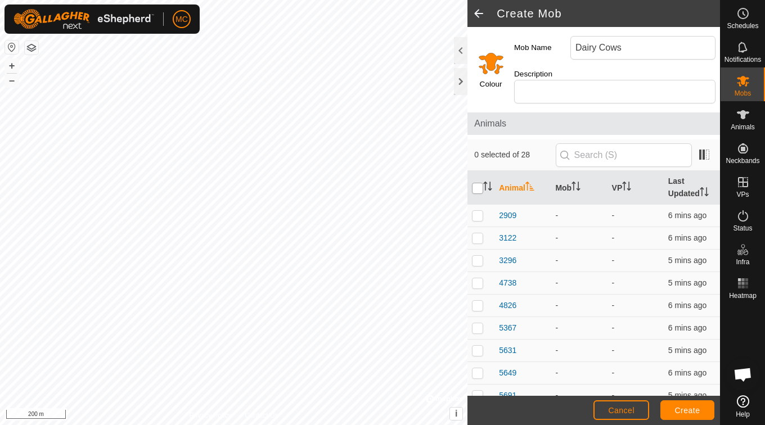
checkbox input "true"
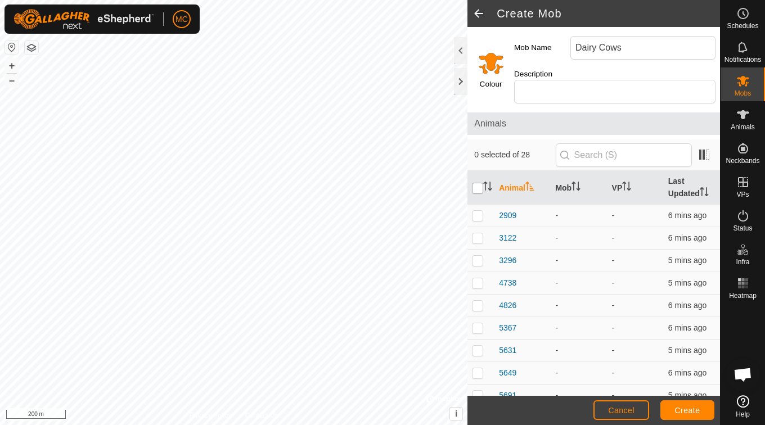
checkbox input "true"
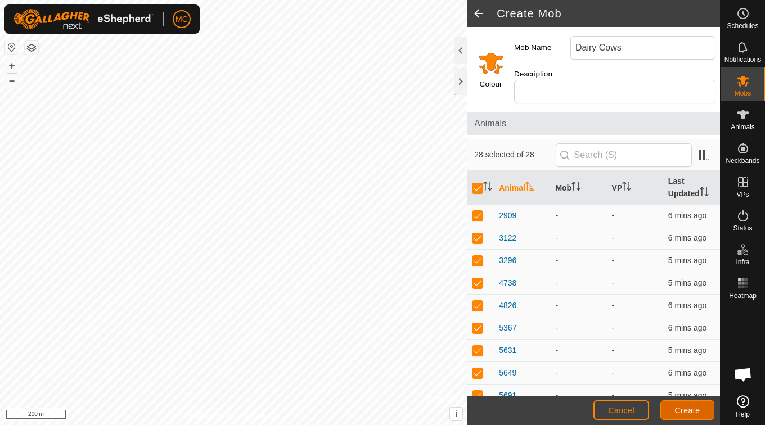
click at [684, 411] on span "Create" at bounding box center [687, 410] width 25 height 9
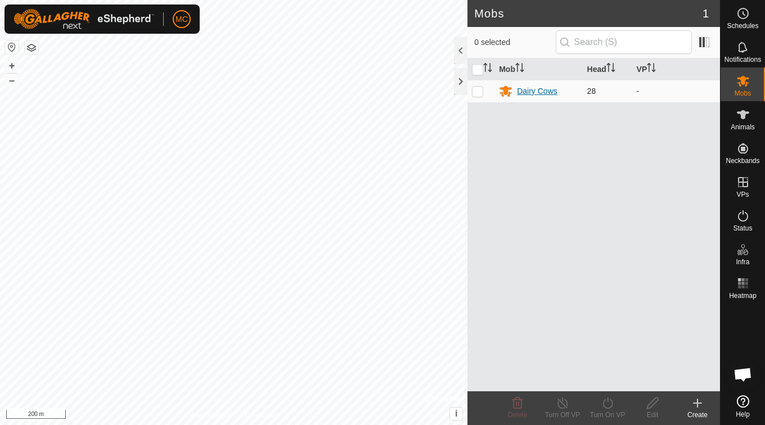
click at [542, 87] on div "Dairy Cows" at bounding box center [537, 91] width 40 height 12
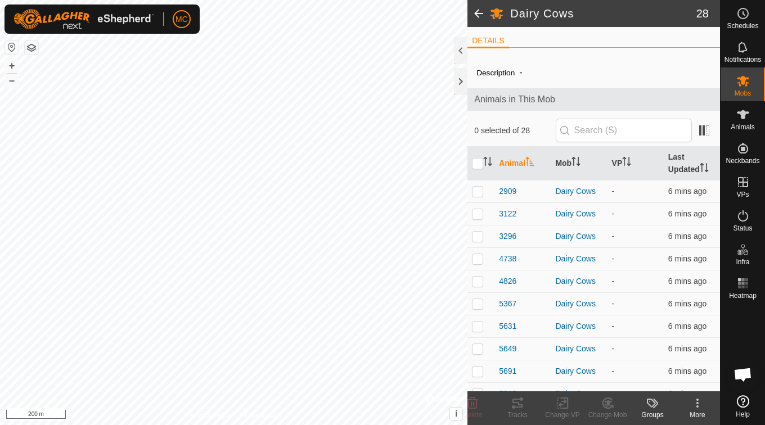
click at [698, 410] on div "More" at bounding box center [697, 415] width 45 height 10
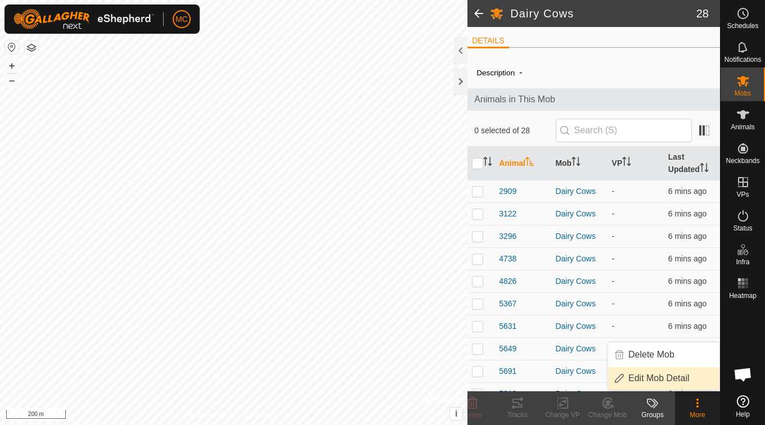
click at [671, 378] on link "Edit Mob Detail" at bounding box center [663, 378] width 111 height 22
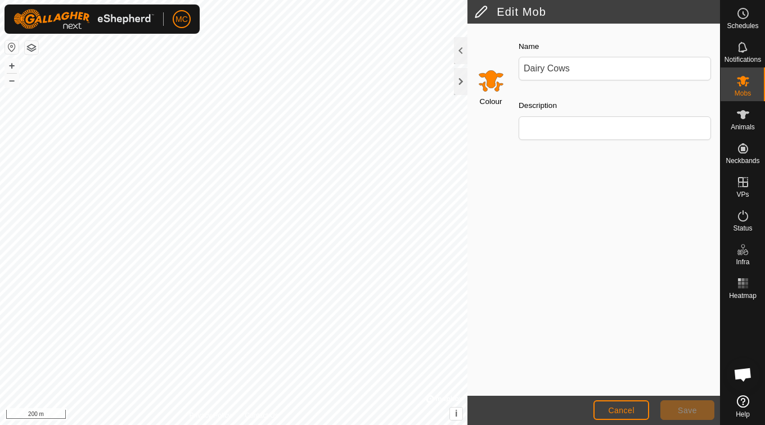
click at [490, 88] on input "Select a color" at bounding box center [490, 80] width 27 height 27
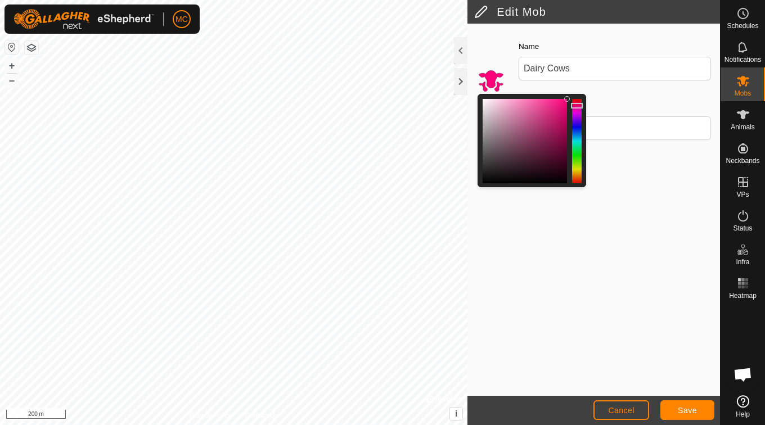
drag, startPoint x: 578, startPoint y: 175, endPoint x: 580, endPoint y: 106, distance: 69.2
click at [580, 106] on div at bounding box center [577, 106] width 12 height 6
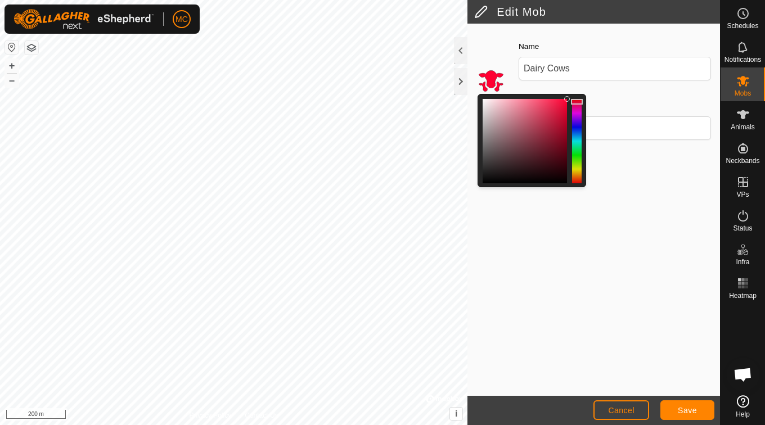
click at [578, 102] on div at bounding box center [577, 102] width 12 height 6
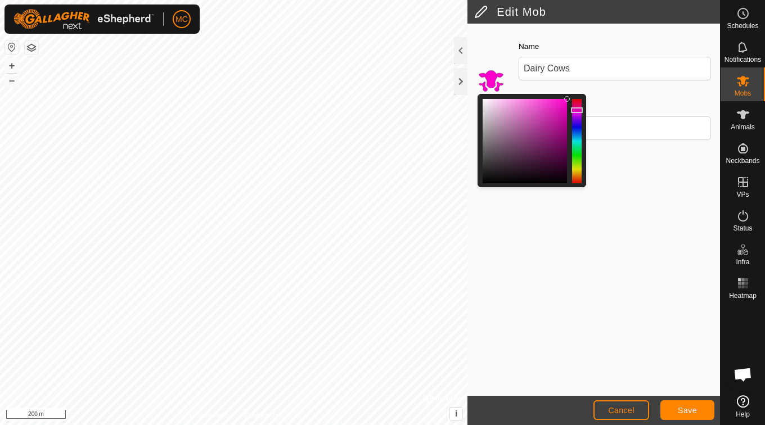
drag, startPoint x: 580, startPoint y: 101, endPoint x: 579, endPoint y: 110, distance: 9.6
click at [579, 110] on div at bounding box center [577, 110] width 12 height 6
click at [684, 413] on span "Save" at bounding box center [687, 410] width 19 height 9
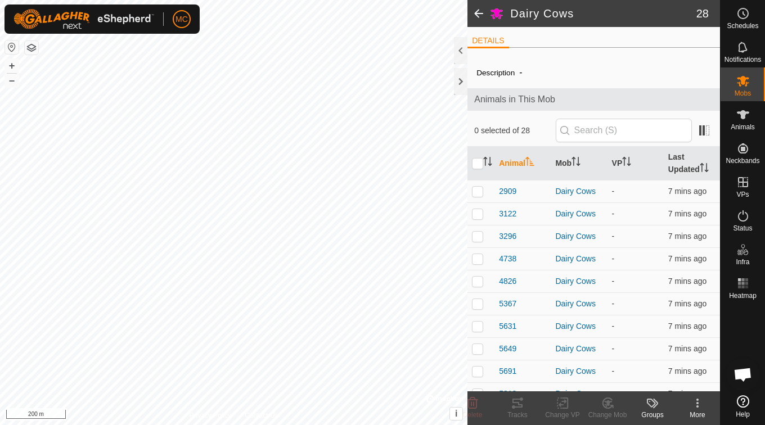
click at [653, 407] on icon at bounding box center [655, 404] width 5 height 10
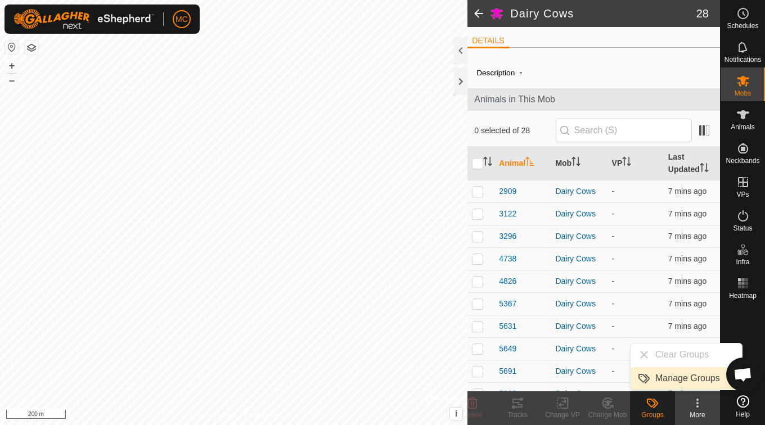
click at [667, 377] on link "Manage Groups" at bounding box center [685, 378] width 111 height 22
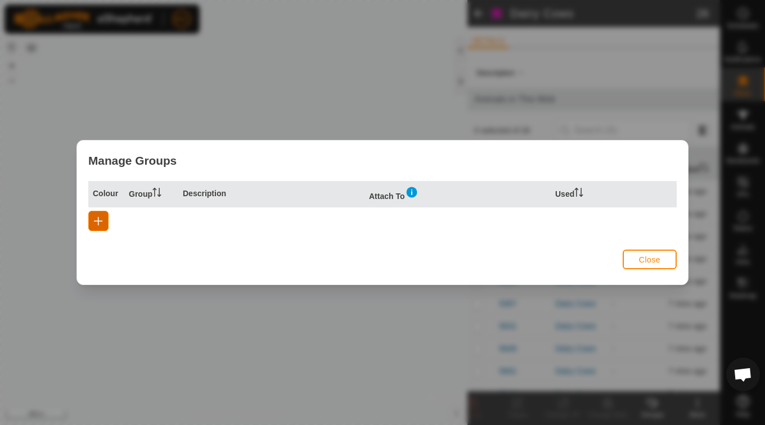
click at [99, 213] on button "button" at bounding box center [98, 221] width 20 height 20
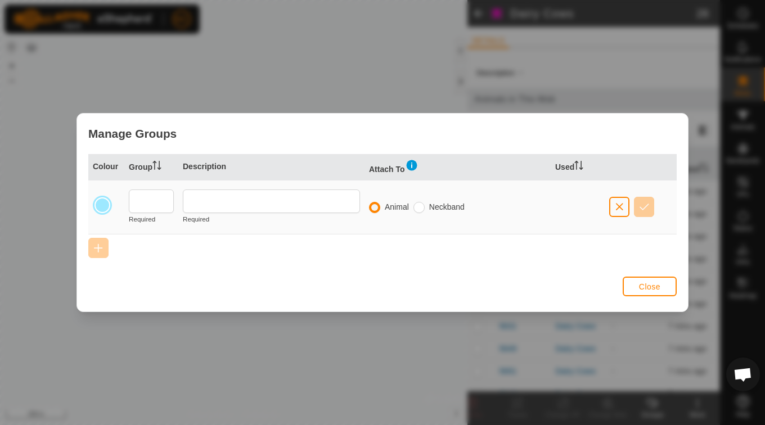
click at [100, 205] on div at bounding box center [102, 205] width 16 height 16
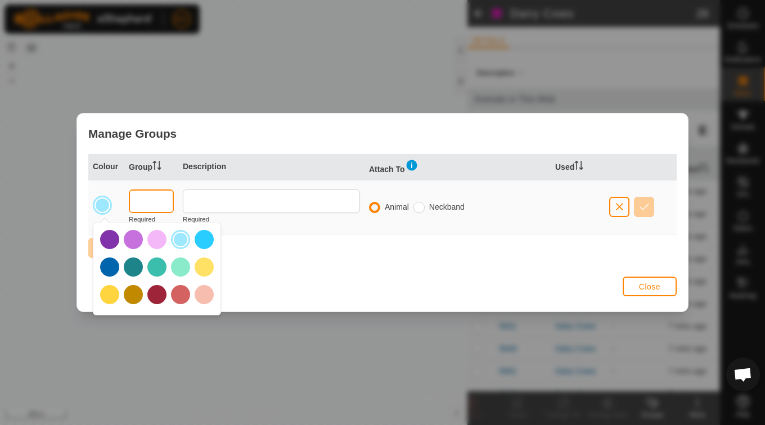
click at [155, 202] on input "text" at bounding box center [151, 202] width 45 height 24
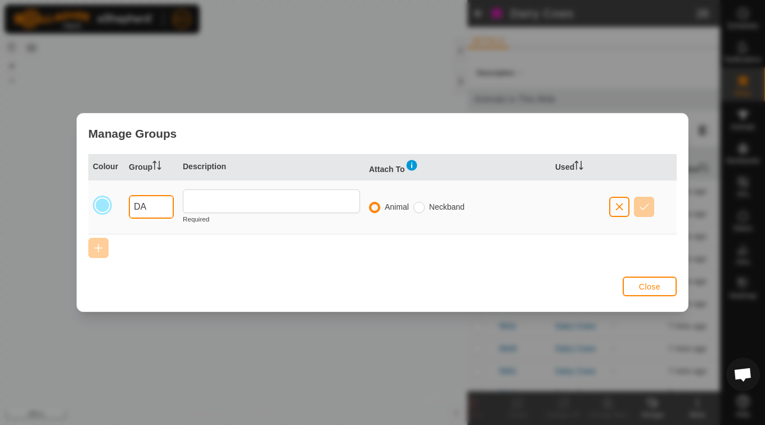
type input "D"
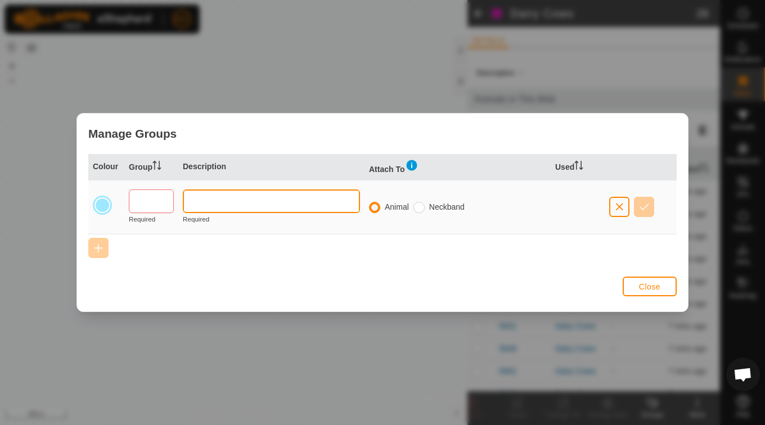
click at [233, 203] on input "text" at bounding box center [271, 202] width 177 height 24
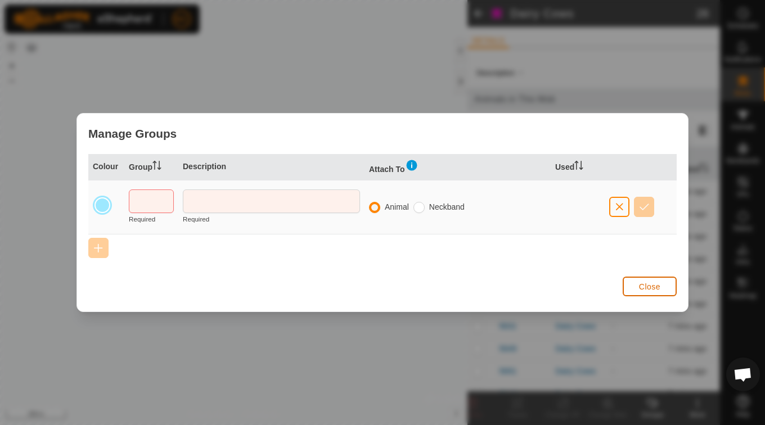
click at [653, 284] on span "Close" at bounding box center [649, 286] width 21 height 9
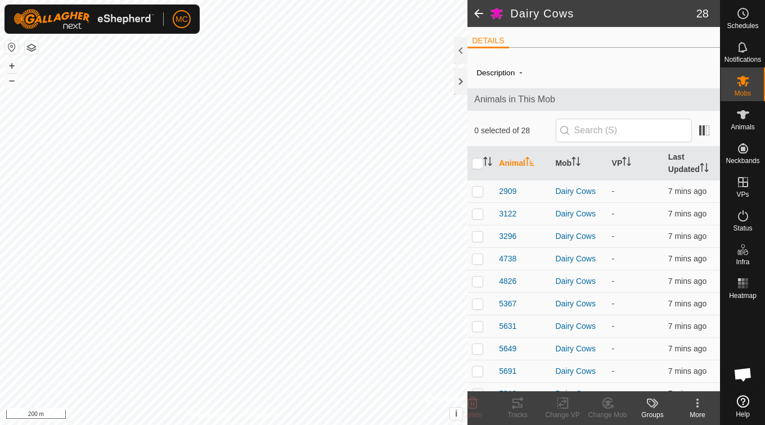
click at [479, 157] on th at bounding box center [480, 164] width 27 height 34
click at [475, 164] on input "checkbox" at bounding box center [477, 163] width 11 height 11
checkbox input "true"
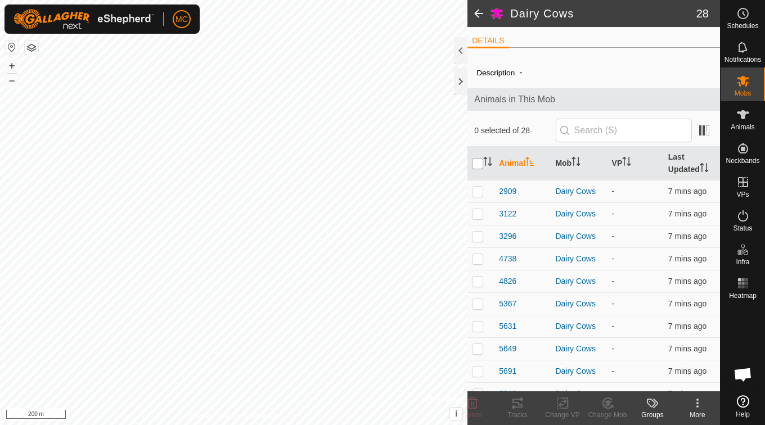
checkbox input "true"
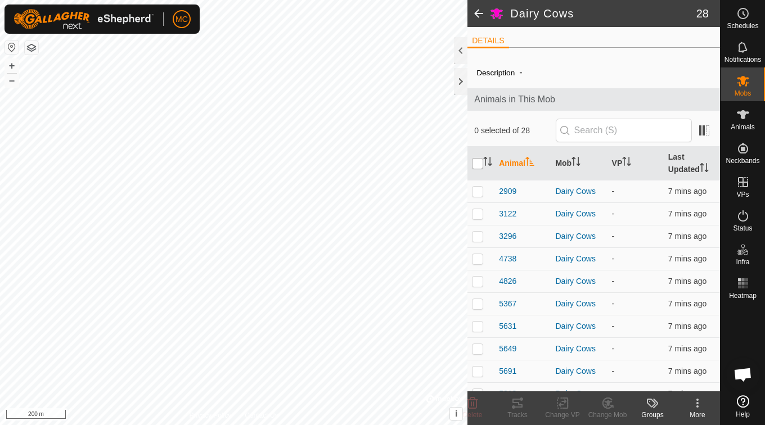
checkbox input "true"
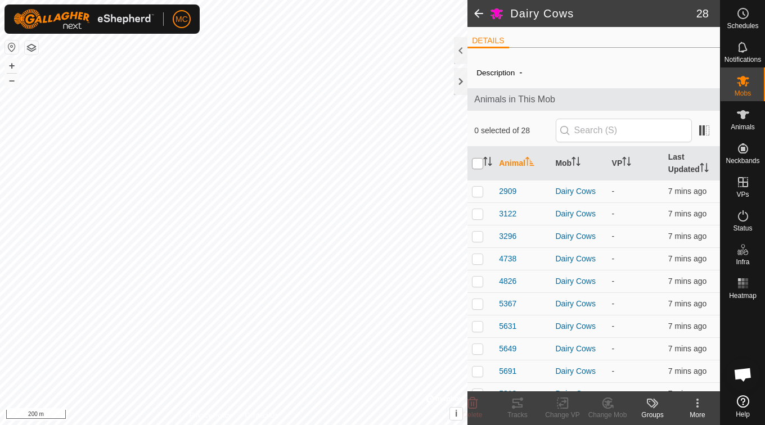
checkbox input "true"
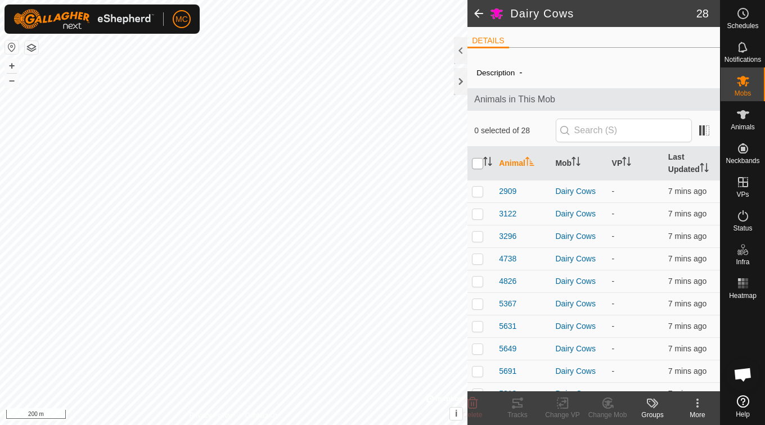
checkbox input "true"
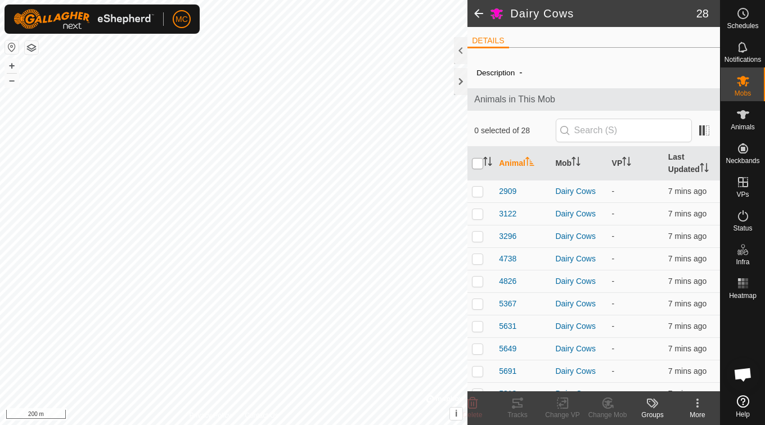
checkbox input "true"
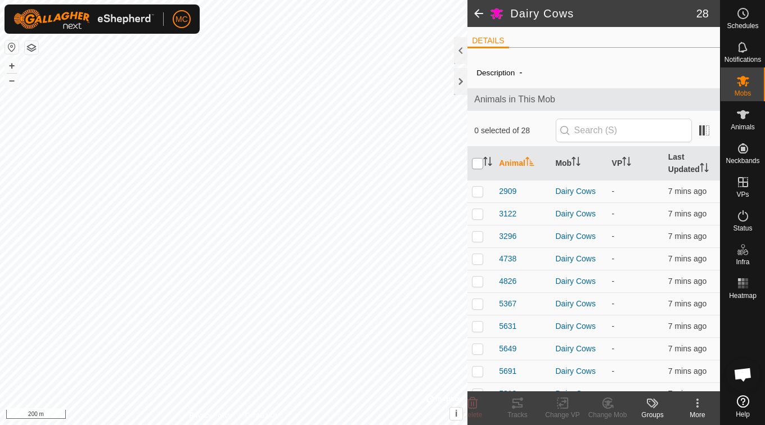
checkbox input "true"
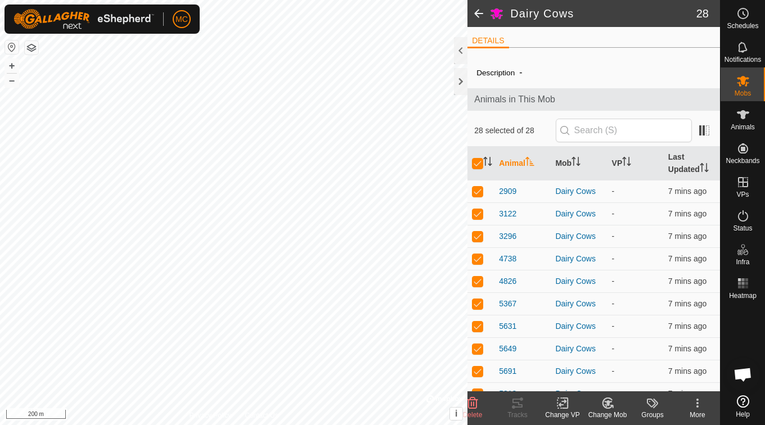
click at [615, 403] on change-mob-svg-icon at bounding box center [607, 402] width 45 height 13
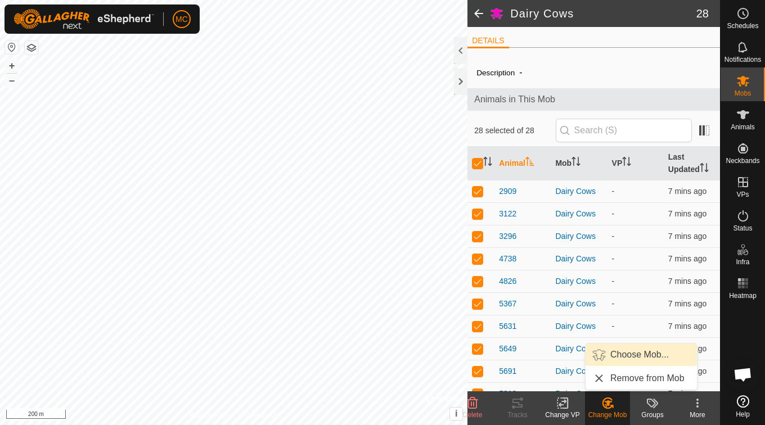
click at [626, 356] on link "Choose Mob..." at bounding box center [640, 355] width 111 height 22
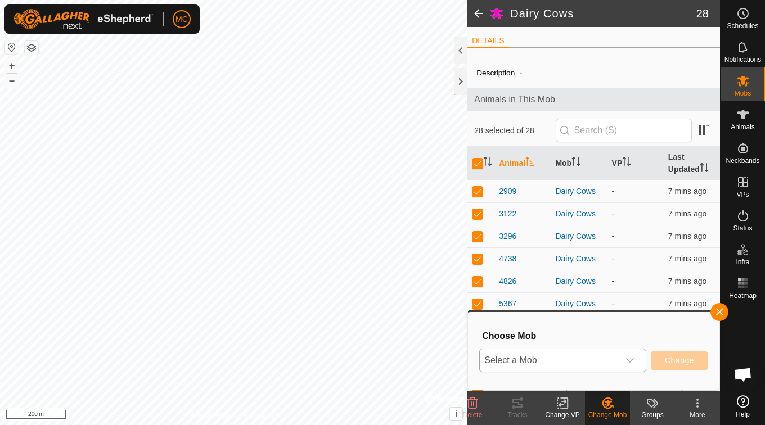
click at [637, 358] on div "dropdown trigger" at bounding box center [630, 360] width 22 height 22
click at [544, 335] on p-selectitem "Dairy Cows" at bounding box center [563, 336] width 166 height 28
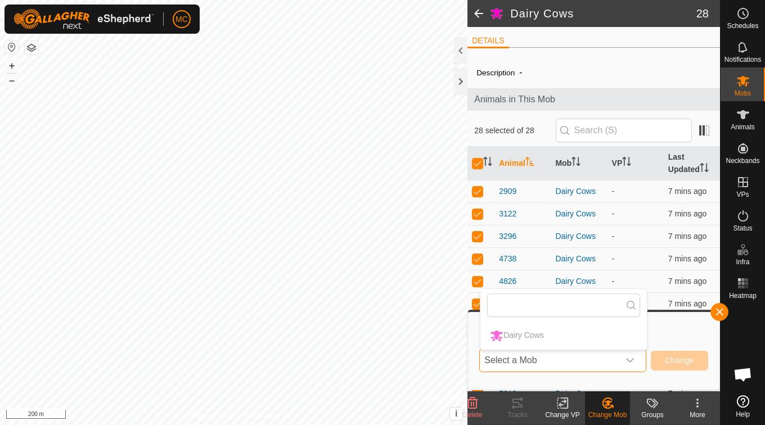
click at [715, 321] on div "Choose Mob Select a Mob Dairy Cows Change" at bounding box center [593, 351] width 251 height 78
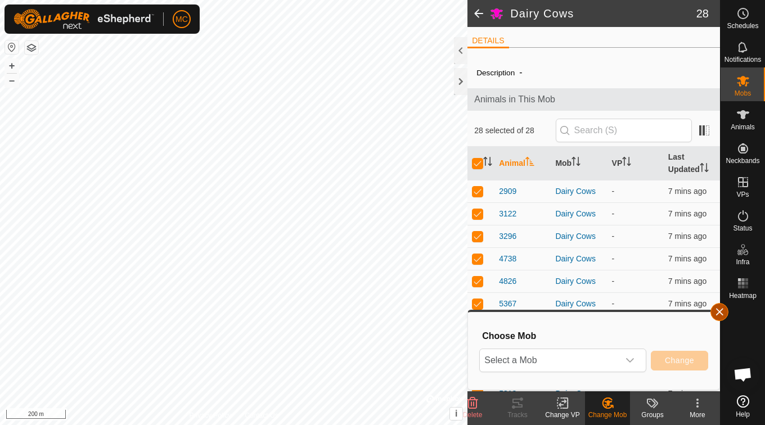
click at [719, 314] on button "button" at bounding box center [719, 312] width 18 height 18
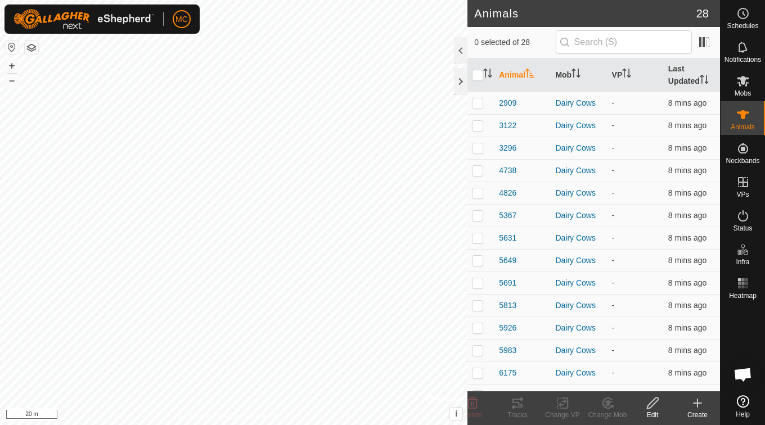
checkbox input "true"
click at [520, 408] on icon at bounding box center [517, 402] width 13 height 13
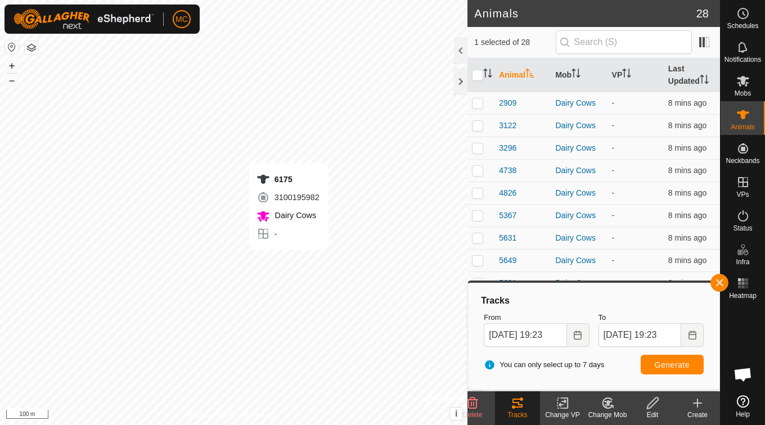
checkbox input "true"
checkbox input "false"
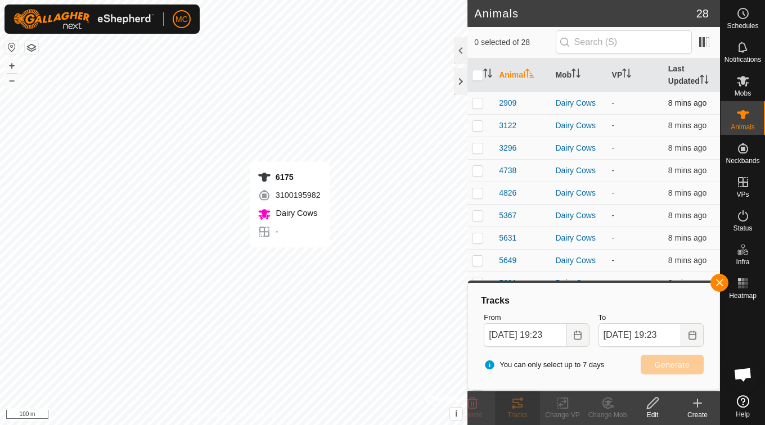
checkbox input "true"
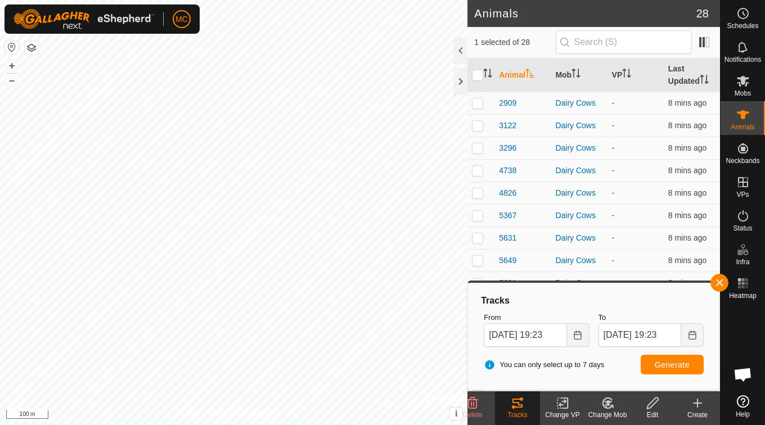
click at [522, 407] on icon at bounding box center [517, 402] width 13 height 13
click at [480, 410] on div "Delete" at bounding box center [472, 415] width 45 height 10
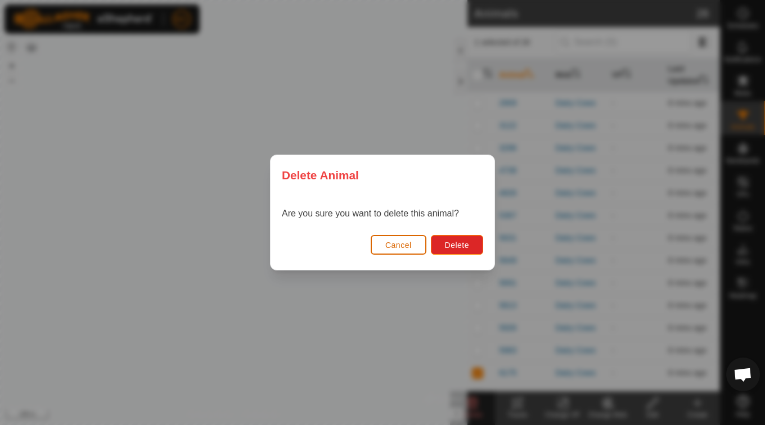
click at [401, 247] on span "Cancel" at bounding box center [398, 245] width 26 height 9
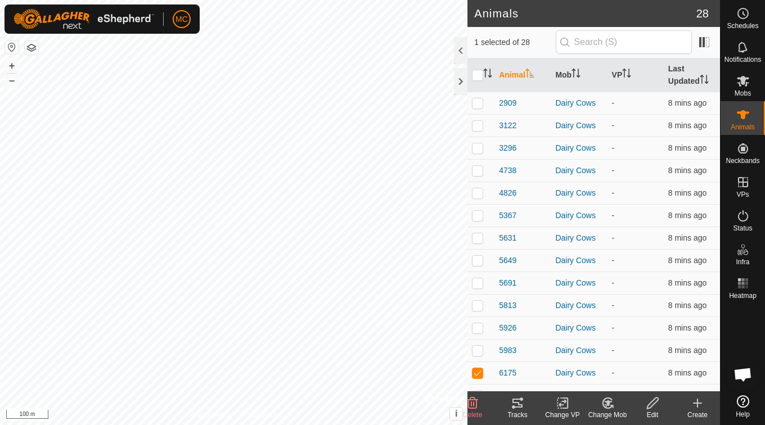
click at [520, 407] on icon at bounding box center [517, 403] width 10 height 9
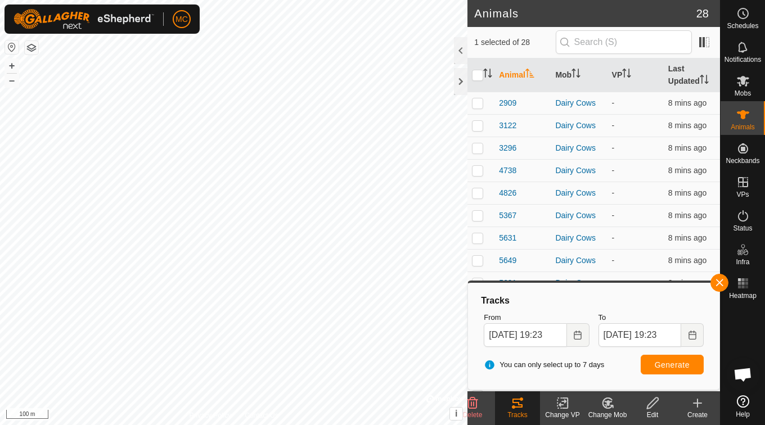
click at [520, 407] on icon at bounding box center [517, 403] width 10 height 9
click at [569, 412] on div "Change VP" at bounding box center [562, 415] width 45 height 10
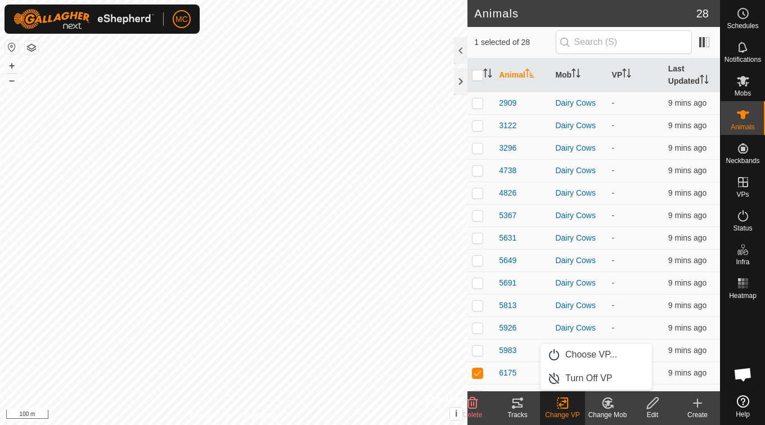
click at [614, 406] on icon at bounding box center [608, 402] width 14 height 13
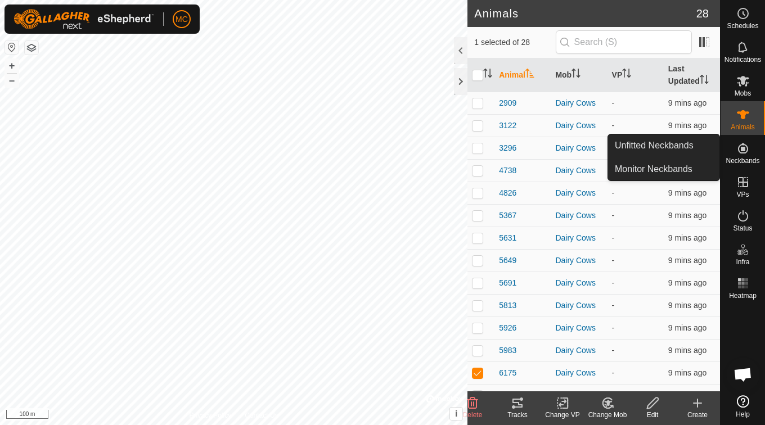
click at [743, 155] on es-neckbands-svg-icon at bounding box center [743, 148] width 20 height 18
click at [746, 157] on span "Neckbands" at bounding box center [742, 160] width 34 height 7
click at [678, 177] on link "Monitor Neckbands" at bounding box center [663, 169] width 111 height 22
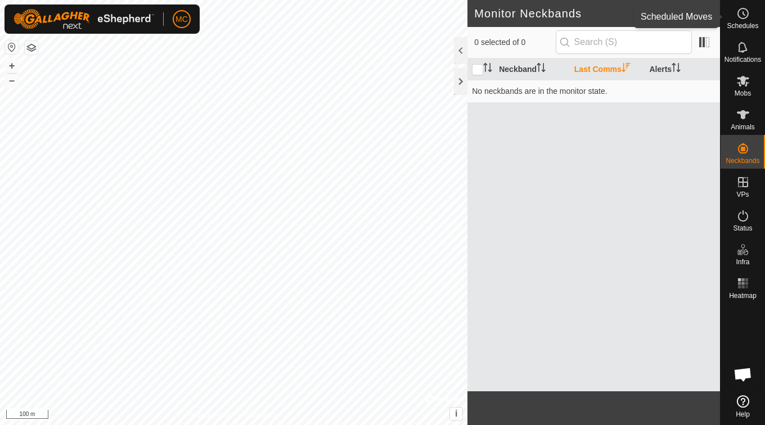
click at [745, 19] on icon at bounding box center [742, 13] width 13 height 13
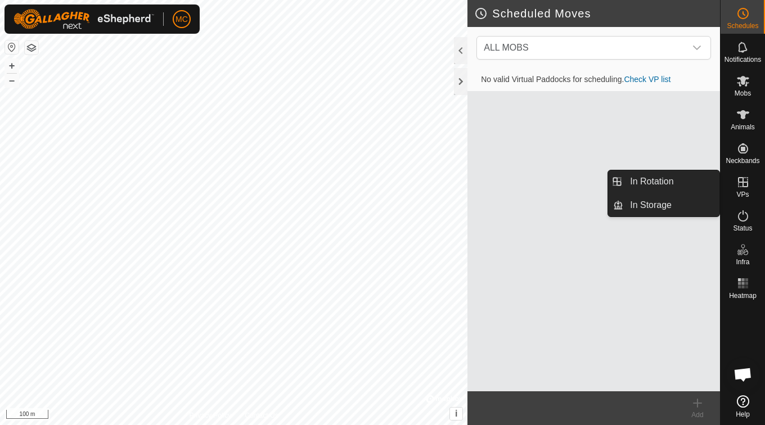
click at [742, 183] on icon at bounding box center [743, 182] width 10 height 10
click at [665, 182] on link "In Rotation" at bounding box center [671, 181] width 96 height 22
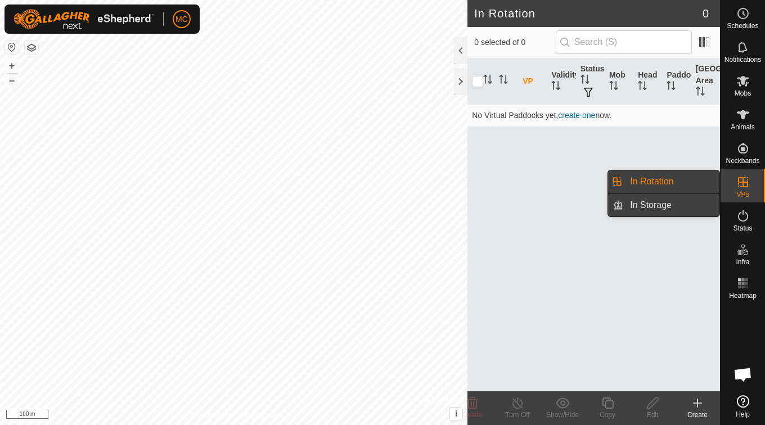
click at [655, 205] on link "In Storage" at bounding box center [671, 205] width 96 height 22
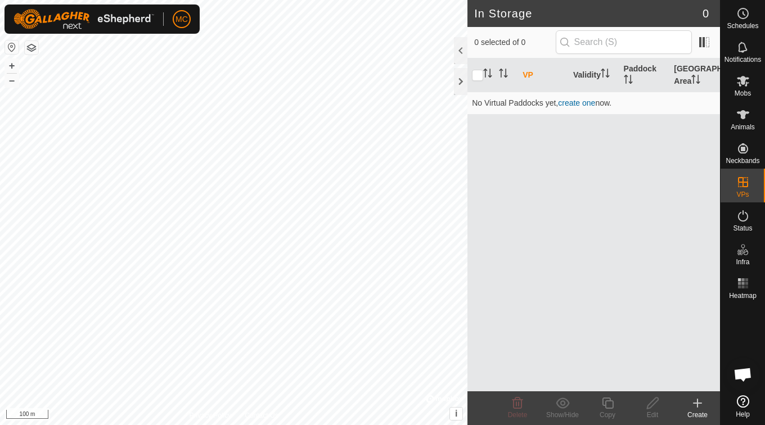
click at [696, 403] on icon at bounding box center [697, 403] width 8 height 0
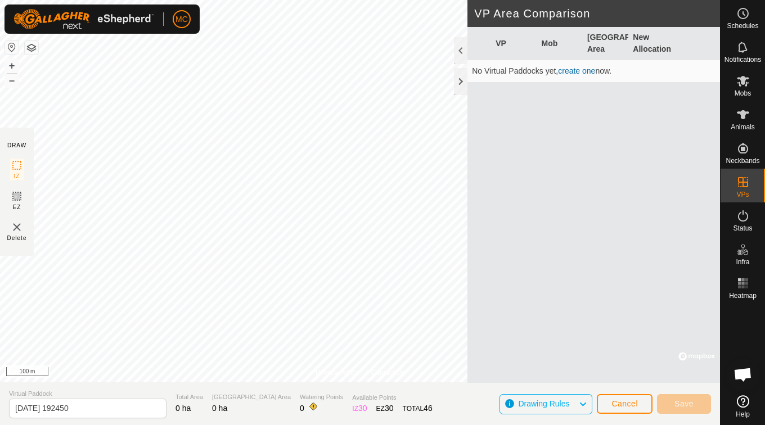
click at [588, 405] on div "Drawing Rules" at bounding box center [545, 404] width 93 height 20
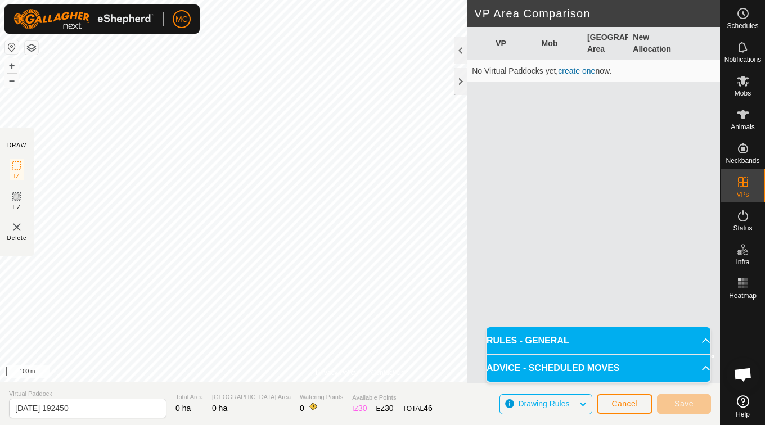
click at [575, 340] on p-accordion-header "RULES - GENERAL" at bounding box center [598, 340] width 224 height 27
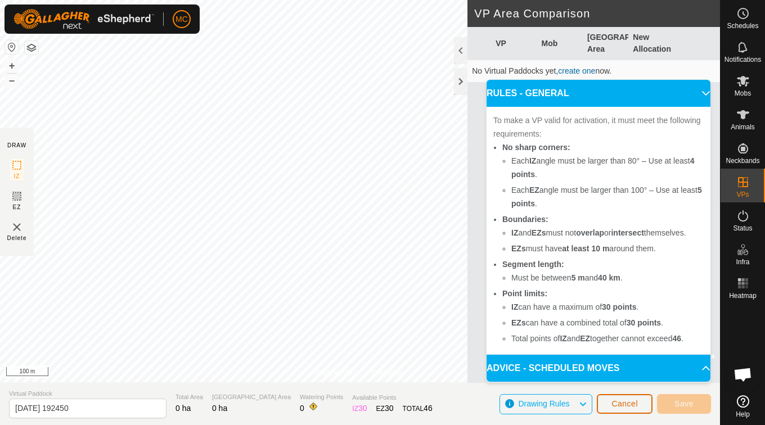
click at [620, 406] on span "Cancel" at bounding box center [624, 403] width 26 height 9
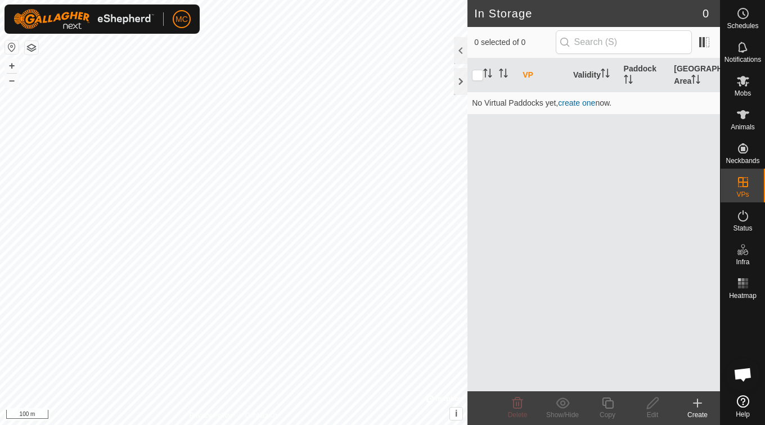
click at [700, 411] on div "Create" at bounding box center [697, 415] width 45 height 10
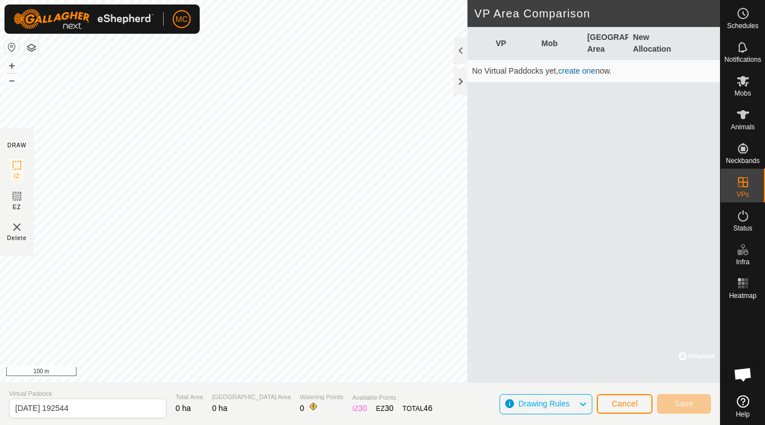
click at [569, 69] on link "create one" at bounding box center [576, 70] width 37 height 9
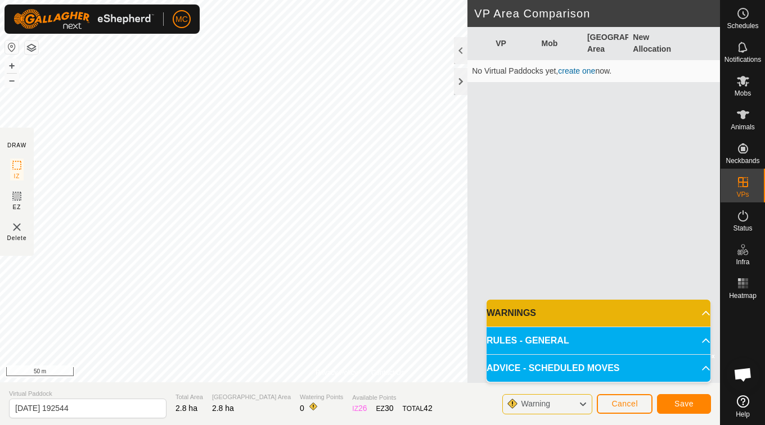
drag, startPoint x: 234, startPoint y: 385, endPoint x: 696, endPoint y: 308, distance: 467.5
click at [696, 308] on p-accordion-header "WARNINGS" at bounding box center [598, 313] width 224 height 27
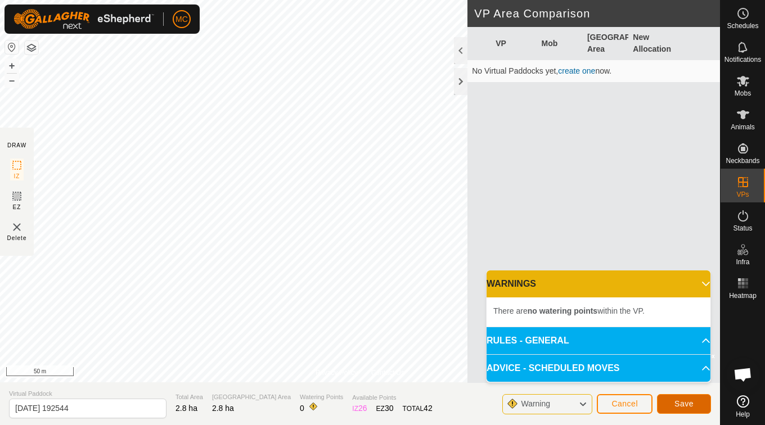
click at [688, 399] on span "Save" at bounding box center [683, 403] width 19 height 9
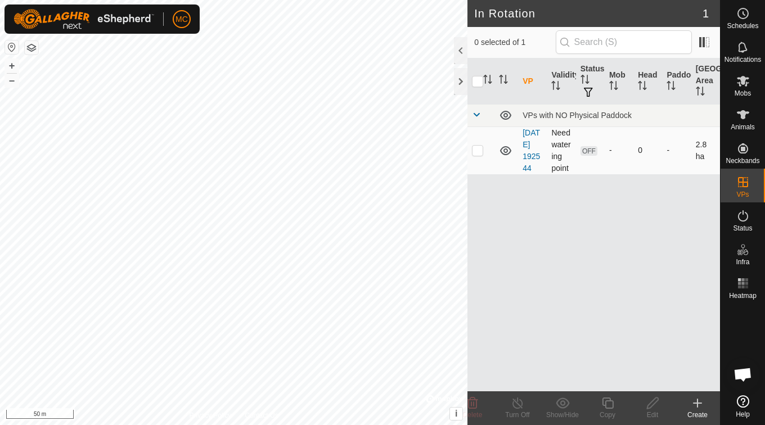
click at [479, 155] on p-checkbox at bounding box center [477, 150] width 11 height 9
checkbox input "true"
click at [506, 156] on icon at bounding box center [505, 150] width 13 height 13
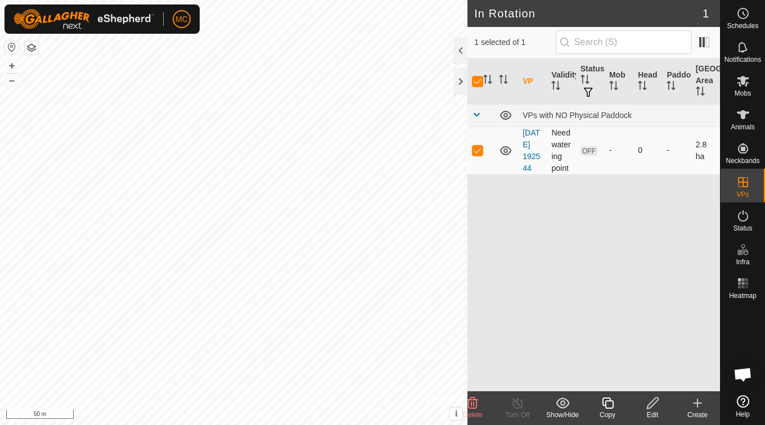
click at [475, 155] on p-checkbox at bounding box center [477, 150] width 11 height 9
checkbox input "false"
drag, startPoint x: 526, startPoint y: 153, endPoint x: 511, endPoint y: 267, distance: 114.6
click at [511, 267] on div "VP Validity Status Mob Head Paddock Grazing Area VPs with NO Physical Paddock […" at bounding box center [593, 224] width 252 height 333
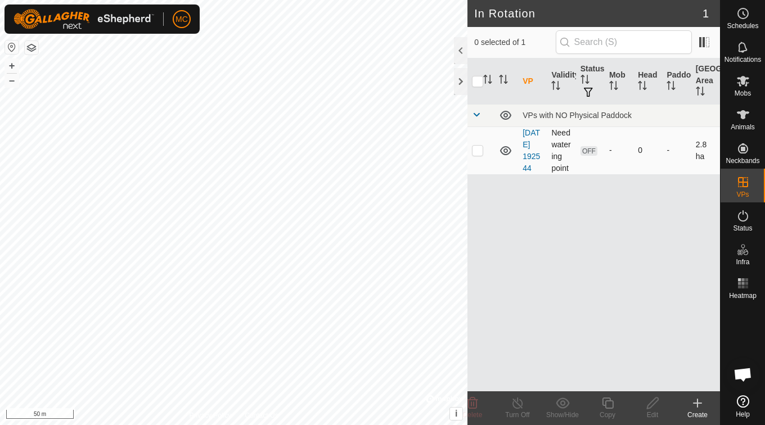
click at [477, 155] on p-checkbox at bounding box center [477, 150] width 11 height 9
checkbox input "true"
click at [652, 408] on icon at bounding box center [653, 402] width 14 height 13
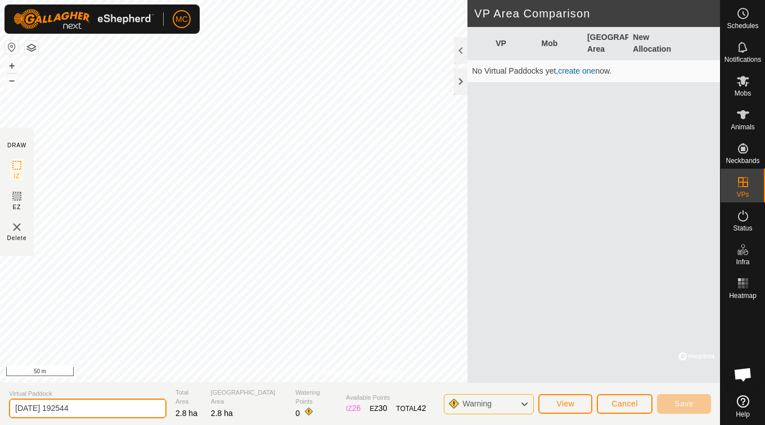
click at [107, 409] on input "[DATE] 192544" at bounding box center [87, 409] width 157 height 20
type input "2"
type input "Training Paddock"
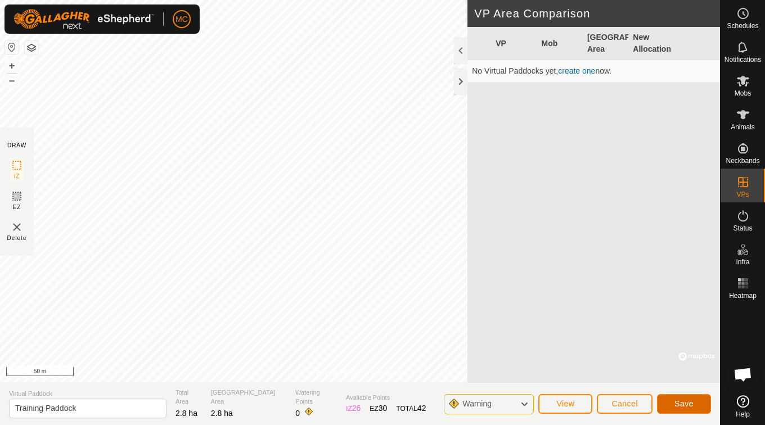
click at [673, 404] on button "Save" at bounding box center [684, 404] width 54 height 20
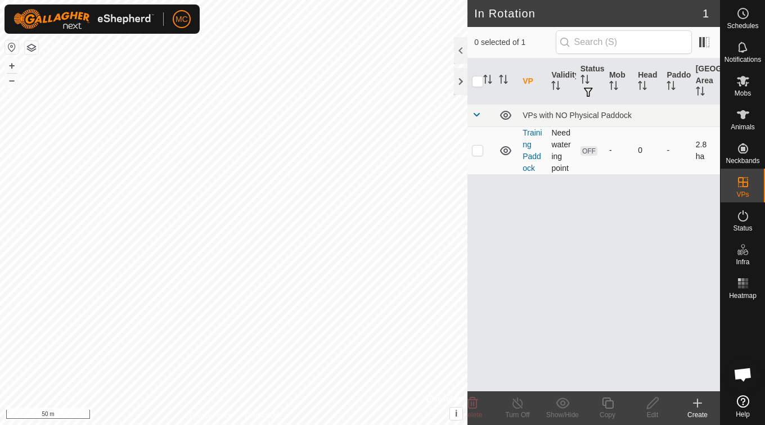
click at [480, 151] on p-checkbox at bounding box center [477, 150] width 11 height 9
checkbox input "true"
click at [651, 409] on icon at bounding box center [653, 402] width 14 height 13
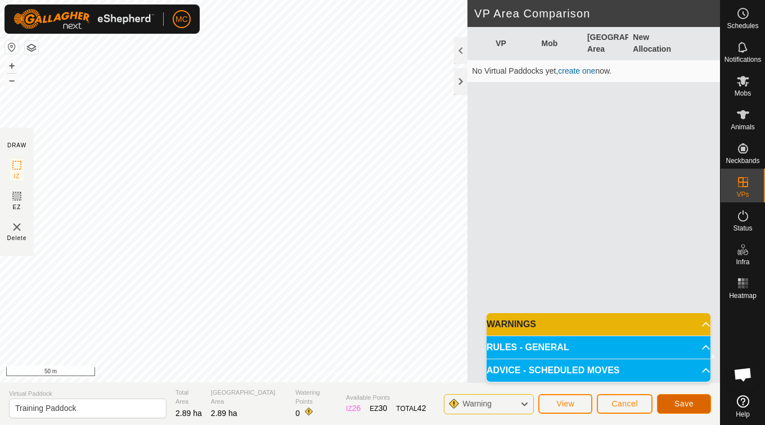
click at [684, 403] on span "Save" at bounding box center [683, 403] width 19 height 9
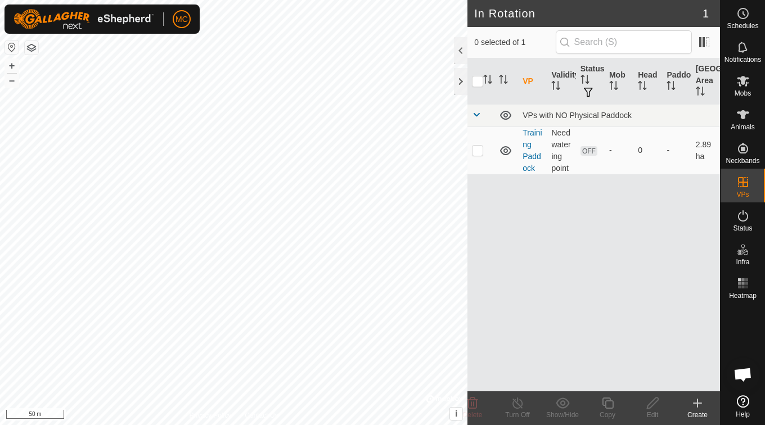
click at [694, 405] on icon at bounding box center [697, 402] width 13 height 13
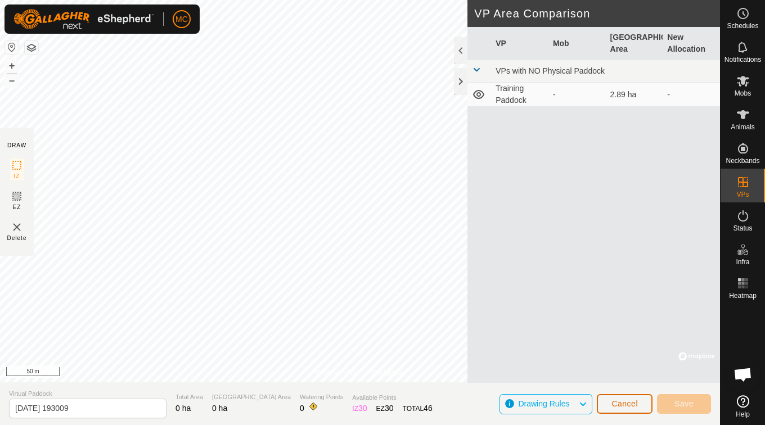
click at [615, 398] on button "Cancel" at bounding box center [625, 404] width 56 height 20
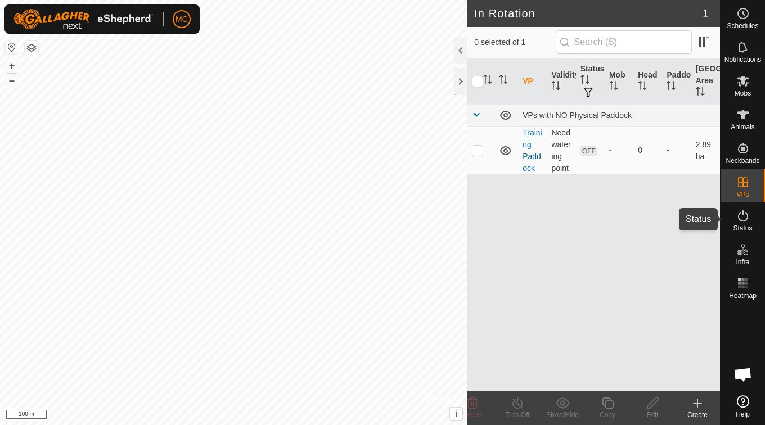
click at [742, 220] on icon at bounding box center [742, 215] width 13 height 13
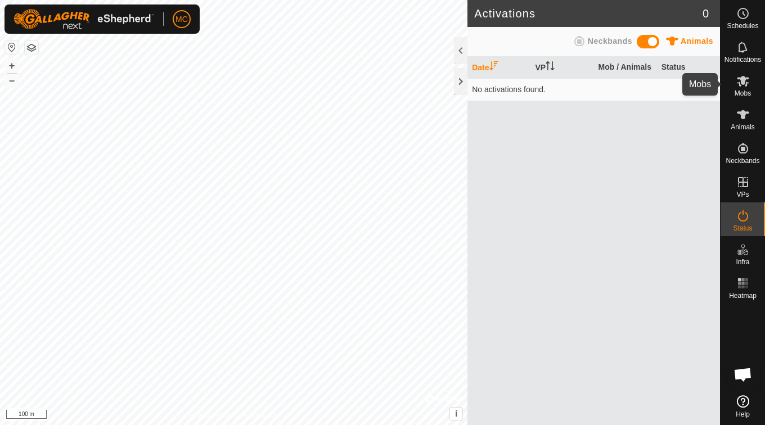
click at [748, 84] on icon at bounding box center [742, 80] width 13 height 13
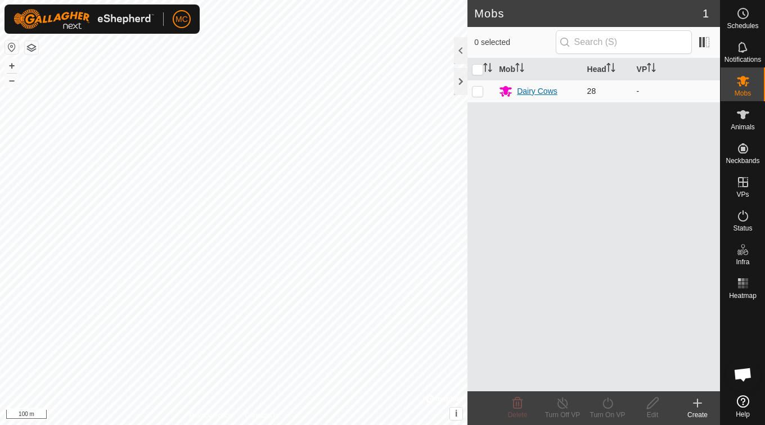
click at [533, 90] on div "Dairy Cows" at bounding box center [537, 91] width 40 height 12
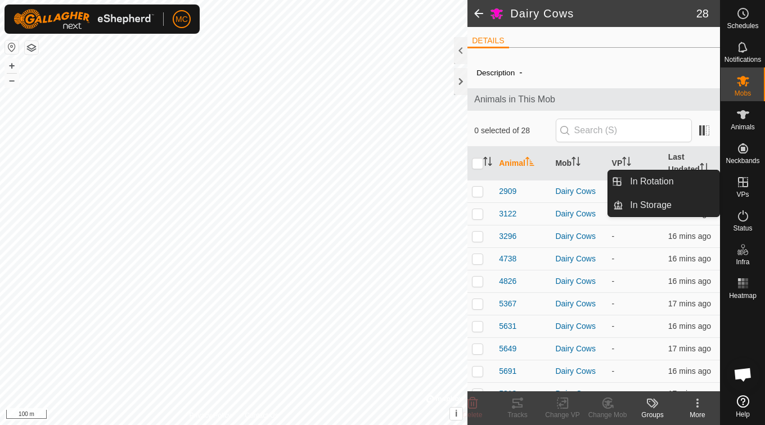
click at [742, 178] on icon at bounding box center [743, 182] width 10 height 10
click at [679, 183] on link "In Rotation" at bounding box center [671, 181] width 96 height 22
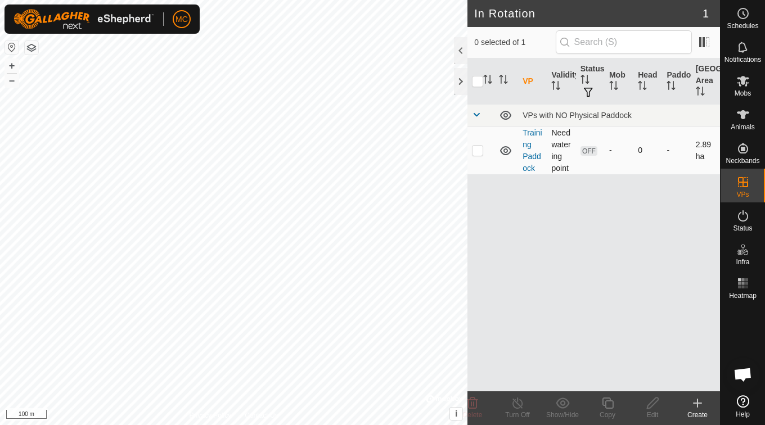
click at [478, 149] on p-checkbox at bounding box center [477, 150] width 11 height 9
checkbox input "true"
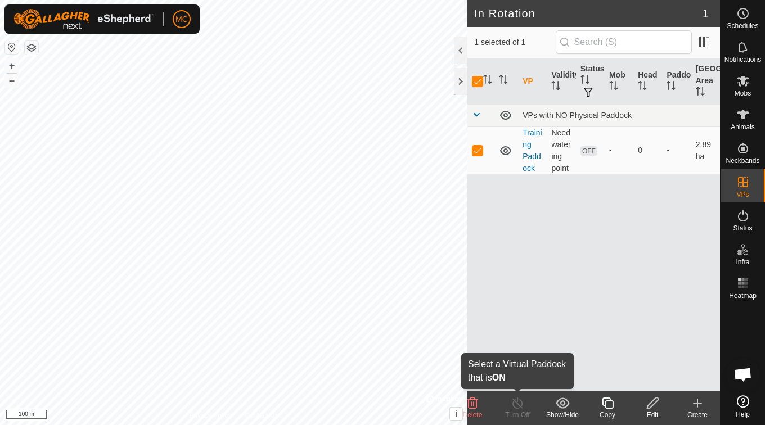
click at [520, 414] on div "Turn Off" at bounding box center [517, 415] width 45 height 10
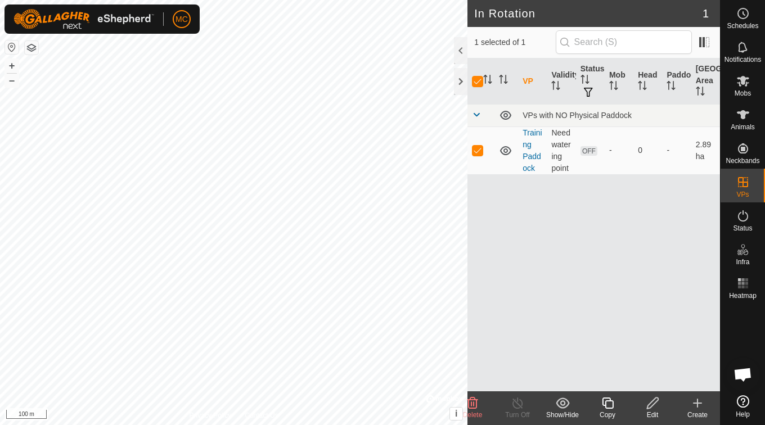
click at [520, 414] on div "Turn Off" at bounding box center [517, 415] width 45 height 10
click at [533, 147] on td "Training Paddock" at bounding box center [532, 151] width 29 height 48
click at [528, 157] on link "Training Paddock" at bounding box center [532, 150] width 20 height 44
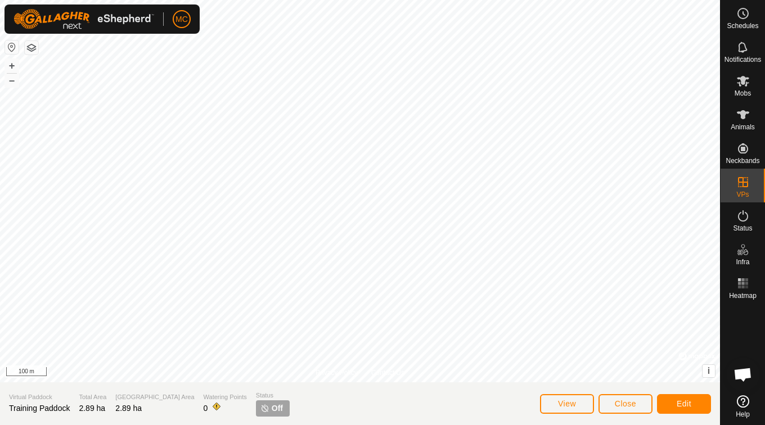
click at [272, 403] on span "Off" at bounding box center [277, 409] width 11 height 12
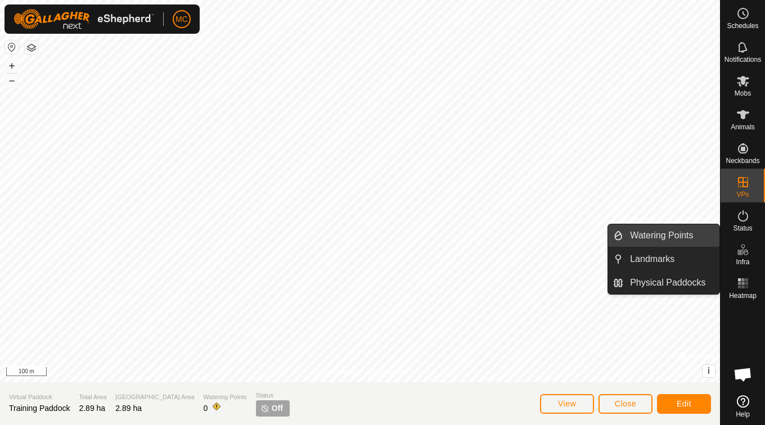
click at [673, 234] on link "Watering Points" at bounding box center [671, 235] width 96 height 22
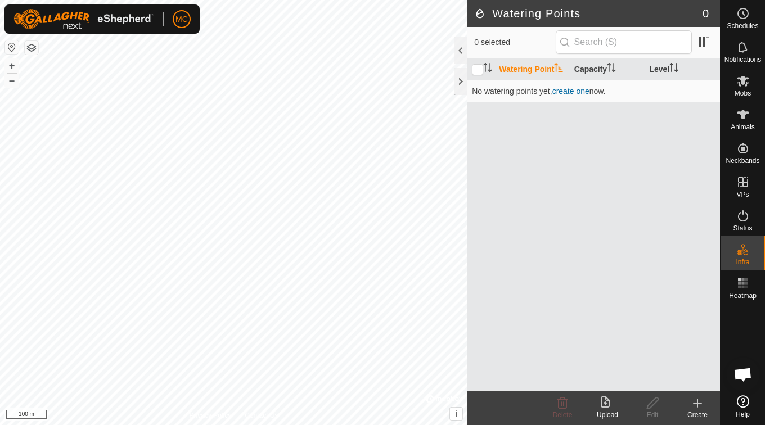
click at [698, 409] on icon at bounding box center [697, 402] width 13 height 13
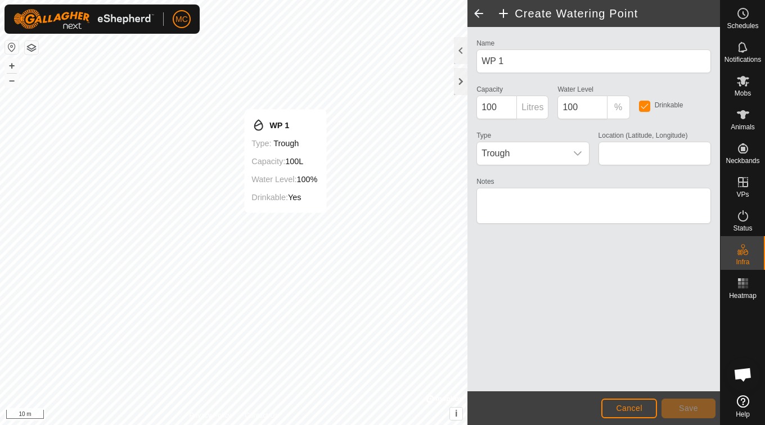
type input "-33.478539, 115.623458"
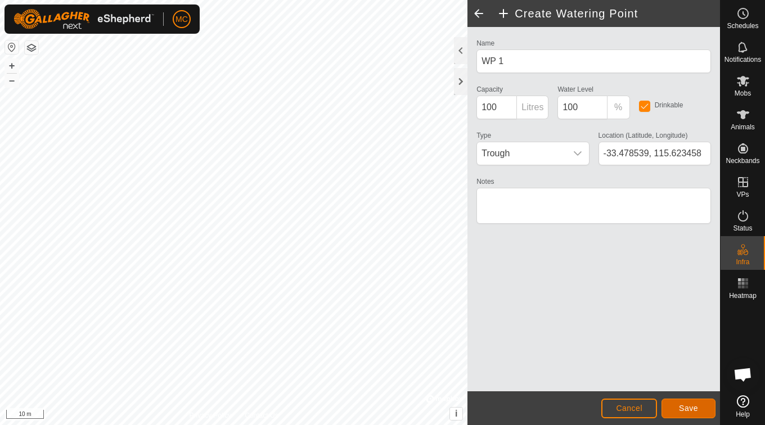
click at [686, 409] on span "Save" at bounding box center [688, 408] width 19 height 9
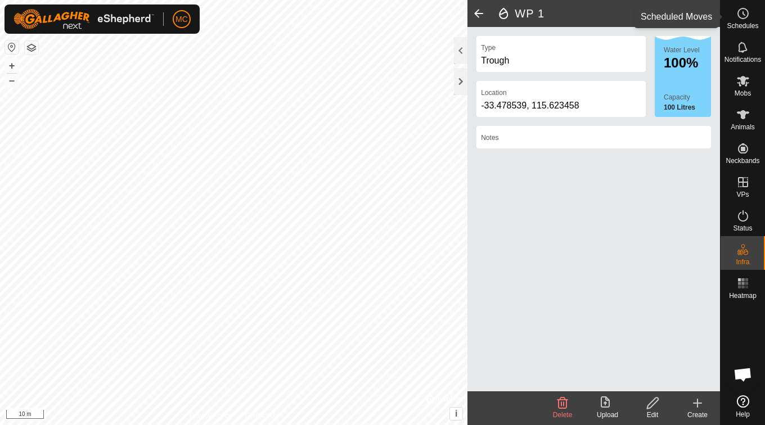
click at [745, 20] on es-schedule-vp-svg-icon at bounding box center [743, 13] width 20 height 18
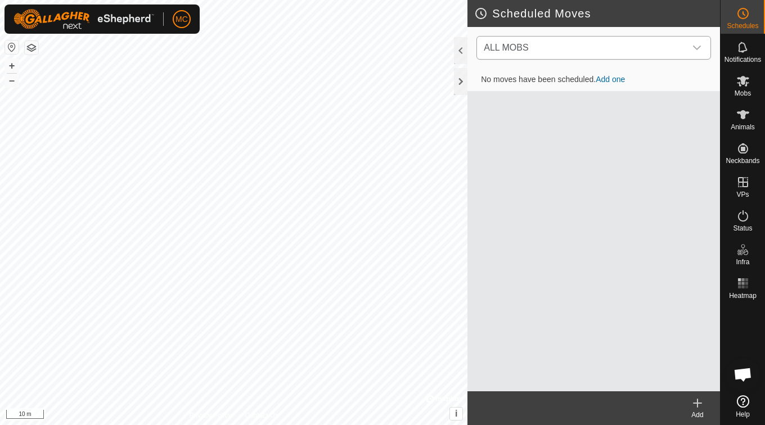
click at [696, 51] on icon "dropdown trigger" at bounding box center [696, 47] width 9 height 9
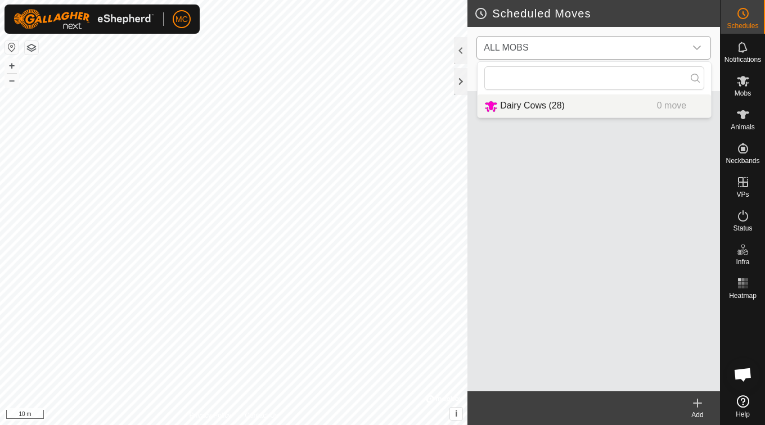
click at [549, 100] on li "Dairy Cows (28) 0 move" at bounding box center [593, 105] width 233 height 23
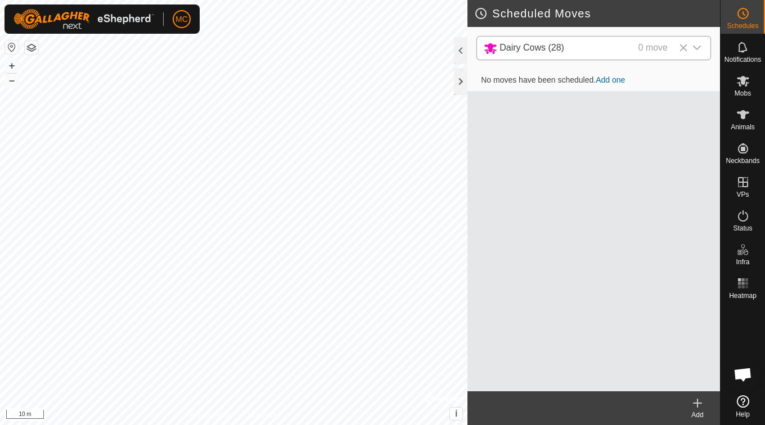
click at [609, 80] on link "Add one" at bounding box center [610, 79] width 29 height 9
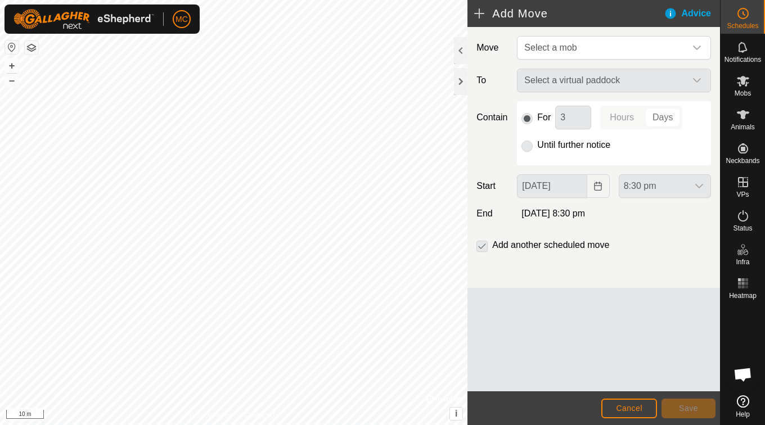
click at [694, 87] on div "Select a virtual paddock" at bounding box center [613, 81] width 203 height 24
click at [697, 80] on div "Select a virtual paddock" at bounding box center [613, 81] width 203 height 24
click at [529, 147] on p-radiobutton at bounding box center [526, 144] width 11 height 13
click at [696, 51] on icon "dropdown trigger" at bounding box center [696, 47] width 9 height 9
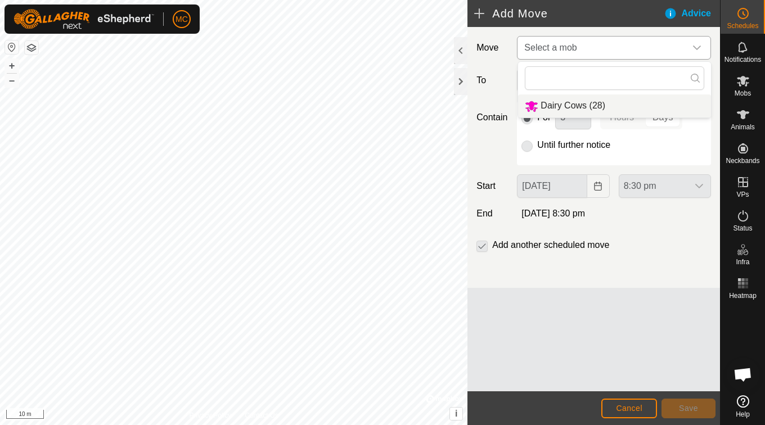
click at [585, 107] on li "Dairy Cows (28)" at bounding box center [614, 105] width 193 height 23
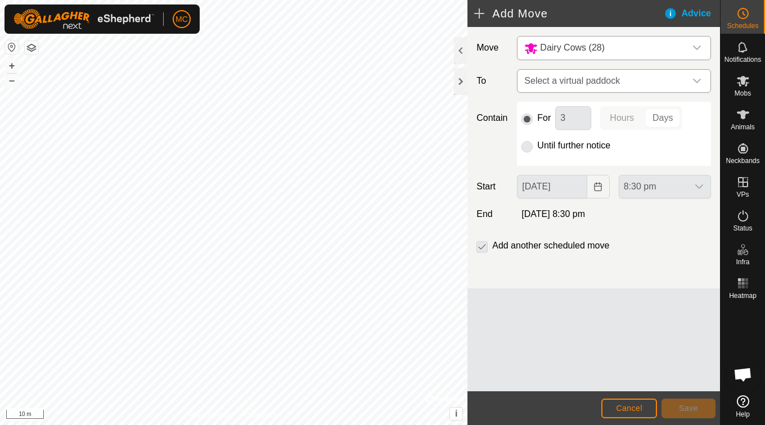
click at [698, 81] on icon "dropdown trigger" at bounding box center [697, 81] width 8 height 4
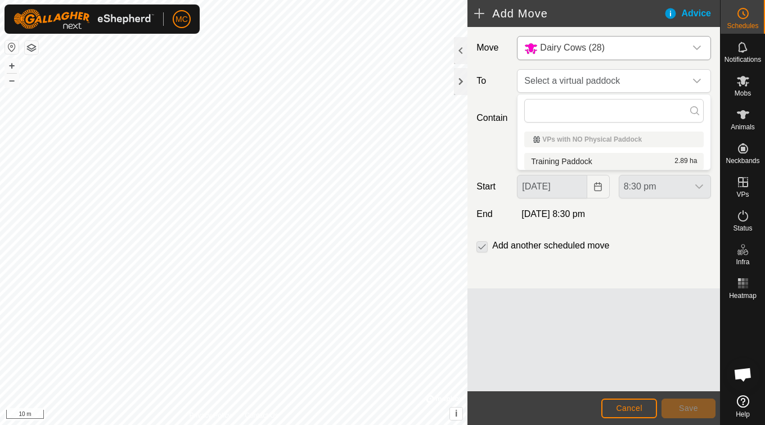
click at [589, 161] on li "Training Paddock 2.89 ha" at bounding box center [613, 161] width 179 height 17
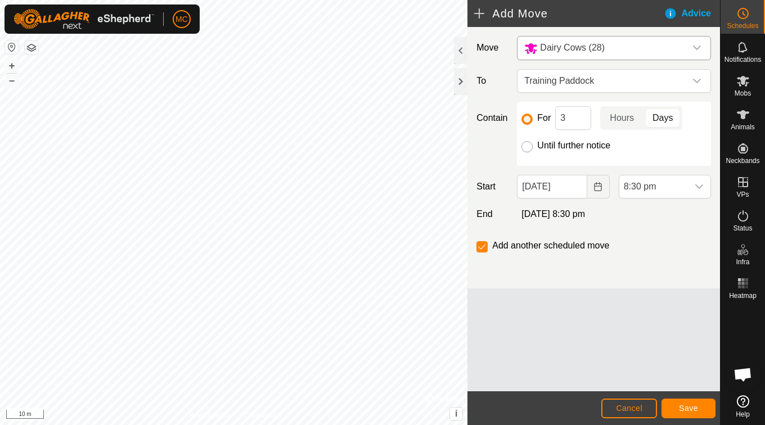
click at [525, 145] on input "Until further notice" at bounding box center [526, 146] width 11 height 11
radio input "true"
checkbox input "false"
click at [688, 405] on span "Save" at bounding box center [688, 408] width 19 height 9
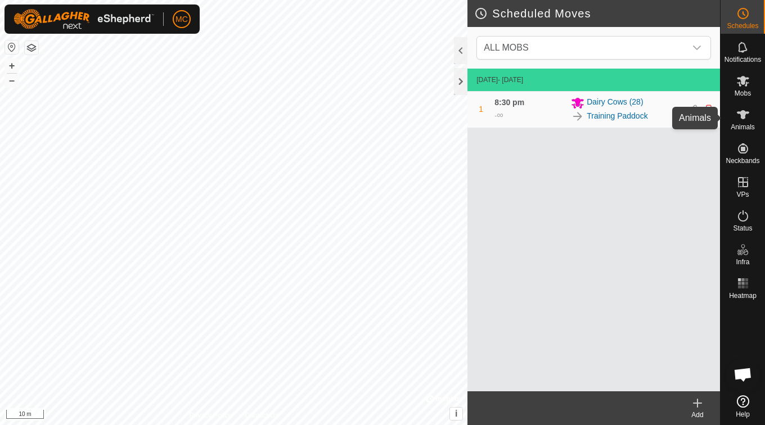
click at [742, 124] on span "Animals" at bounding box center [742, 127] width 24 height 7
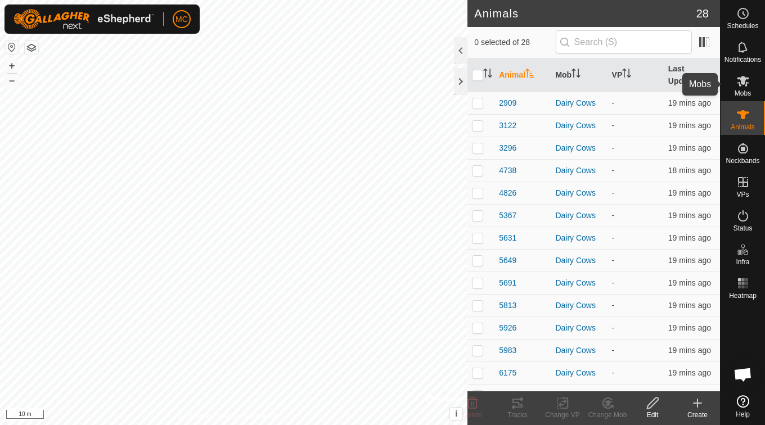
click at [746, 92] on span "Mobs" at bounding box center [742, 93] width 16 height 7
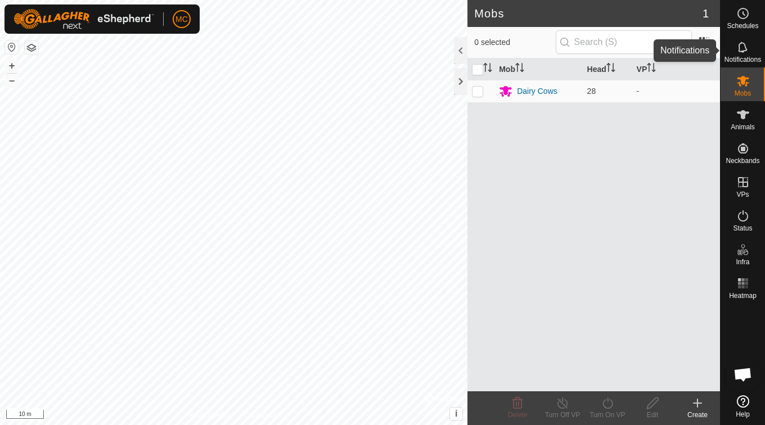
click at [741, 48] on icon at bounding box center [742, 46] width 13 height 13
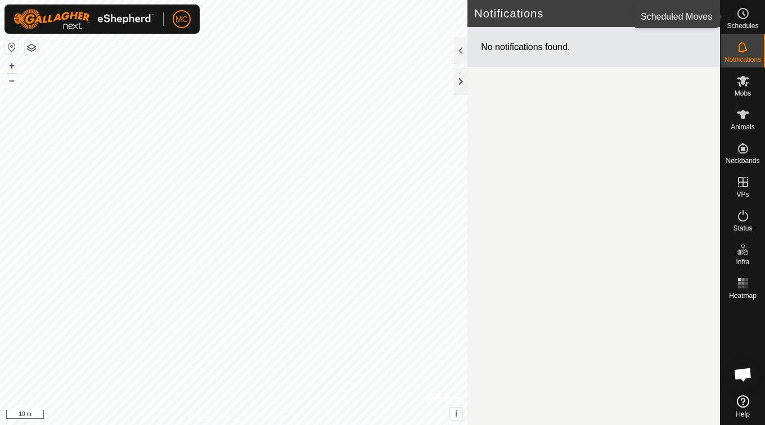
click at [741, 22] on span "Schedules" at bounding box center [742, 25] width 31 height 7
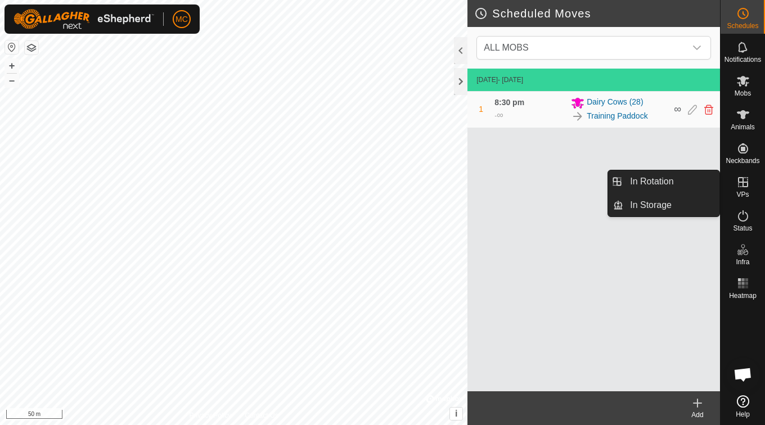
drag, startPoint x: 742, startPoint y: 200, endPoint x: 741, endPoint y: 184, distance: 15.2
click at [741, 184] on icon at bounding box center [742, 181] width 13 height 13
click at [697, 402] on icon at bounding box center [697, 403] width 0 height 8
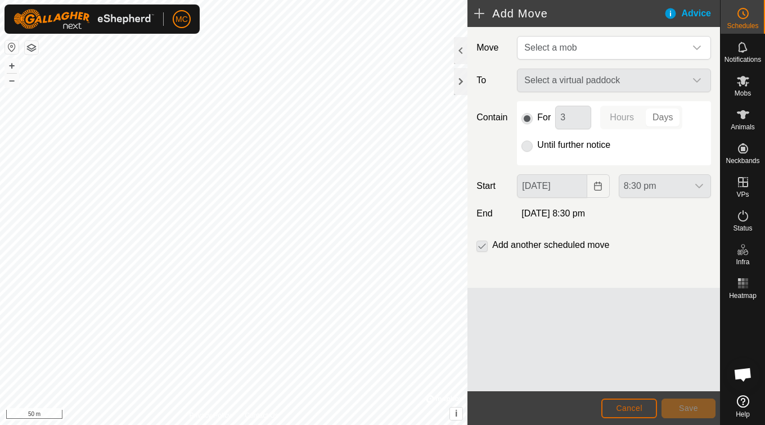
click at [624, 409] on span "Cancel" at bounding box center [629, 408] width 26 height 9
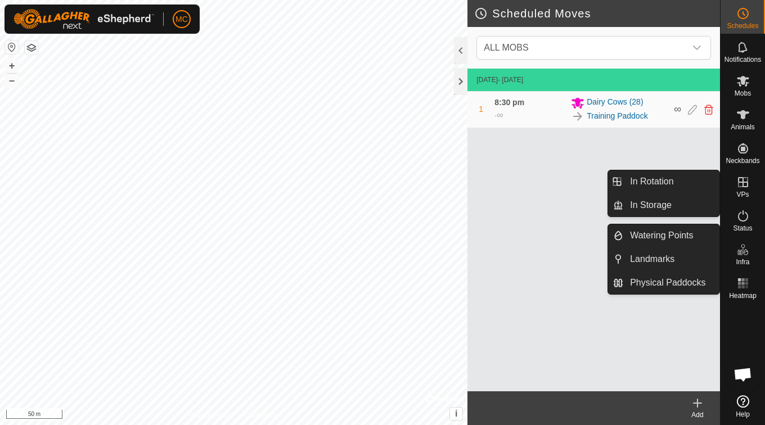
click at [742, 183] on icon at bounding box center [743, 182] width 10 height 10
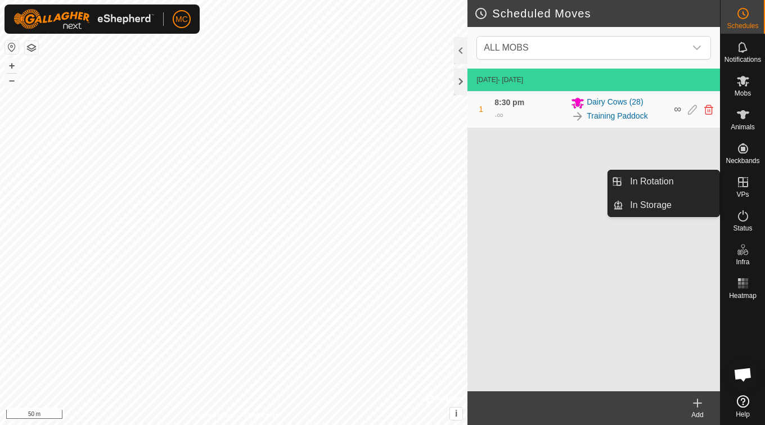
click at [742, 183] on icon at bounding box center [743, 182] width 10 height 10
click at [668, 204] on link "In Storage" at bounding box center [671, 205] width 96 height 22
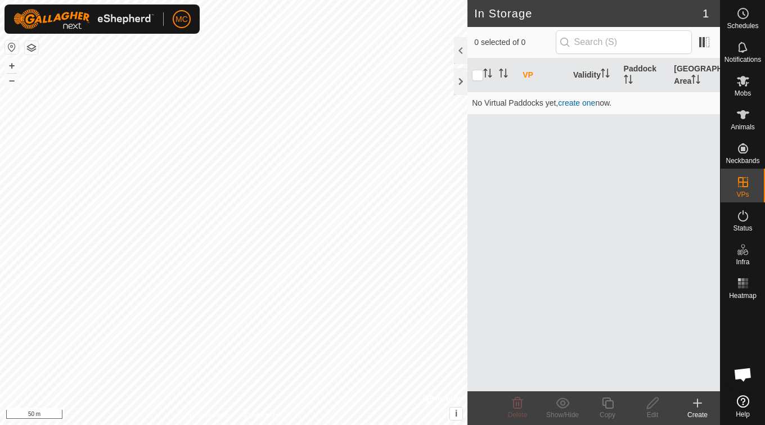
click at [699, 409] on icon at bounding box center [697, 402] width 13 height 13
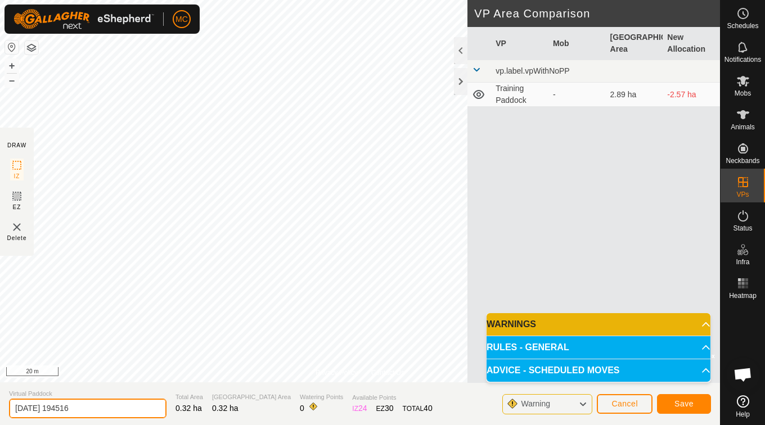
drag, startPoint x: 477, startPoint y: 227, endPoint x: 85, endPoint y: 409, distance: 432.0
click at [85, 409] on input "[DATE] 194516" at bounding box center [87, 409] width 157 height 20
type input "2"
type input "[GEOGRAPHIC_DATA]"
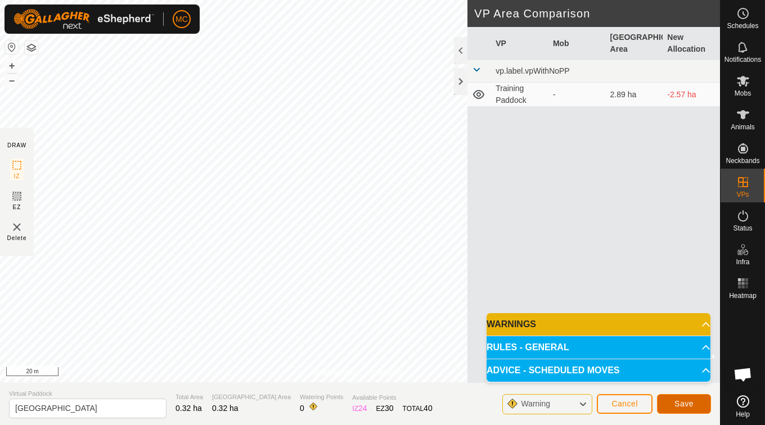
click at [688, 403] on span "Save" at bounding box center [683, 403] width 19 height 9
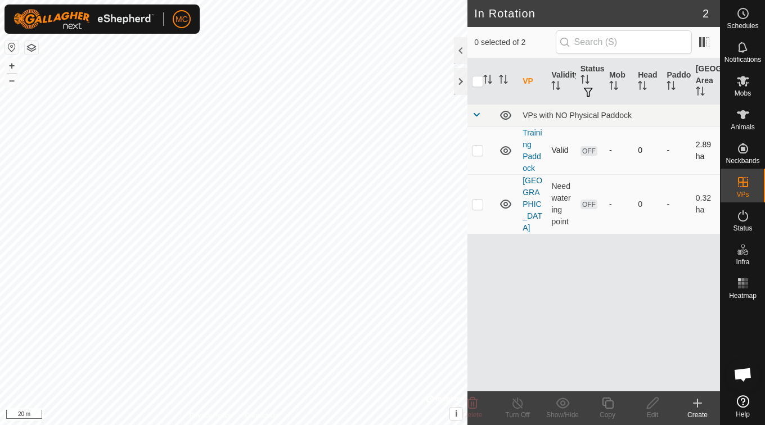
click at [478, 152] on p-checkbox at bounding box center [477, 150] width 11 height 9
checkbox input "true"
click at [742, 23] on span "Schedules" at bounding box center [742, 25] width 31 height 7
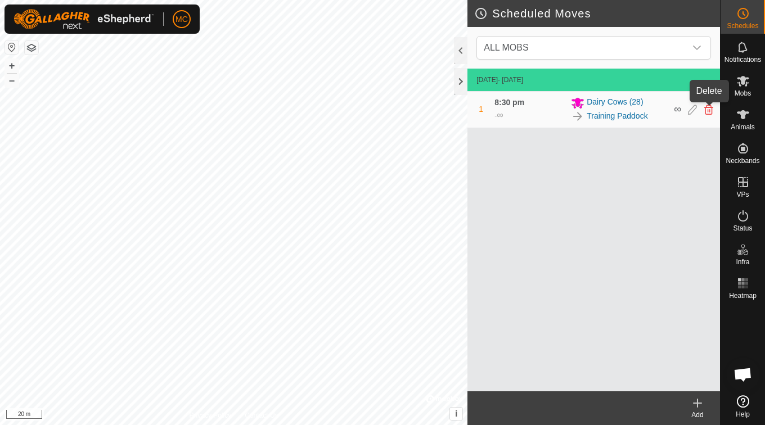
click at [709, 111] on icon at bounding box center [708, 110] width 9 height 10
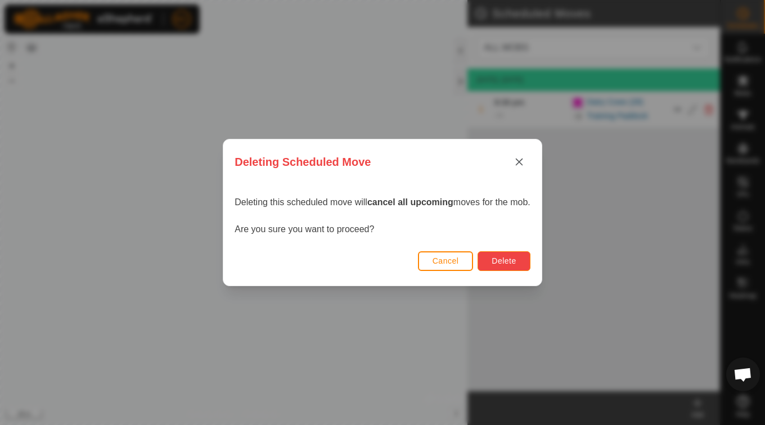
click at [493, 261] on span "Delete" at bounding box center [503, 260] width 24 height 9
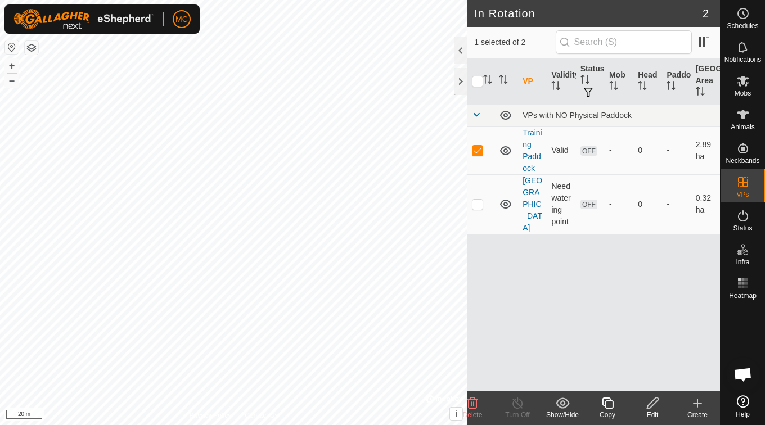
click at [656, 403] on icon at bounding box center [653, 402] width 14 height 13
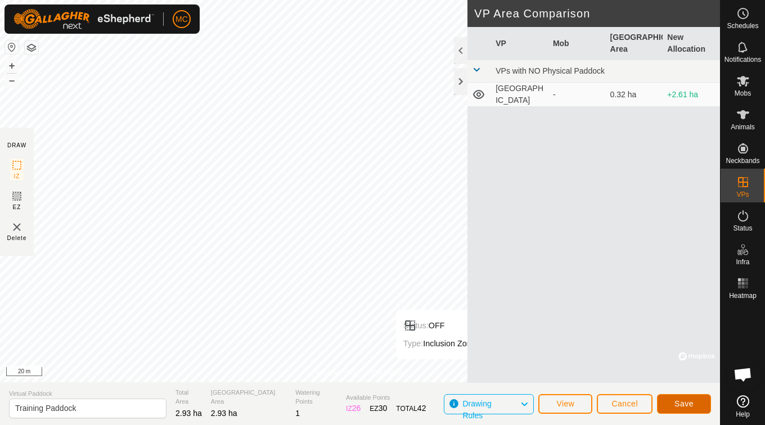
click at [685, 405] on span "Save" at bounding box center [683, 403] width 19 height 9
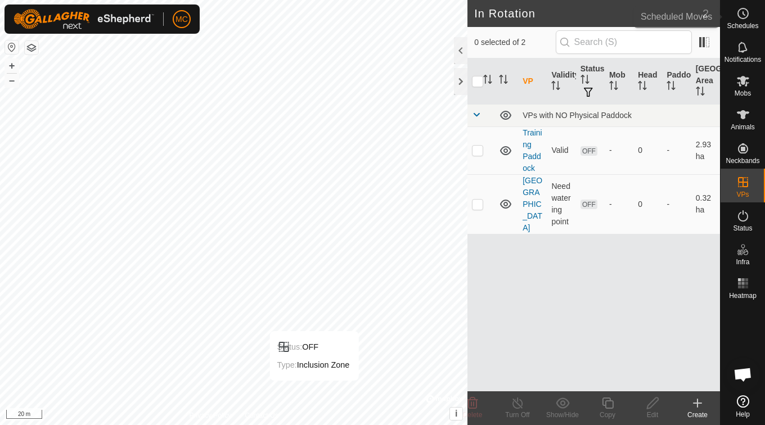
click at [744, 20] on es-schedule-vp-svg-icon at bounding box center [743, 13] width 20 height 18
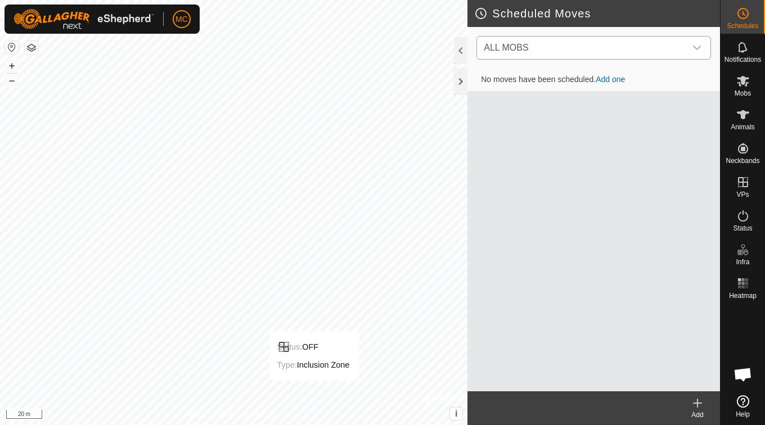
click at [698, 43] on icon "dropdown trigger" at bounding box center [696, 47] width 9 height 9
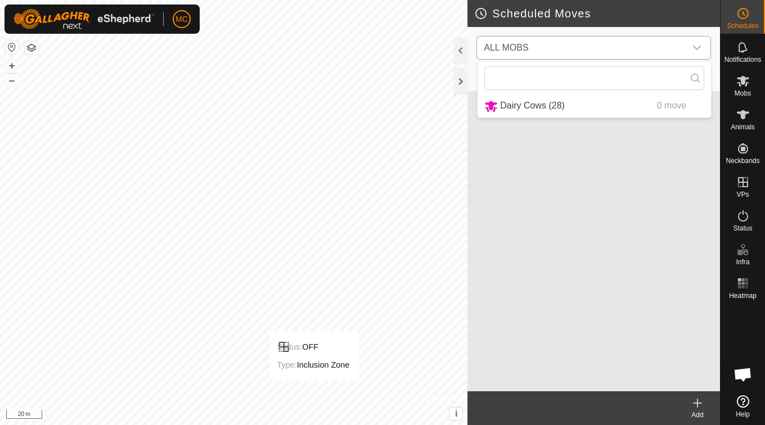
click at [525, 106] on li "Dairy Cows (28) 0 move" at bounding box center [593, 105] width 233 height 23
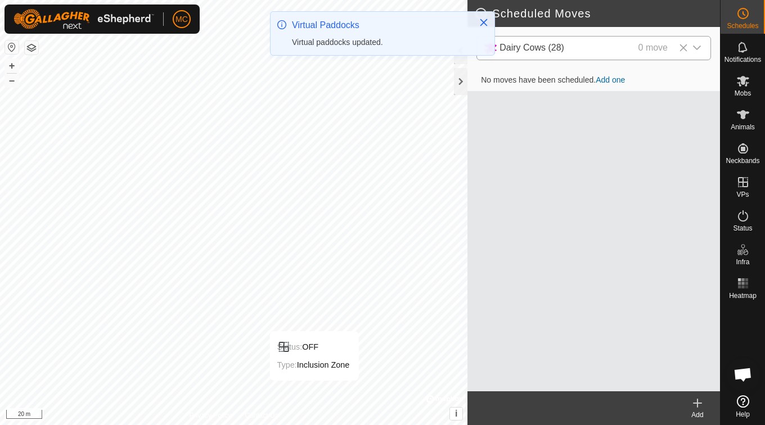
click at [606, 80] on link "Add one" at bounding box center [610, 79] width 29 height 9
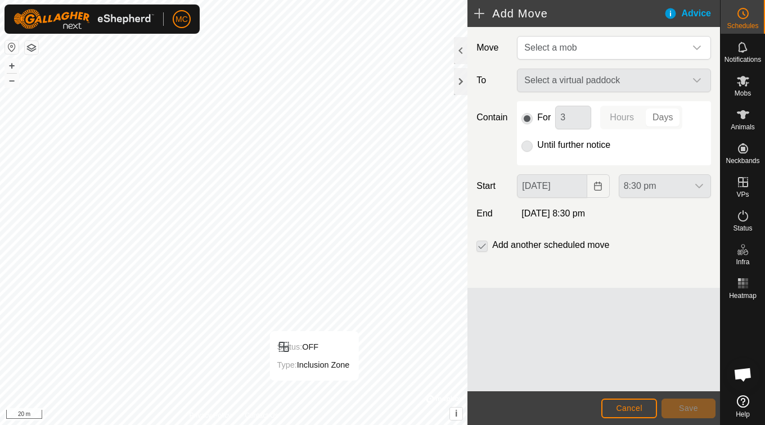
click at [528, 147] on p-radiobutton at bounding box center [526, 144] width 11 height 13
click at [526, 146] on p-radiobutton at bounding box center [526, 144] width 11 height 13
click at [697, 48] on icon "dropdown trigger" at bounding box center [697, 48] width 8 height 4
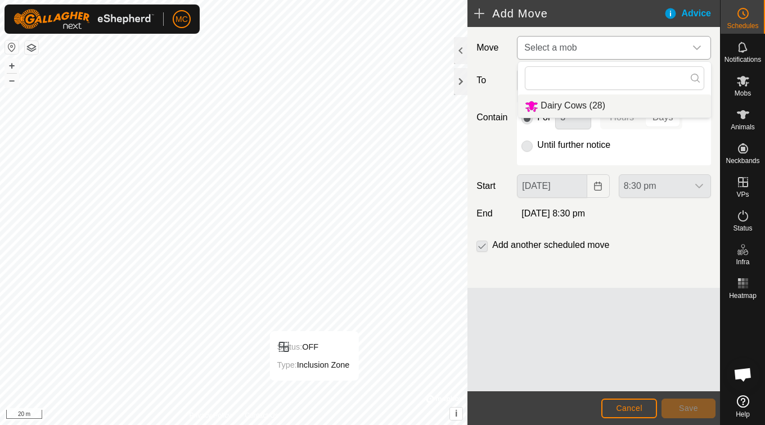
click at [590, 103] on li "Dairy Cows (28)" at bounding box center [614, 105] width 193 height 23
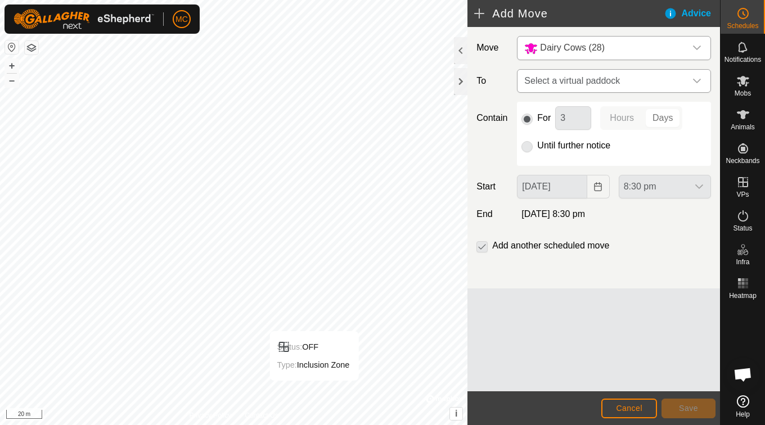
click at [694, 78] on icon "dropdown trigger" at bounding box center [696, 80] width 9 height 9
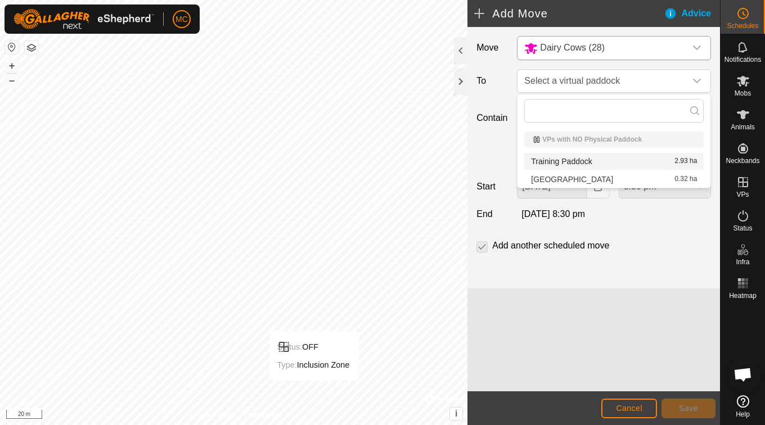
click at [567, 160] on li "Training Paddock 2.93 ha" at bounding box center [613, 161] width 179 height 17
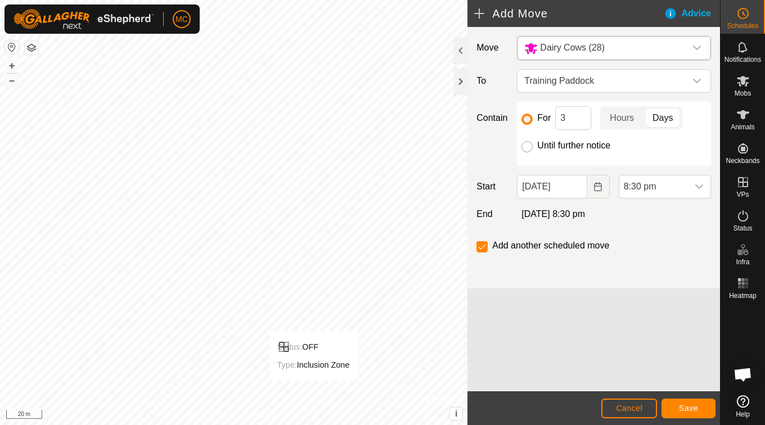
click at [525, 151] on input "Until further notice" at bounding box center [526, 146] width 11 height 11
radio input "true"
checkbox input "false"
click at [696, 187] on icon "dropdown trigger" at bounding box center [698, 186] width 9 height 9
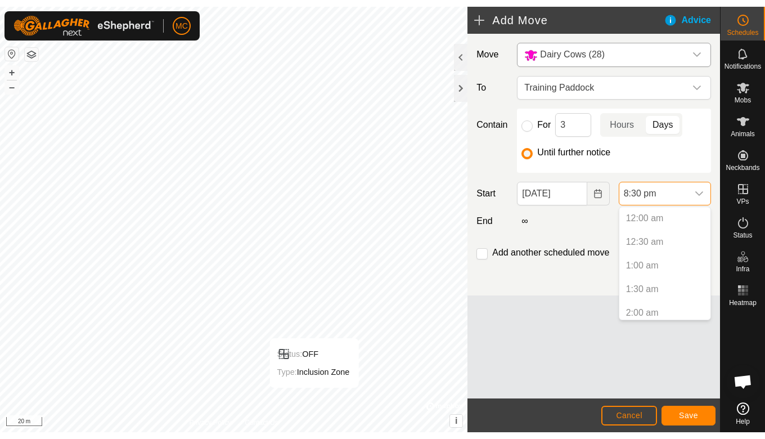
scroll to position [878, 0]
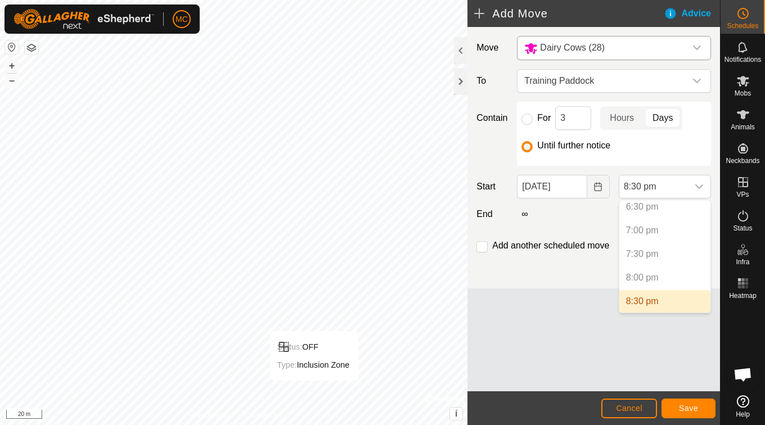
click at [649, 256] on p-selectitem "7:30 pm" at bounding box center [664, 254] width 91 height 22
click at [639, 281] on p-selectitem "8:00 pm" at bounding box center [664, 278] width 91 height 22
click at [680, 411] on span "Save" at bounding box center [688, 408] width 19 height 9
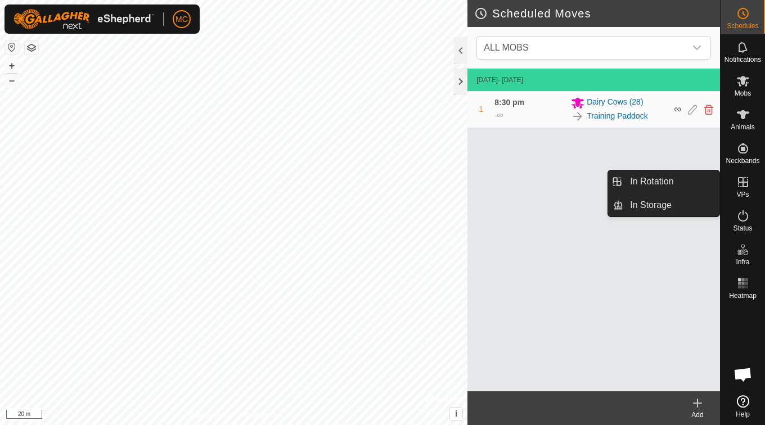
click at [742, 183] on icon at bounding box center [743, 182] width 10 height 10
click at [657, 202] on link "In Storage" at bounding box center [671, 205] width 96 height 22
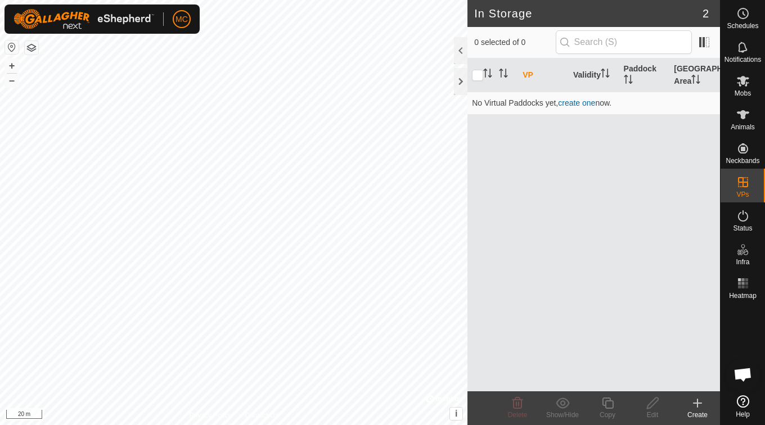
click at [698, 403] on icon at bounding box center [697, 403] width 8 height 0
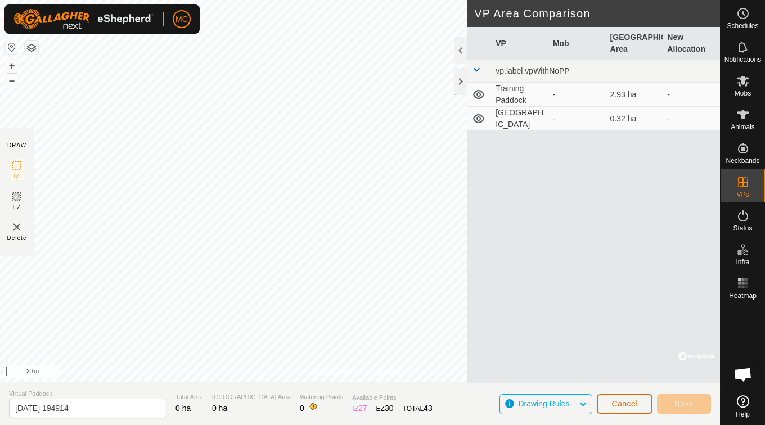
click at [624, 399] on span "Cancel" at bounding box center [624, 403] width 26 height 9
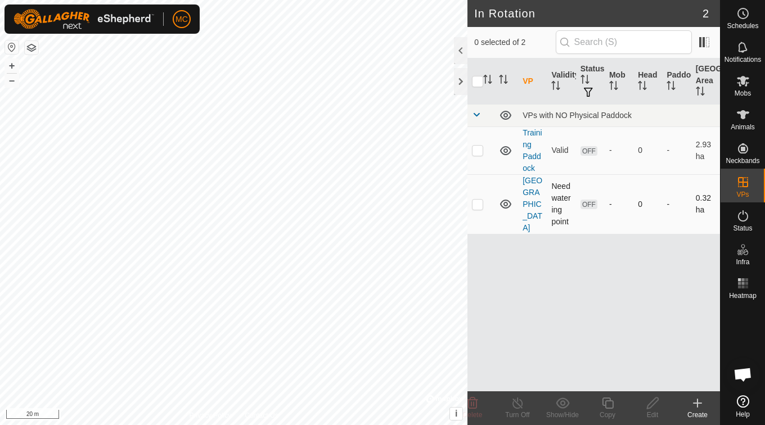
click at [482, 200] on p-checkbox at bounding box center [477, 204] width 11 height 9
checkbox input "true"
click at [651, 412] on div "Edit" at bounding box center [652, 415] width 45 height 10
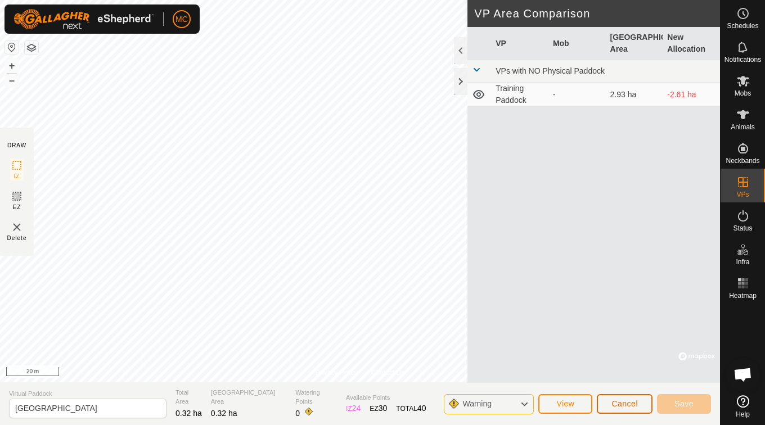
click at [626, 399] on button "Cancel" at bounding box center [625, 404] width 56 height 20
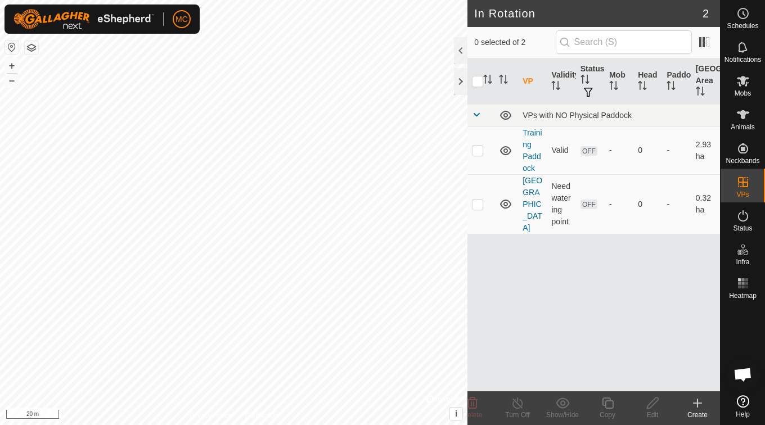
click at [701, 409] on icon at bounding box center [697, 402] width 13 height 13
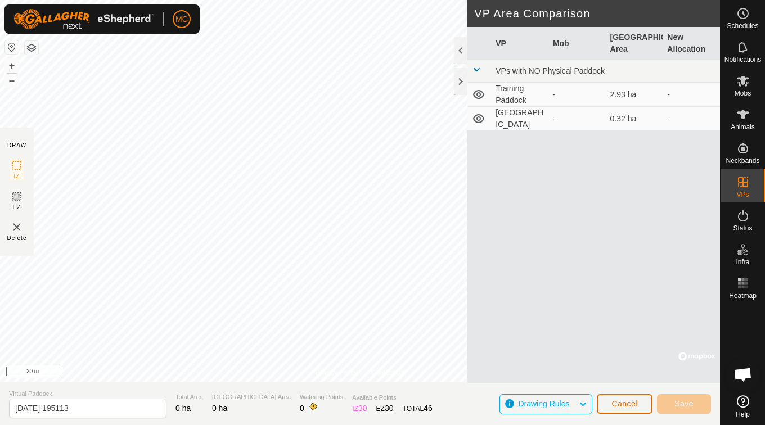
click at [632, 404] on span "Cancel" at bounding box center [624, 403] width 26 height 9
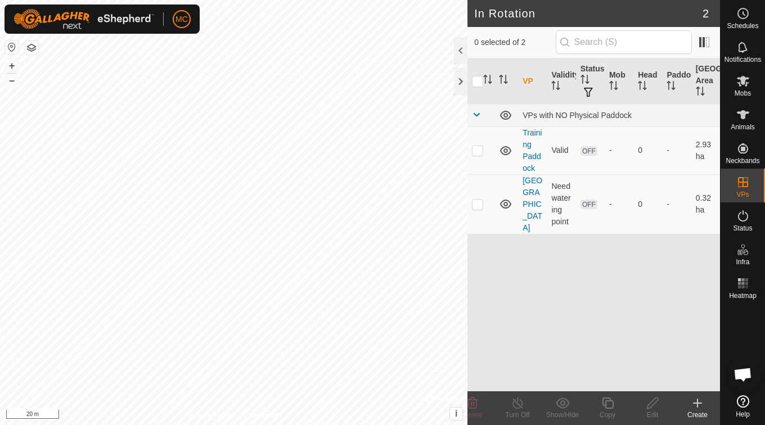
click at [703, 407] on icon at bounding box center [697, 402] width 13 height 13
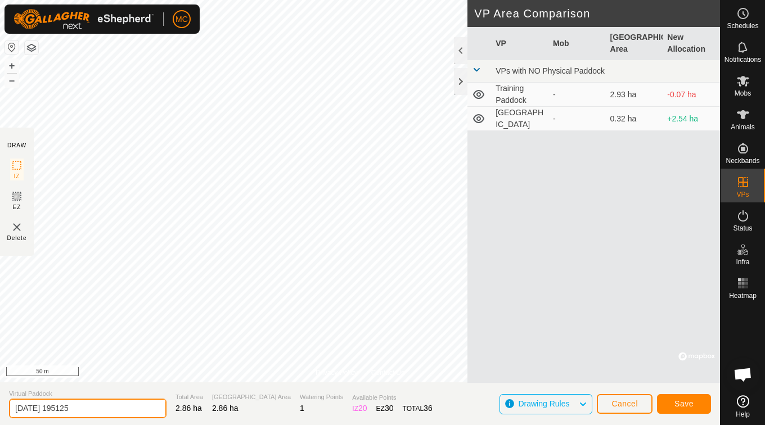
drag, startPoint x: 281, startPoint y: 384, endPoint x: 112, endPoint y: 411, distance: 171.4
click at [112, 411] on input "[DATE] 195125" at bounding box center [87, 409] width 157 height 20
type input "2"
type input "Entire Laneway"
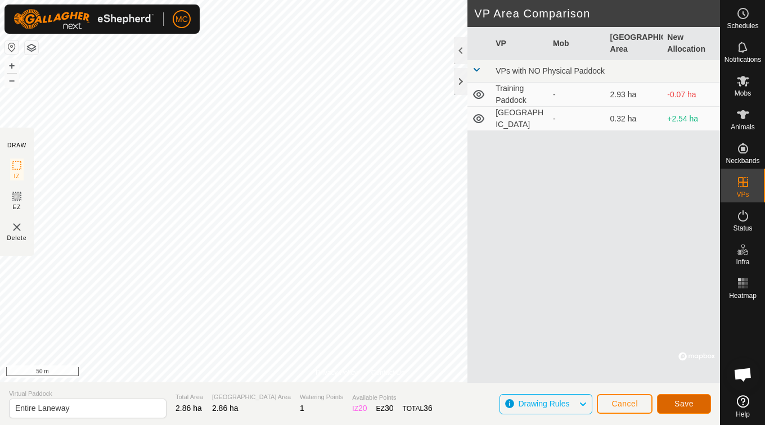
click at [697, 406] on button "Save" at bounding box center [684, 404] width 54 height 20
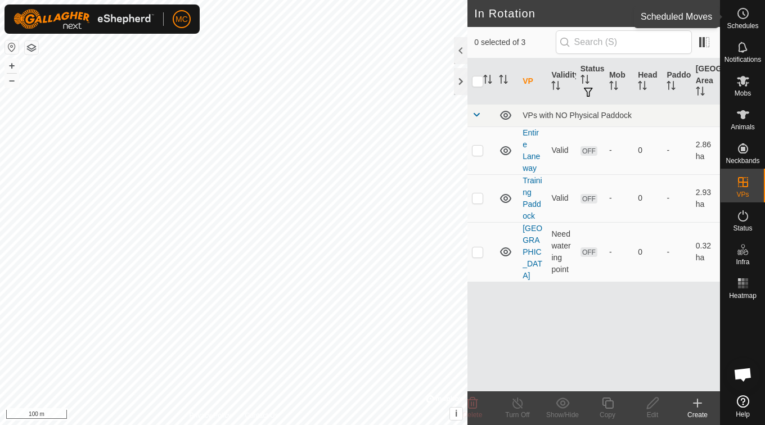
click at [739, 18] on icon at bounding box center [742, 13] width 13 height 13
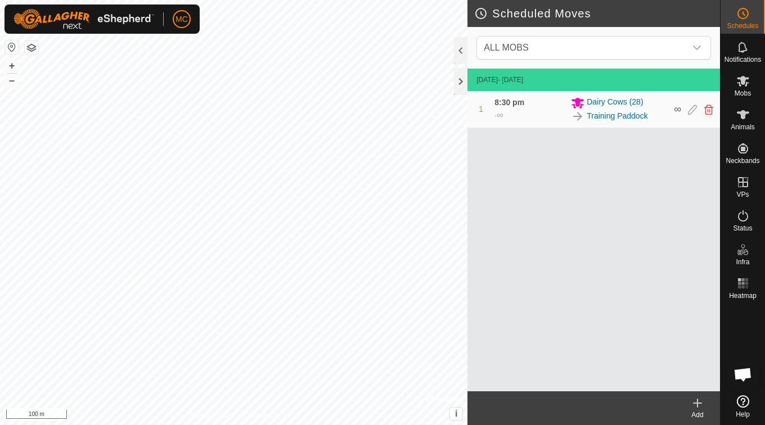
click at [700, 405] on icon at bounding box center [697, 402] width 13 height 13
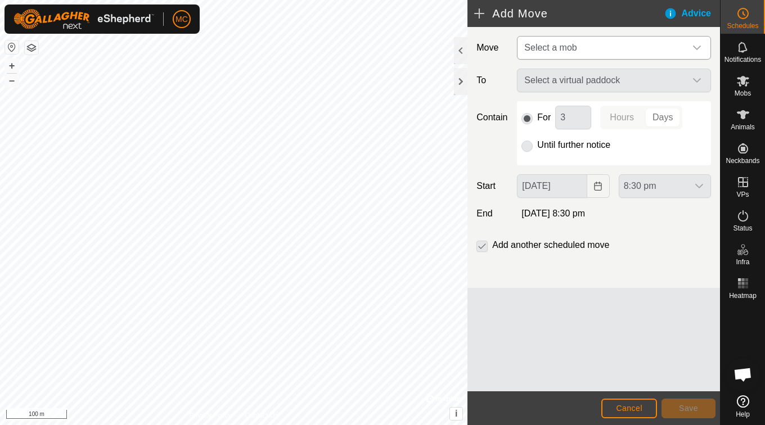
click at [700, 46] on icon "dropdown trigger" at bounding box center [697, 48] width 8 height 4
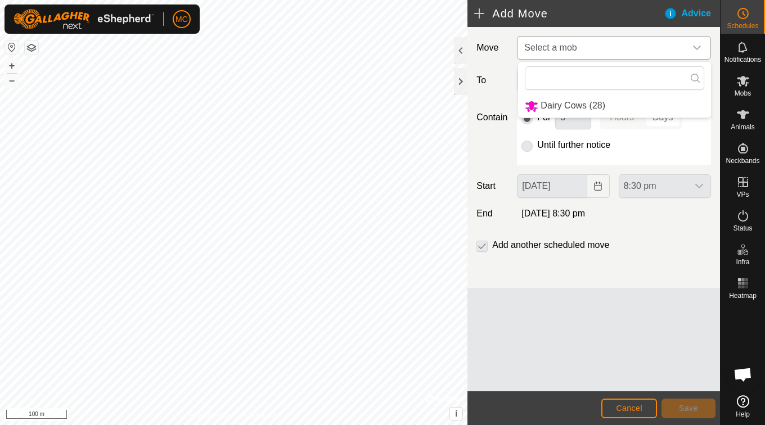
click at [589, 106] on li "Dairy Cows (28)" at bounding box center [614, 105] width 193 height 23
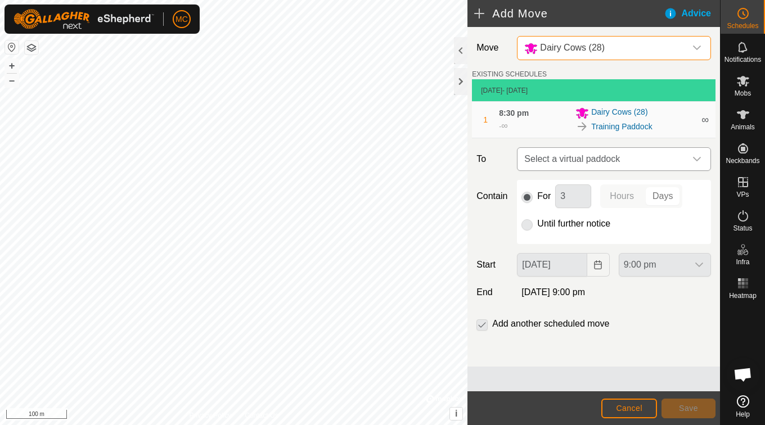
click at [704, 160] on div "dropdown trigger" at bounding box center [696, 159] width 22 height 22
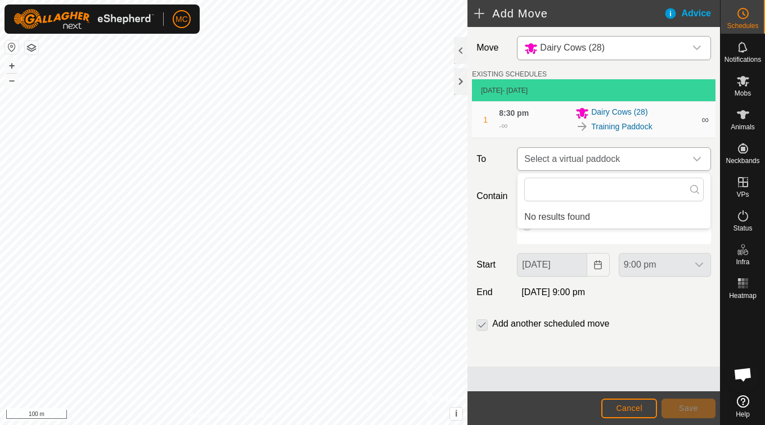
click at [696, 163] on icon "dropdown trigger" at bounding box center [696, 159] width 9 height 9
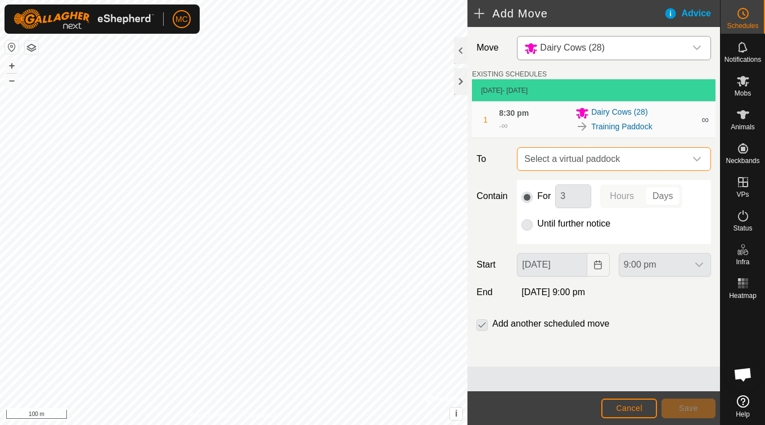
click at [696, 163] on icon "dropdown trigger" at bounding box center [696, 159] width 9 height 9
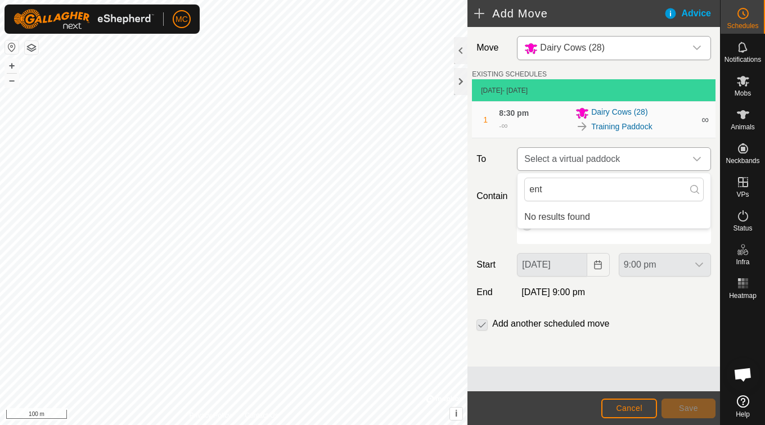
type input "ent"
click at [698, 154] on div "dropdown trigger" at bounding box center [696, 159] width 22 height 22
click at [635, 409] on span "Cancel" at bounding box center [629, 408] width 26 height 9
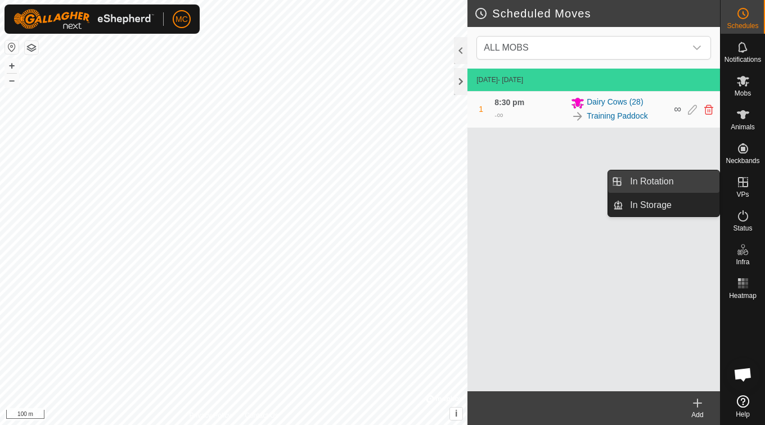
click at [698, 178] on link "In Rotation" at bounding box center [671, 181] width 96 height 22
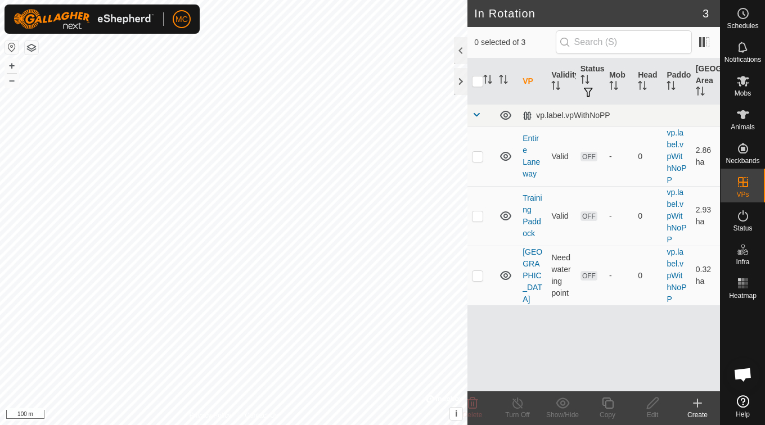
click at [745, 372] on span "Open chat" at bounding box center [742, 376] width 19 height 16
click at [743, 408] on link "Help" at bounding box center [742, 406] width 44 height 31
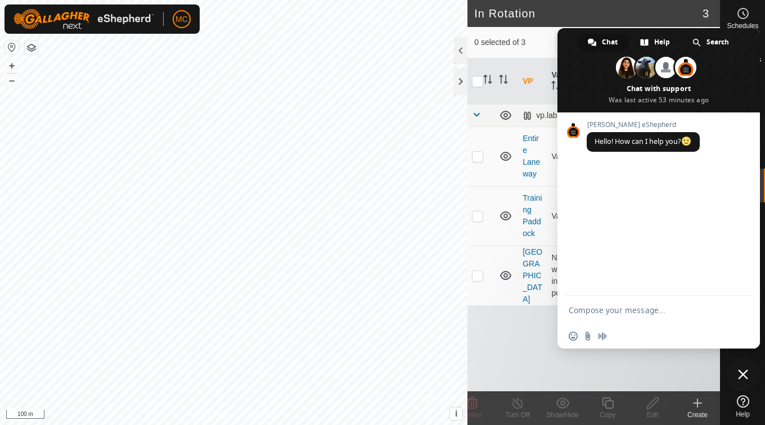
click at [548, 16] on h2 "In Rotation" at bounding box center [588, 13] width 228 height 13
click at [745, 371] on span "Close chat" at bounding box center [743, 374] width 10 height 10
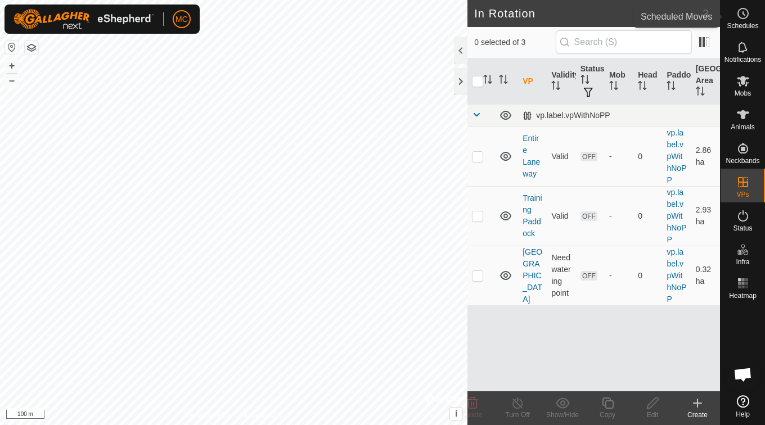
click at [742, 17] on es-schedule-vp-svg-icon at bounding box center [743, 13] width 20 height 18
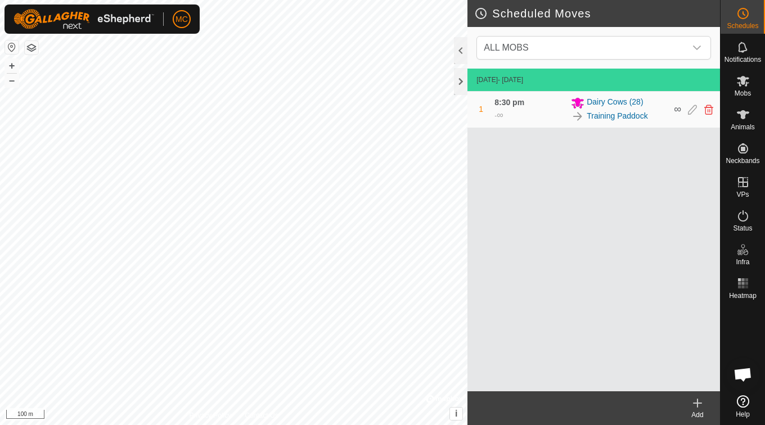
click at [742, 17] on icon at bounding box center [742, 13] width 13 height 13
click at [746, 284] on rect at bounding box center [746, 283] width 3 height 3
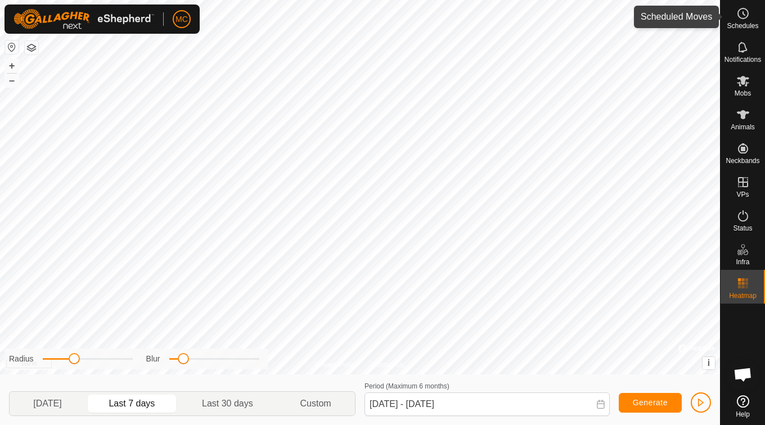
click at [743, 13] on icon at bounding box center [744, 13] width 2 height 3
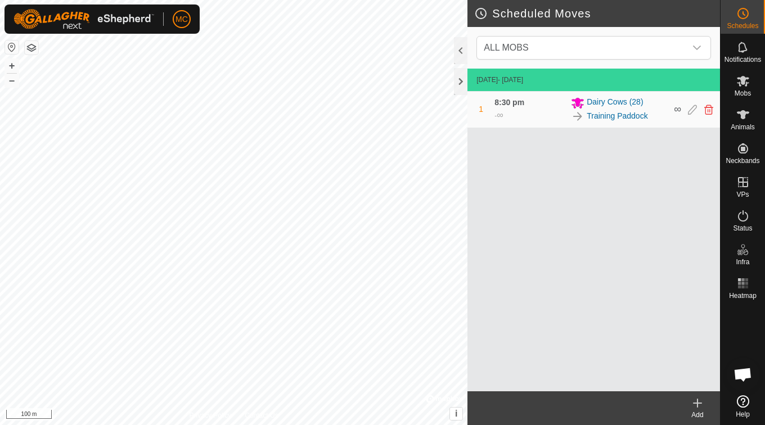
click at [697, 399] on icon at bounding box center [697, 403] width 0 height 8
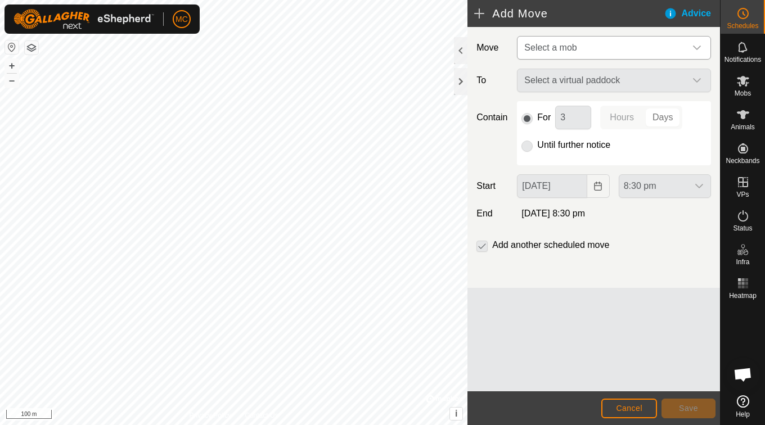
click at [698, 44] on icon "dropdown trigger" at bounding box center [696, 47] width 9 height 9
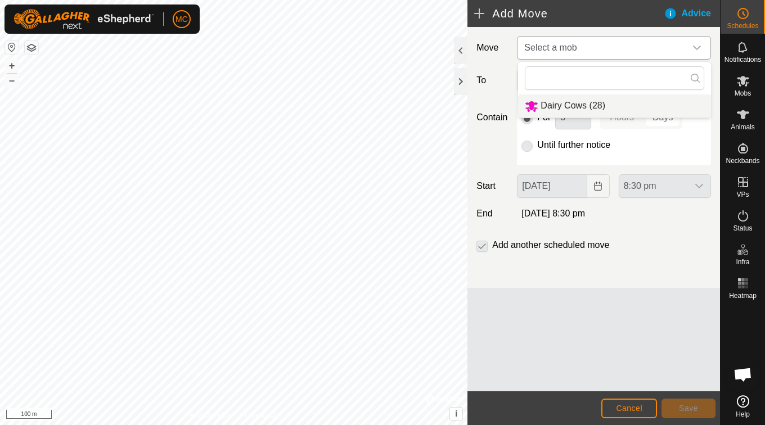
click at [581, 103] on li "Dairy Cows (28)" at bounding box center [614, 105] width 193 height 23
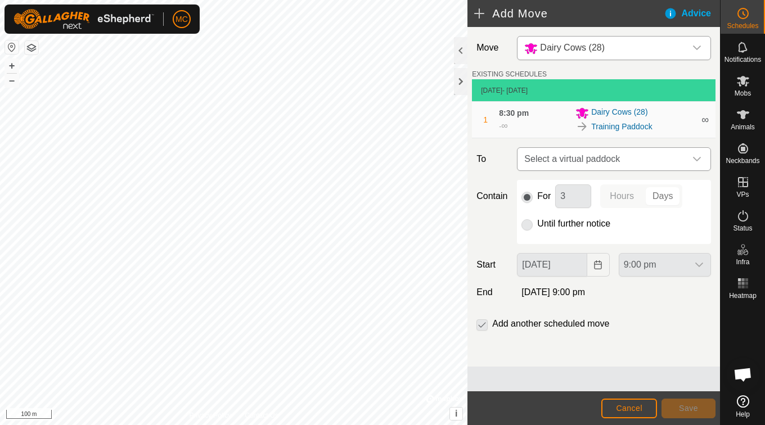
click at [701, 162] on icon "dropdown trigger" at bounding box center [696, 159] width 9 height 9
click at [506, 140] on div "Move Dairy Cows (28) EXISTING SCHEDULES [DATE] - [DATE] 1 8:30 pm - ∞ Dairy Cow…" at bounding box center [593, 197] width 252 height 340
click at [485, 322] on p-checkbox at bounding box center [481, 323] width 11 height 13
click at [481, 323] on p-checkbox at bounding box center [481, 323] width 11 height 13
click at [701, 161] on div "dropdown trigger" at bounding box center [696, 159] width 22 height 22
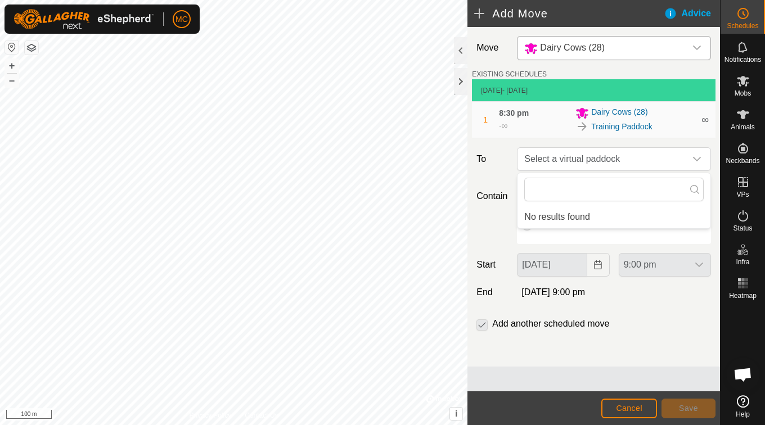
click at [648, 323] on div "Add another scheduled move" at bounding box center [593, 328] width 243 height 22
click at [597, 128] on link "Training Paddock" at bounding box center [621, 127] width 61 height 12
